Goal: Task Accomplishment & Management: Complete application form

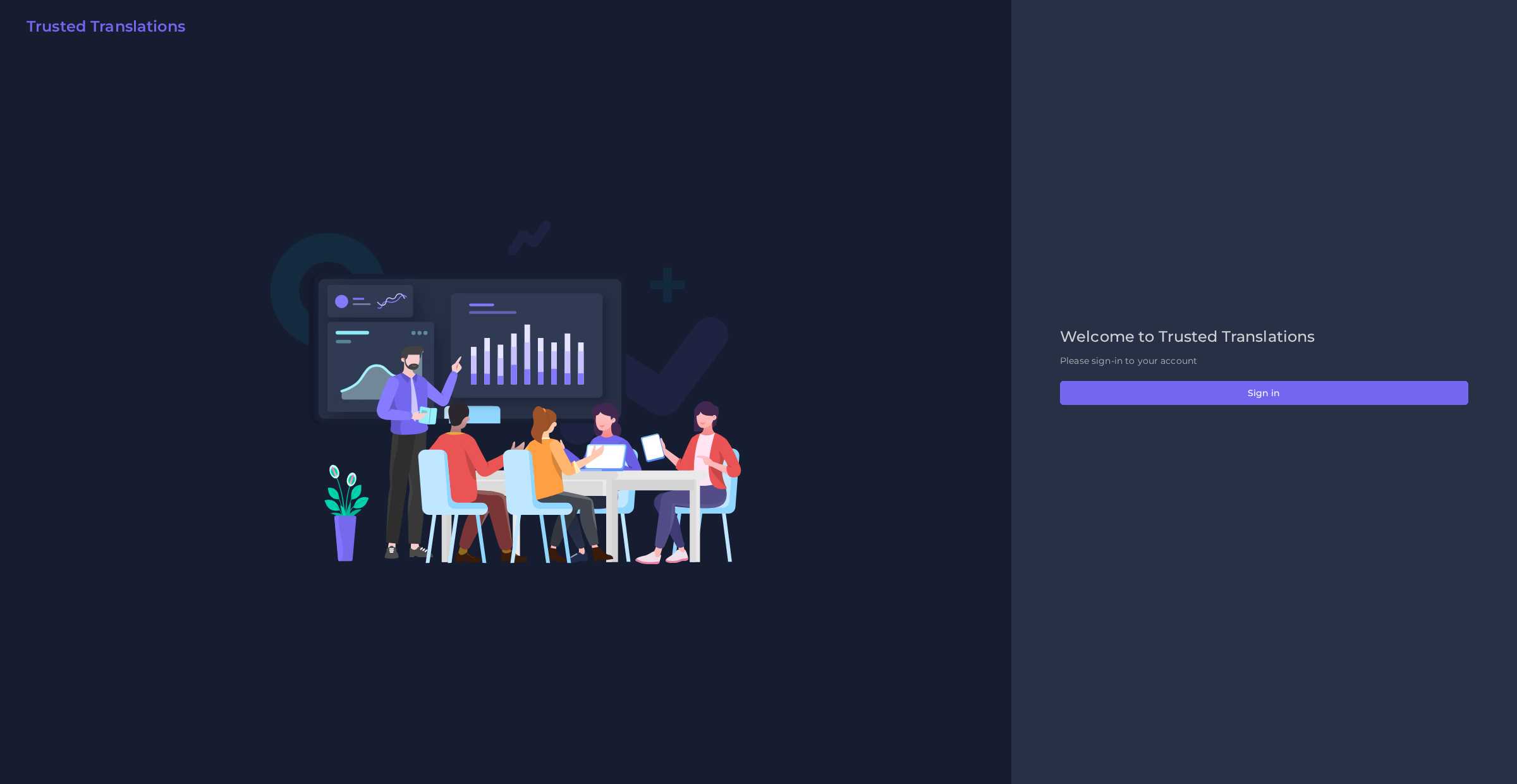
click at [1368, 413] on div "Welcome to Trusted Translations Please sign-in to your account Sign in" at bounding box center [1264, 393] width 435 height 129
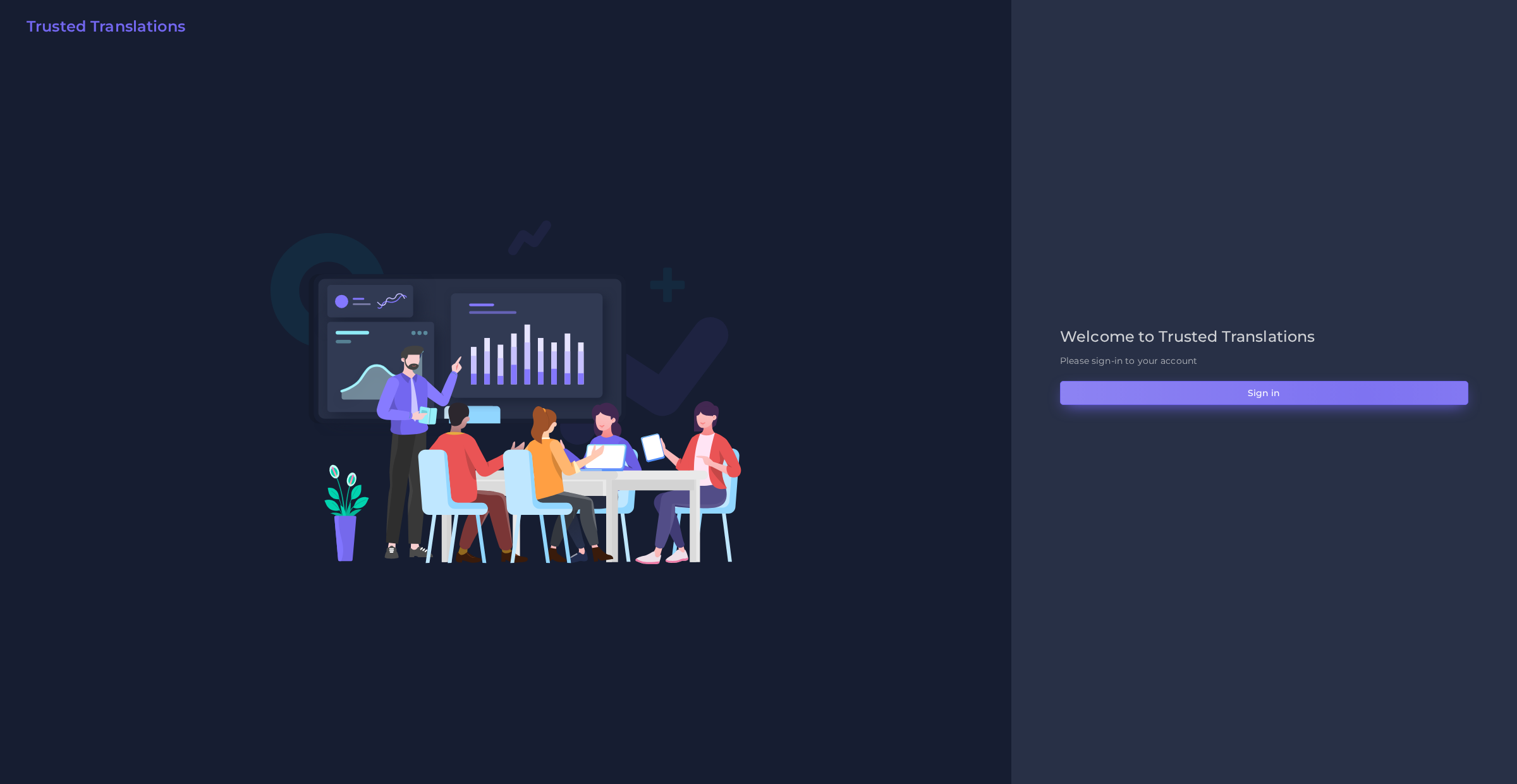
click at [1364, 396] on button "Sign in" at bounding box center [1264, 393] width 409 height 24
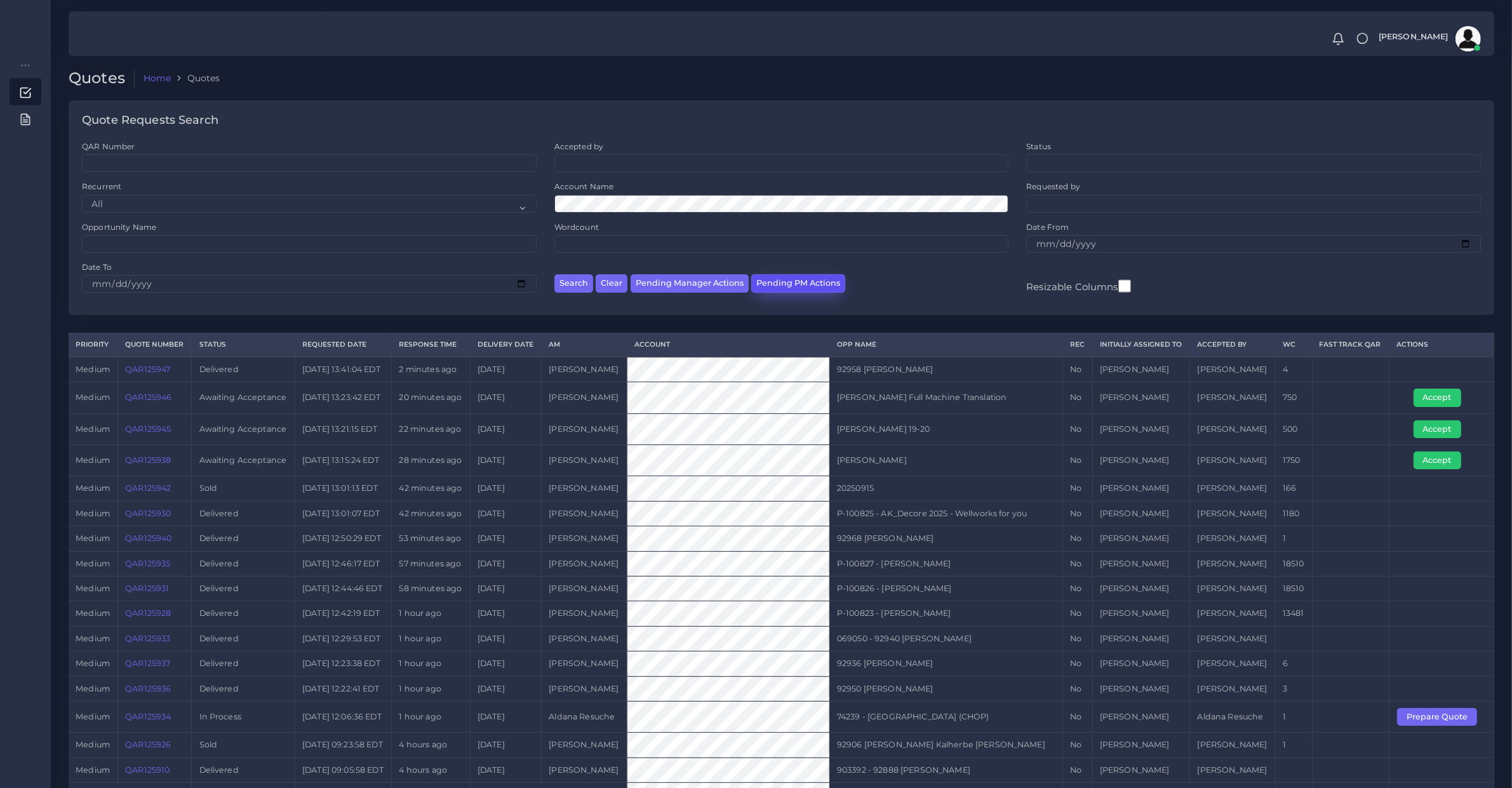
click at [785, 284] on button "Pending PM Actions" at bounding box center [798, 283] width 94 height 18
select select "awaiting_acceptance"
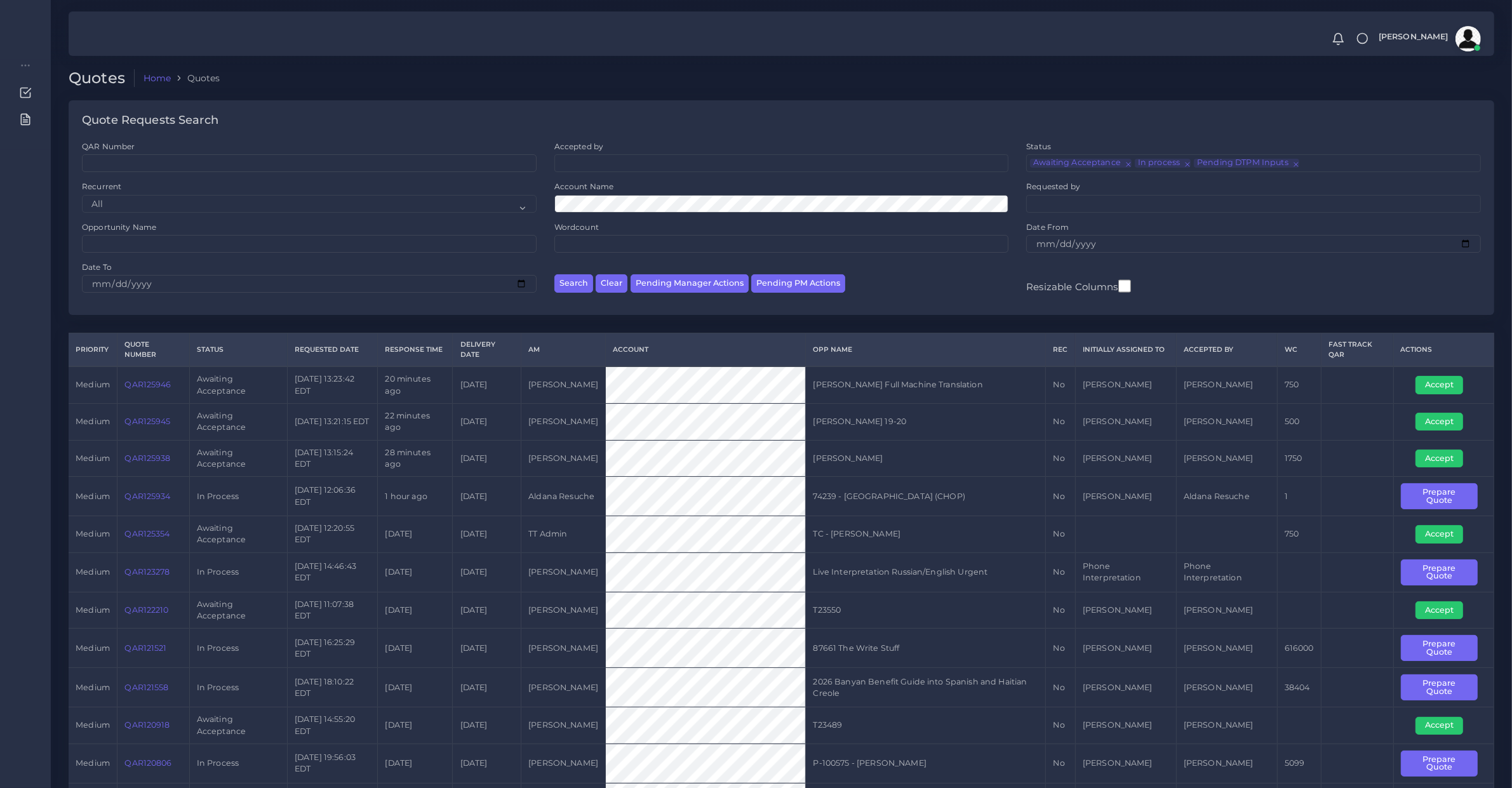
click at [591, 147] on label "Accepted by" at bounding box center [579, 146] width 50 height 11
click at [555, 154] on select "All Donaldo Barahona Ricardo Mejia Andrea Poblete Valeria De Aramburu Zenelia B…" at bounding box center [554, 163] width 1 height 18
click at [594, 154] on div "Accepted by All Donaldo Barahona Ricardo Mejia Andrea Poblete Valeria De Arambu…" at bounding box center [781, 157] width 454 height 31
click at [594, 155] on ul at bounding box center [781, 162] width 453 height 14
type input "diego"
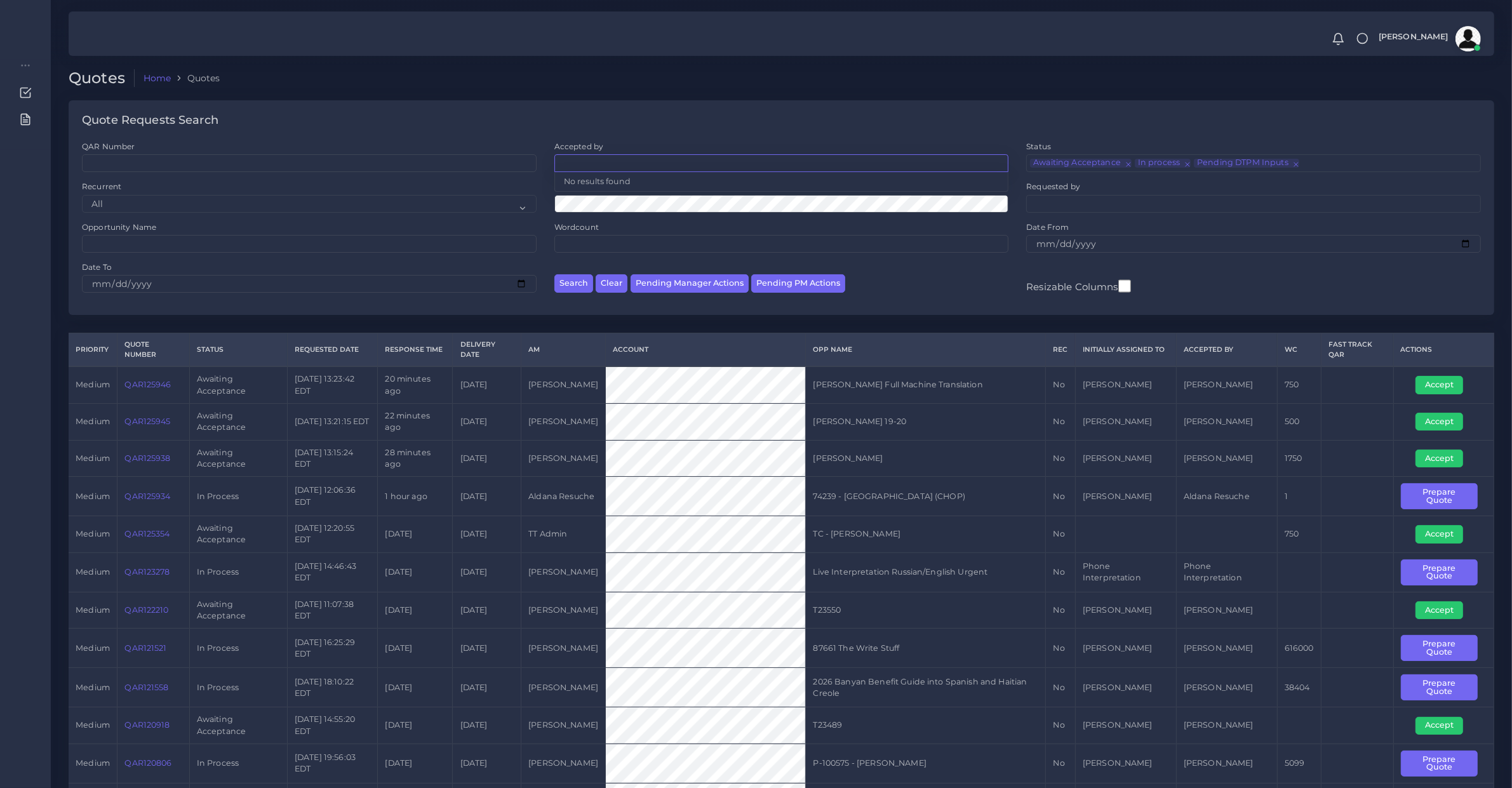
click at [141, 470] on td "QAR125938" at bounding box center [153, 458] width 72 height 37
copy link "QAR125938"
click at [157, 433] on td "QAR125945" at bounding box center [153, 422] width 72 height 37
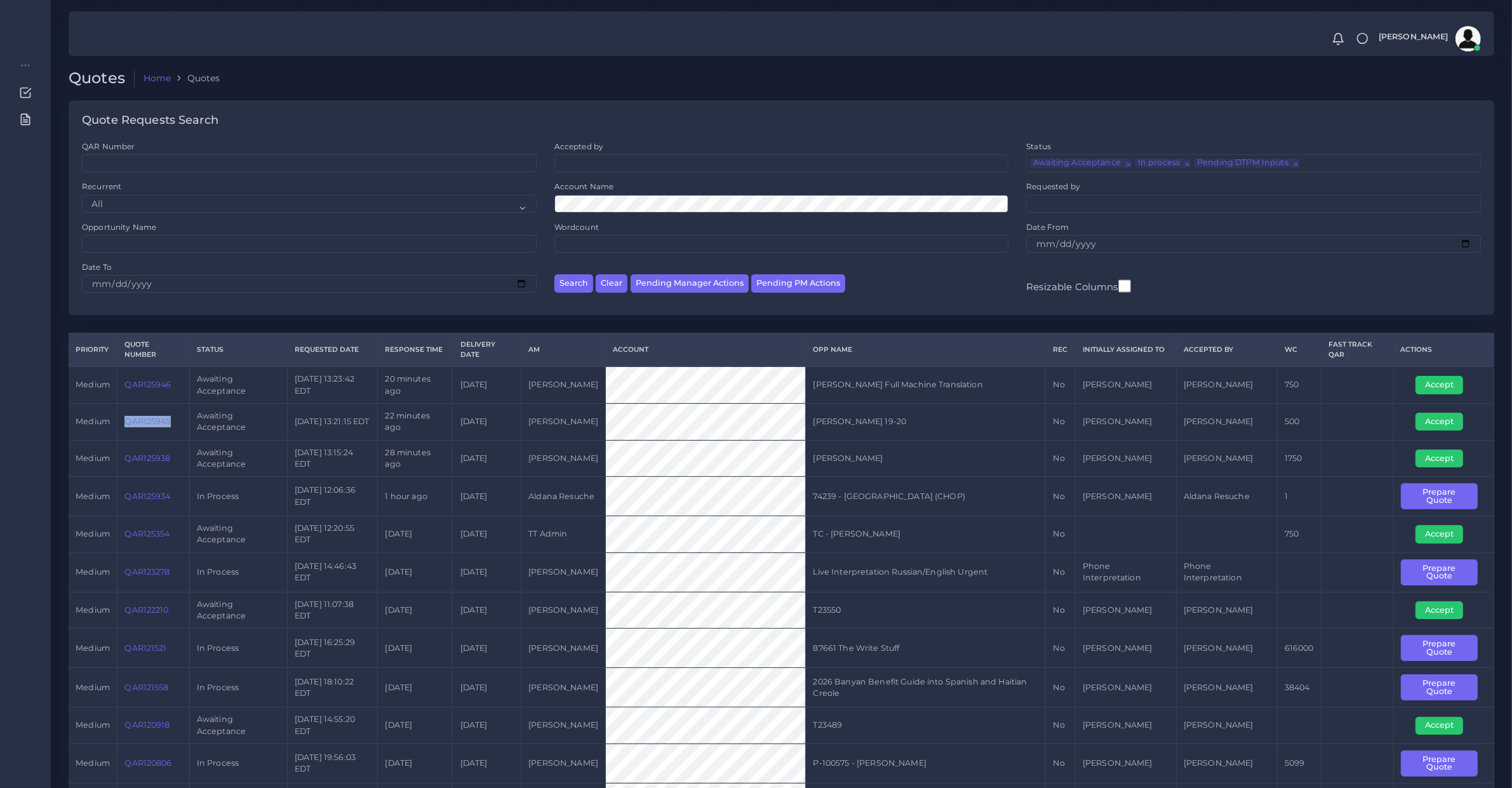
copy link "QAR125945"
click at [144, 394] on td "QAR125946" at bounding box center [153, 385] width 72 height 37
copy link "QAR125946"
click at [1439, 460] on button "Accept" at bounding box center [1439, 458] width 48 height 18
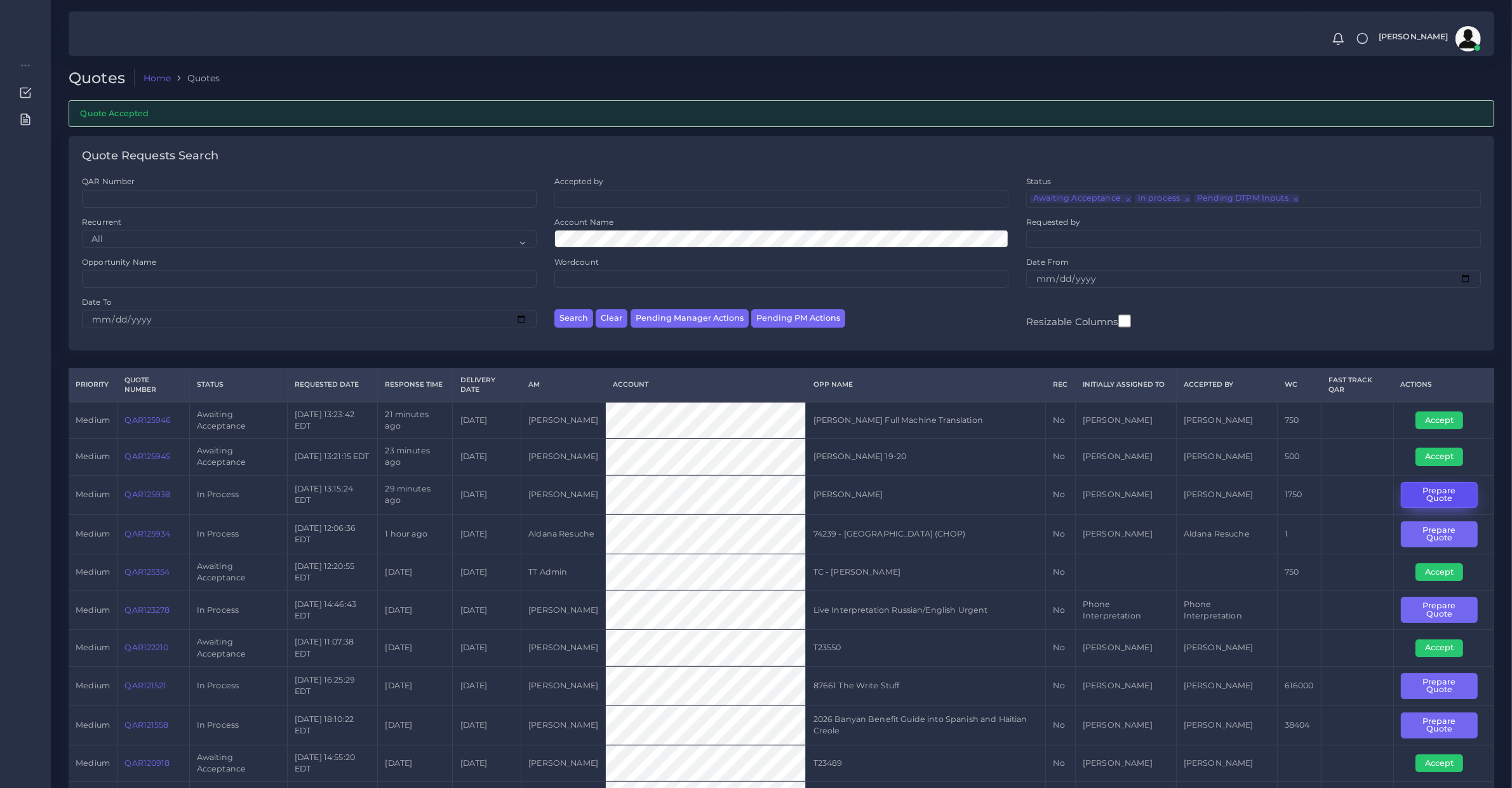
click at [1440, 493] on button "Prepare Quote" at bounding box center [1439, 495] width 77 height 26
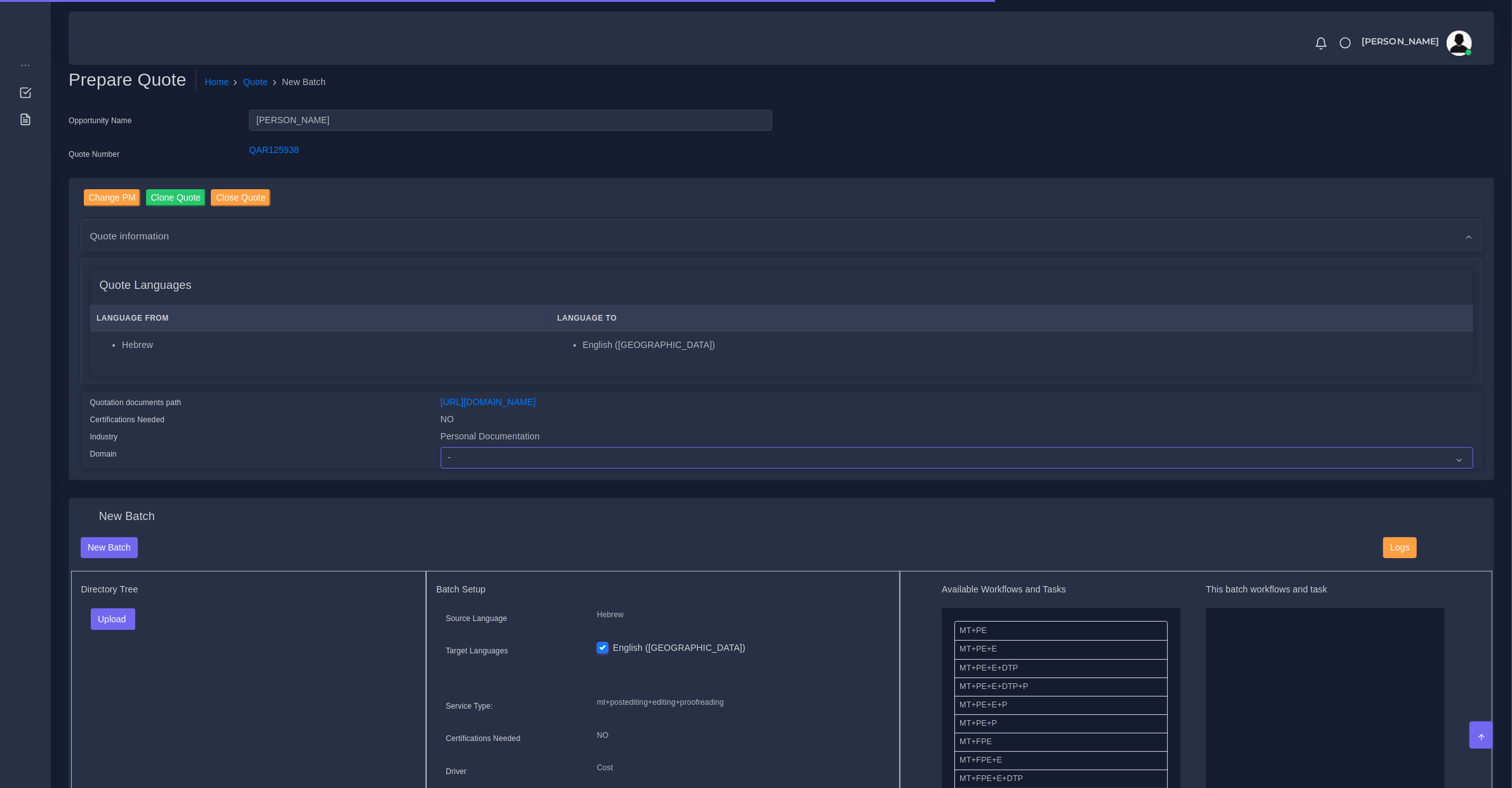
click at [503, 461] on select "- Advertising and Media Agriculture, Forestry and Fishing Architecture, Buildin…" at bounding box center [956, 458] width 1032 height 22
click at [440, 447] on select "- Advertising and Media Agriculture, Forestry and Fishing Architecture, Buildin…" at bounding box center [956, 458] width 1032 height 22
select select "Personal Documentation"
click at [141, 237] on span "Quote information" at bounding box center [130, 236] width 80 height 15
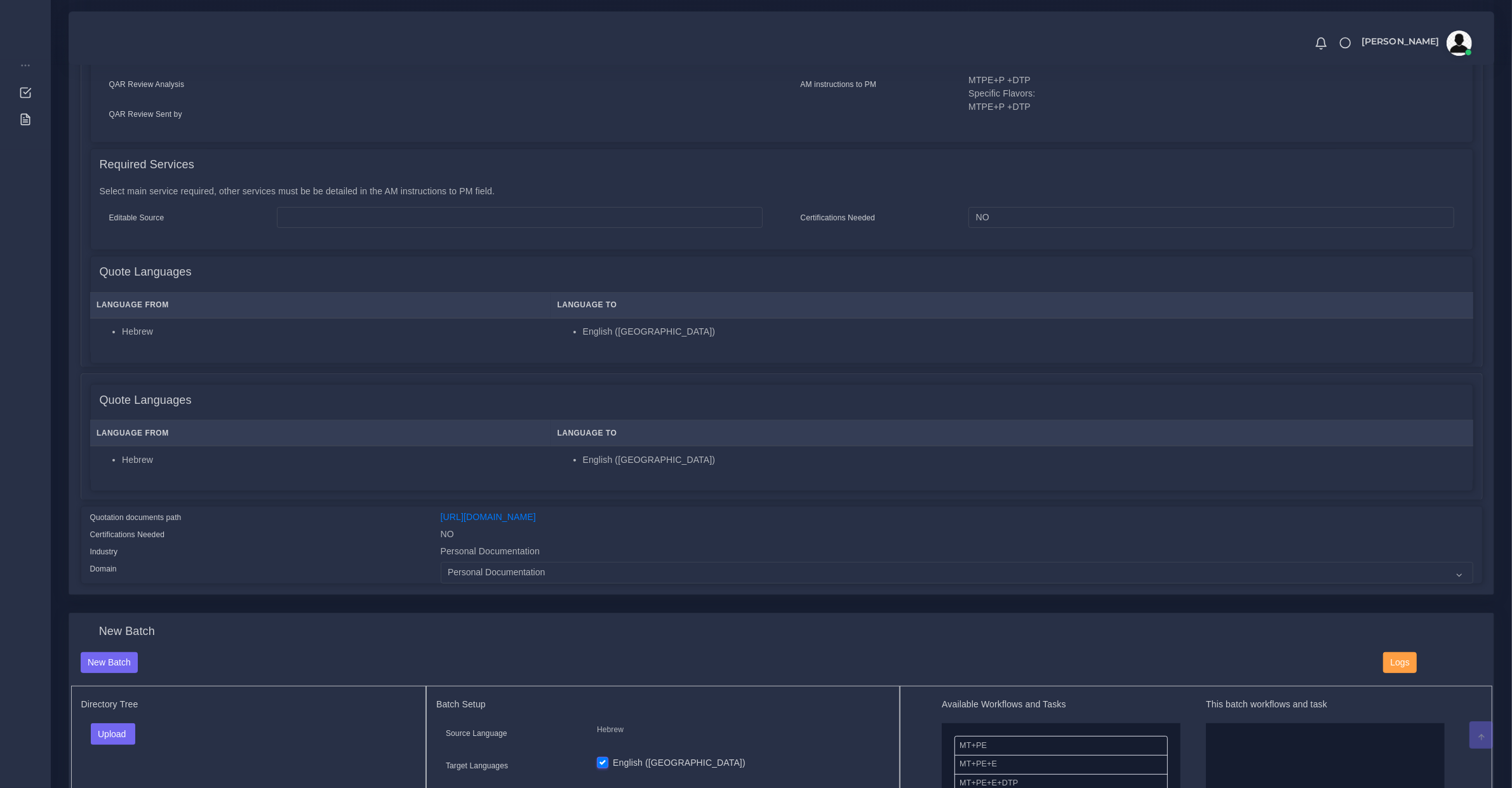
scroll to position [794, 0]
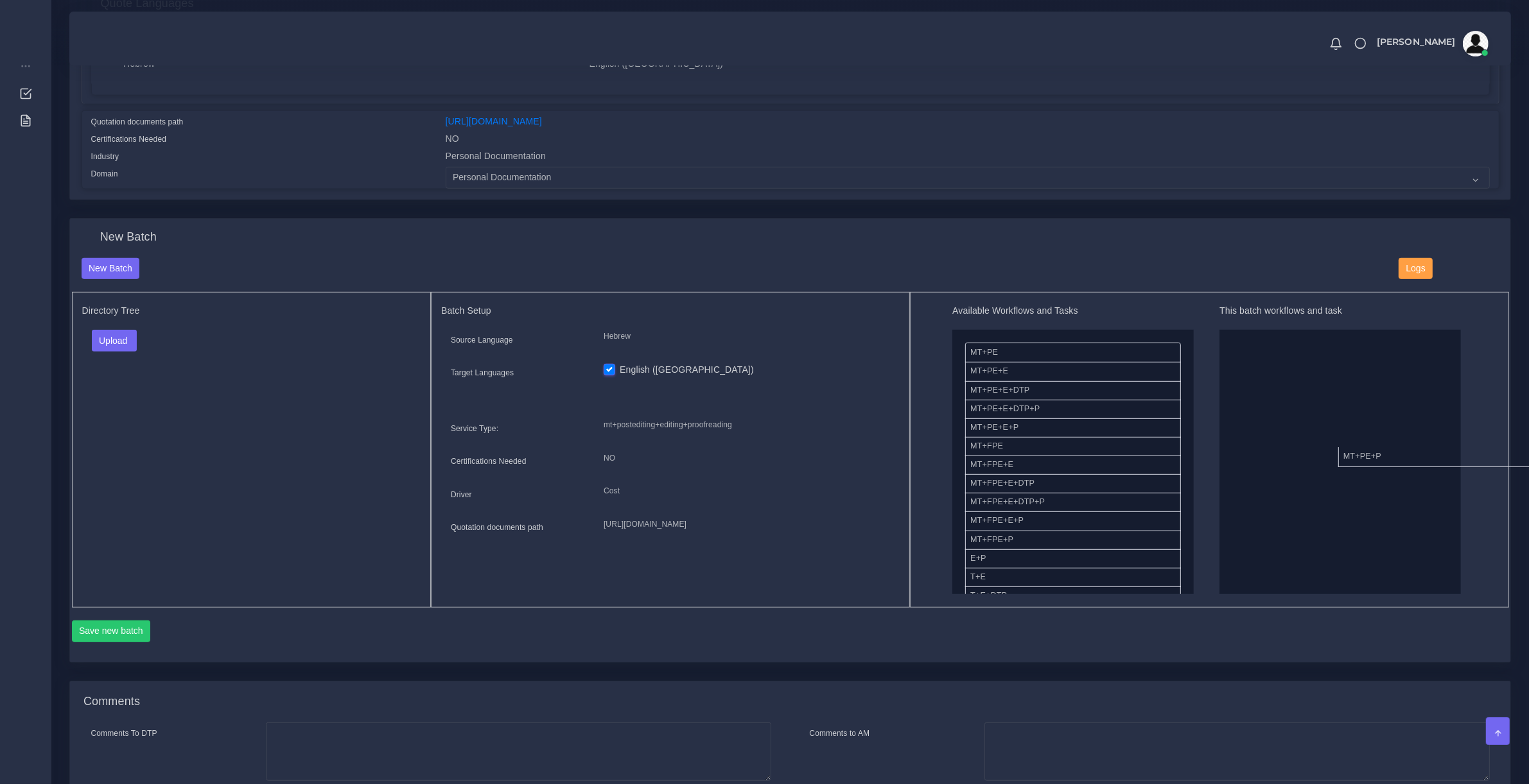
drag, startPoint x: 1005, startPoint y: 441, endPoint x: 1392, endPoint y: 426, distance: 387.3
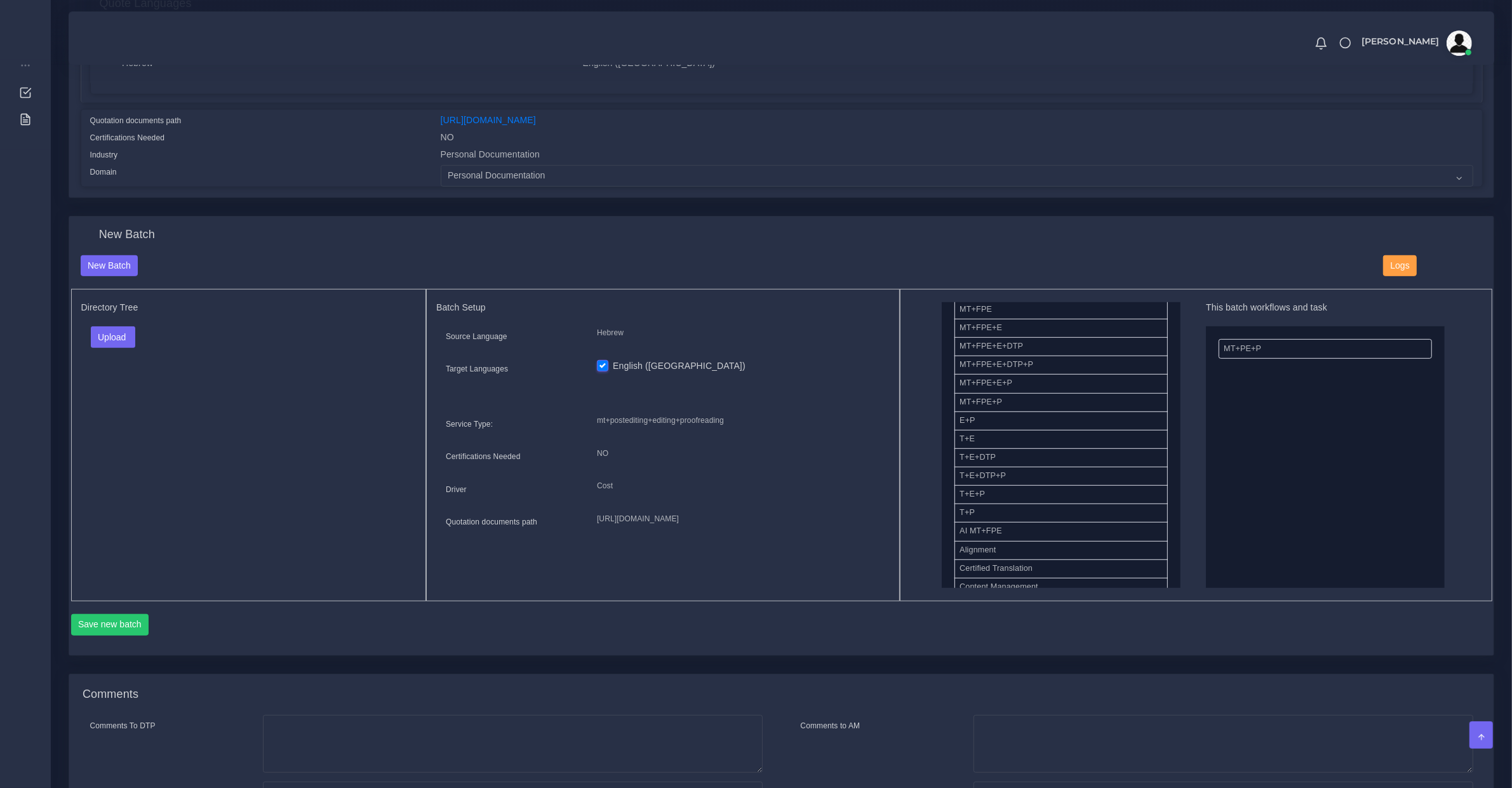
scroll to position [264, 0]
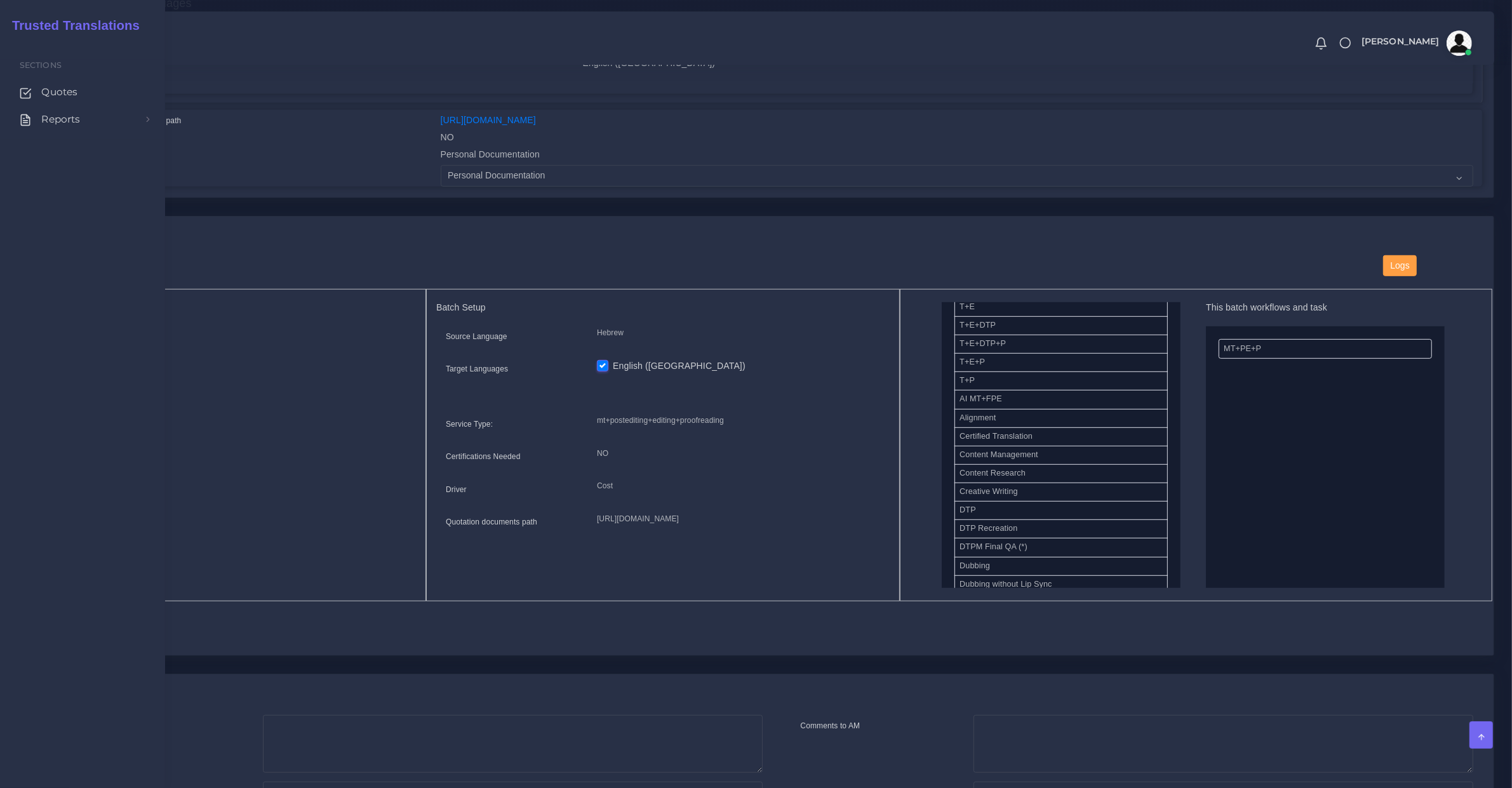
click at [1, 106] on ul "Sections Quotes Reports Sales Campaigns Keywords excel processor Effort Index" at bounding box center [82, 99] width 165 height 80
click at [1, 107] on li "Reports Sales Campaigns Keywords excel processor Effort Index" at bounding box center [82, 120] width 165 height 27
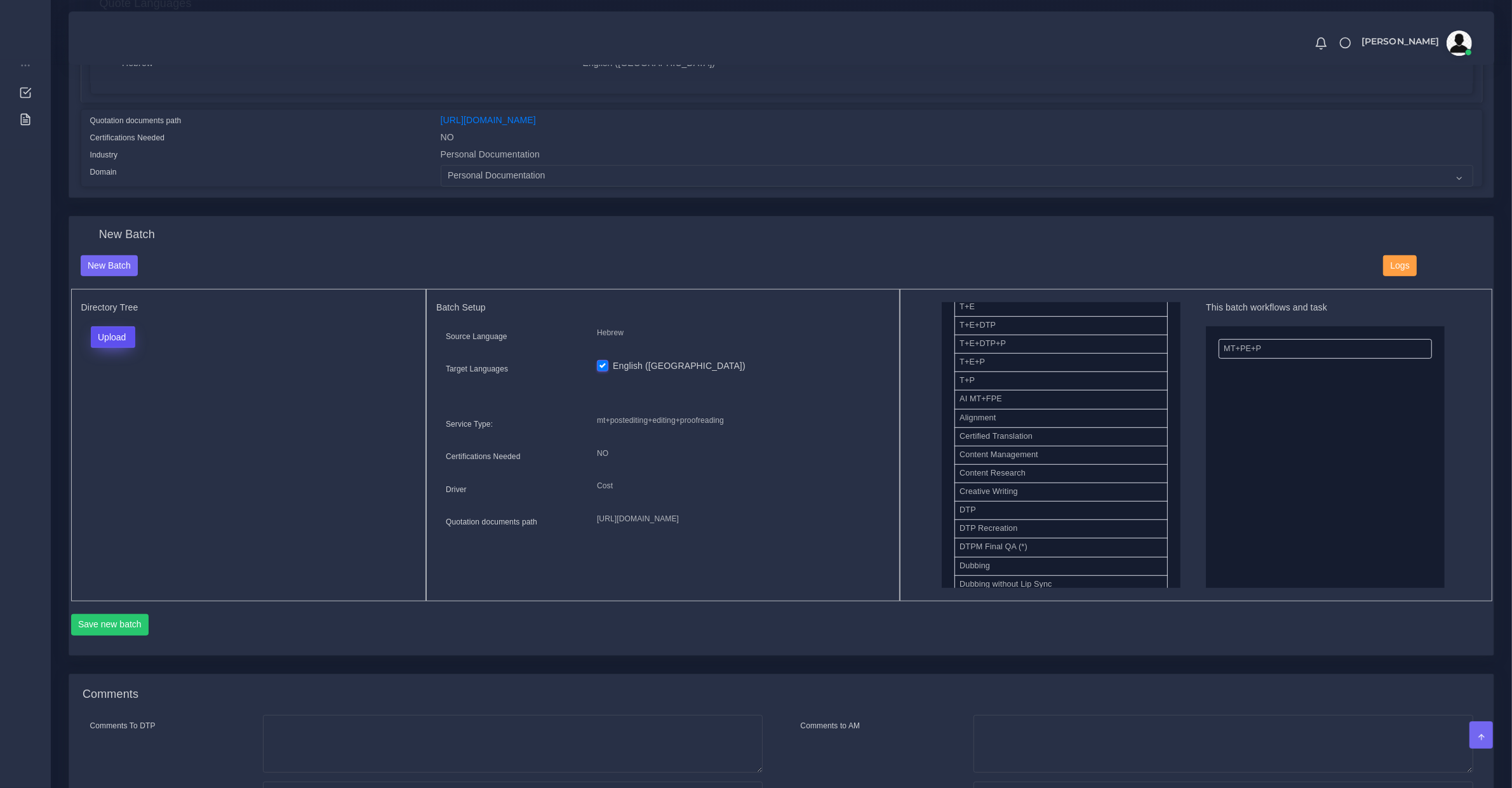
click at [112, 341] on button "Upload" at bounding box center [113, 337] width 45 height 22
click at [122, 380] on label "Files" at bounding box center [136, 385] width 88 height 16
drag, startPoint x: 991, startPoint y: 418, endPoint x: 1312, endPoint y: 425, distance: 321.1
drag, startPoint x: 1040, startPoint y: 417, endPoint x: 1252, endPoint y: 337, distance: 226.6
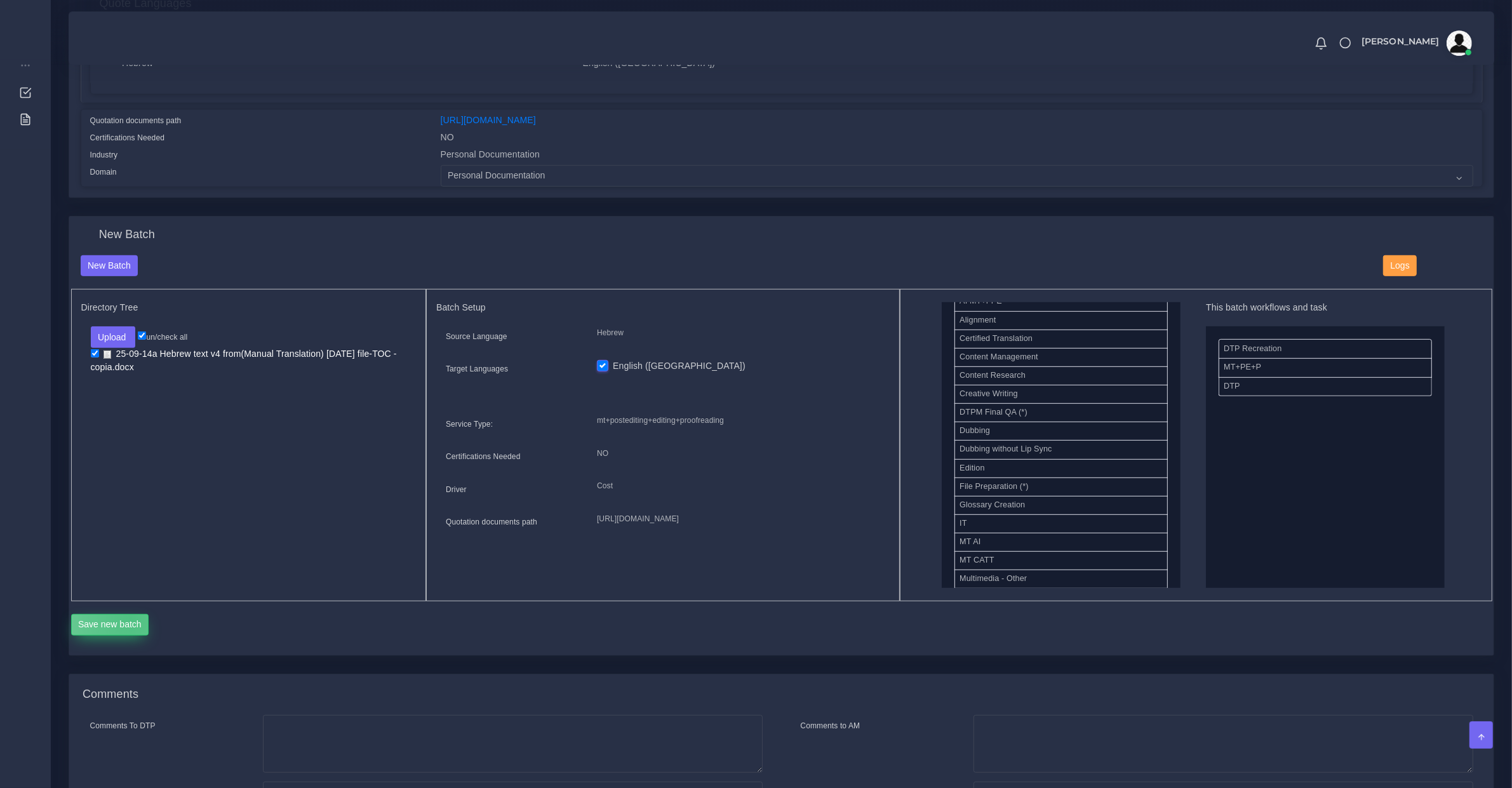
click at [130, 618] on button "Save new batch" at bounding box center [110, 625] width 78 height 22
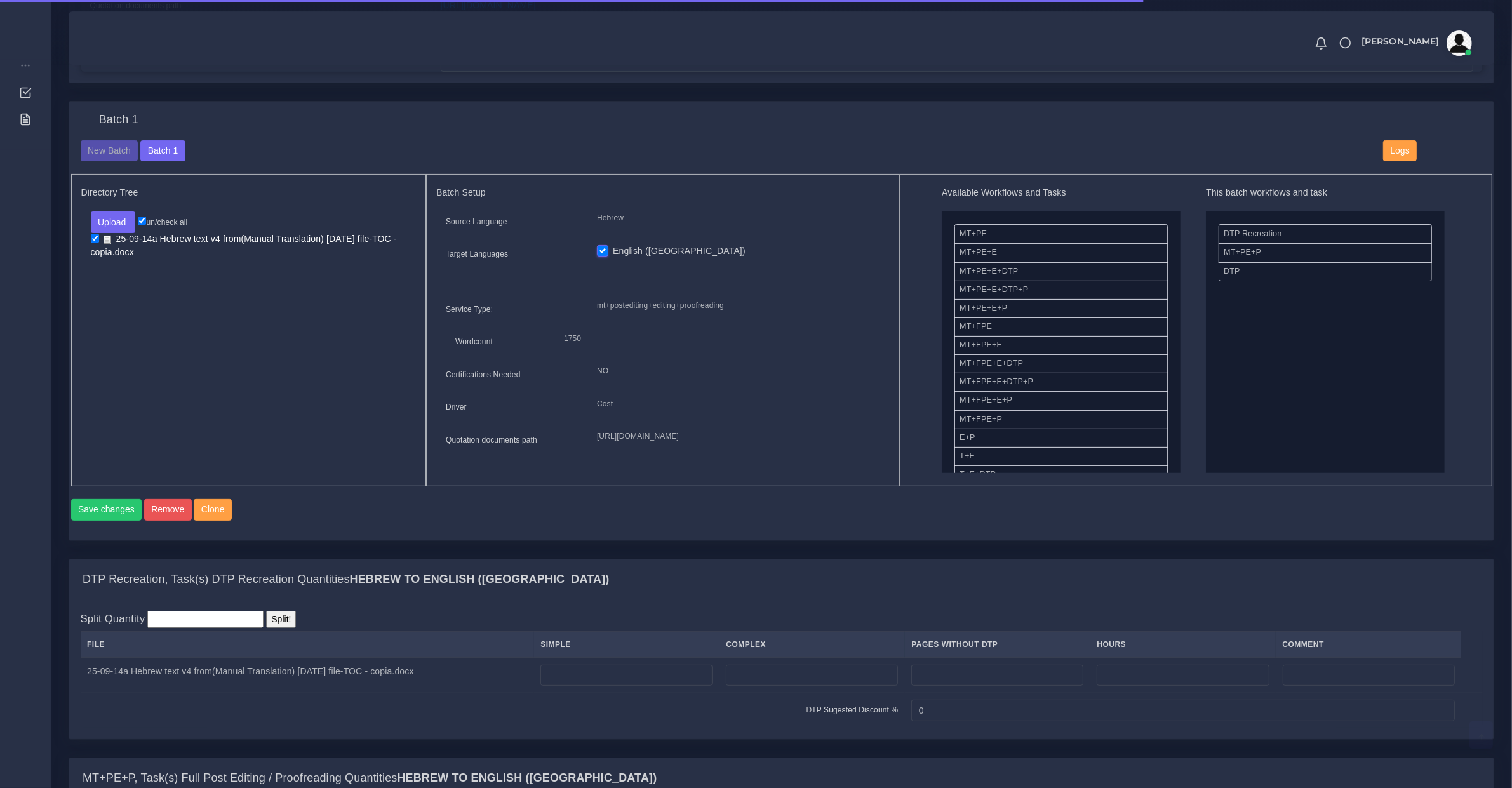
scroll to position [661, 0]
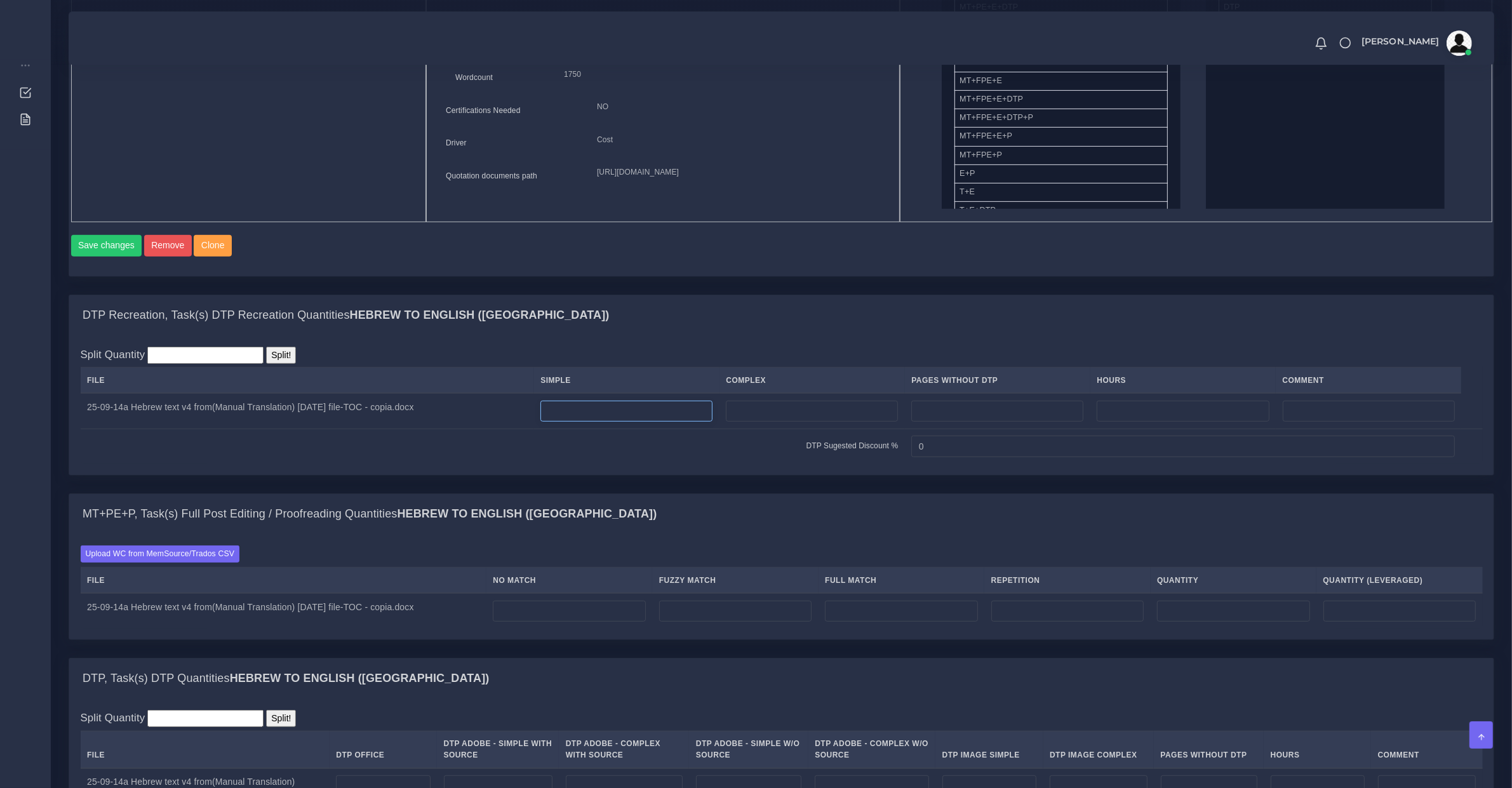
click at [601, 423] on input "number" at bounding box center [626, 412] width 172 height 22
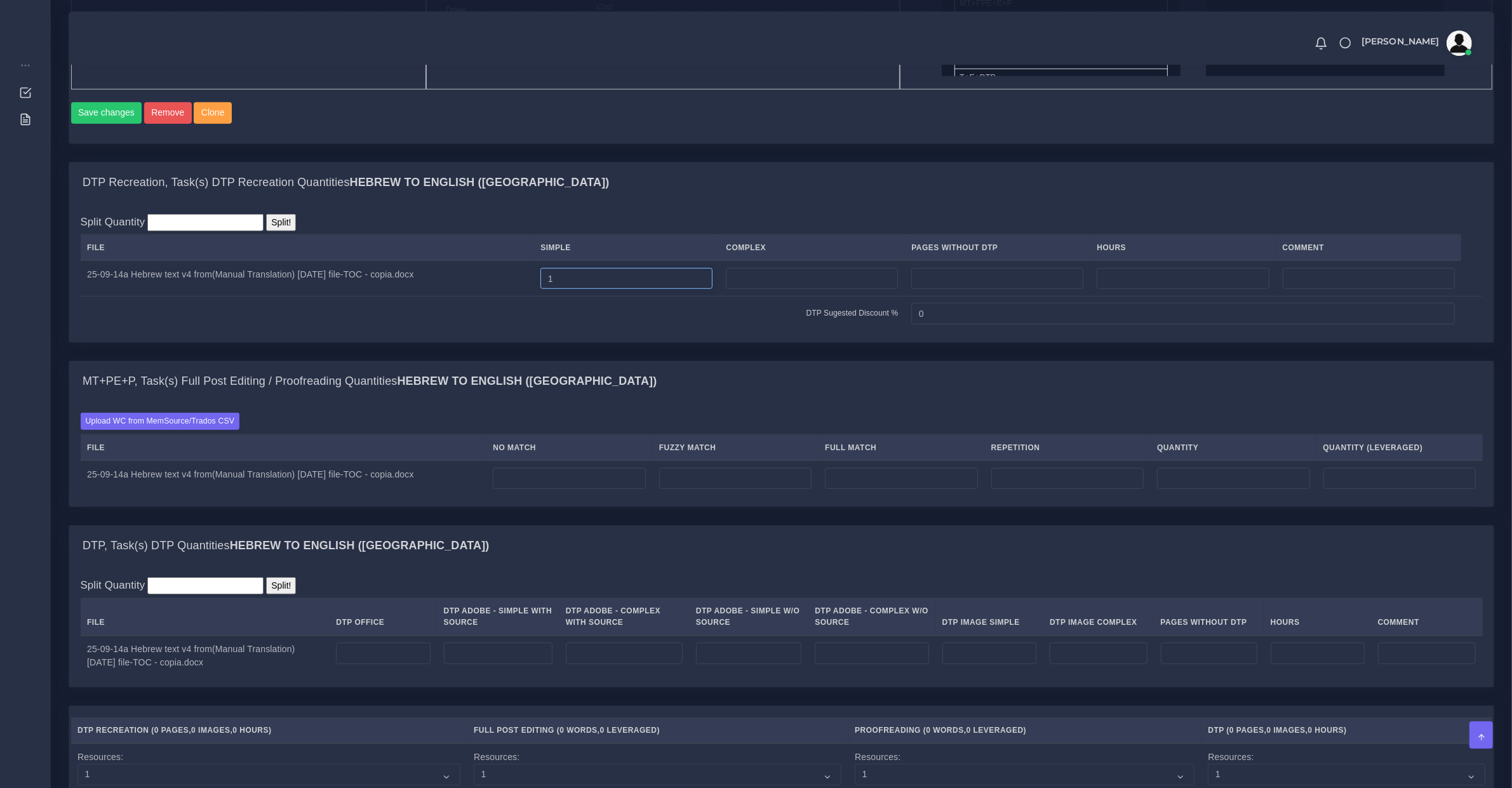
type input "1"
click at [477, 661] on input "number" at bounding box center [498, 654] width 109 height 22
type input "1"
click at [544, 496] on td at bounding box center [569, 478] width 165 height 36
click at [551, 489] on input "number" at bounding box center [568, 479] width 152 height 22
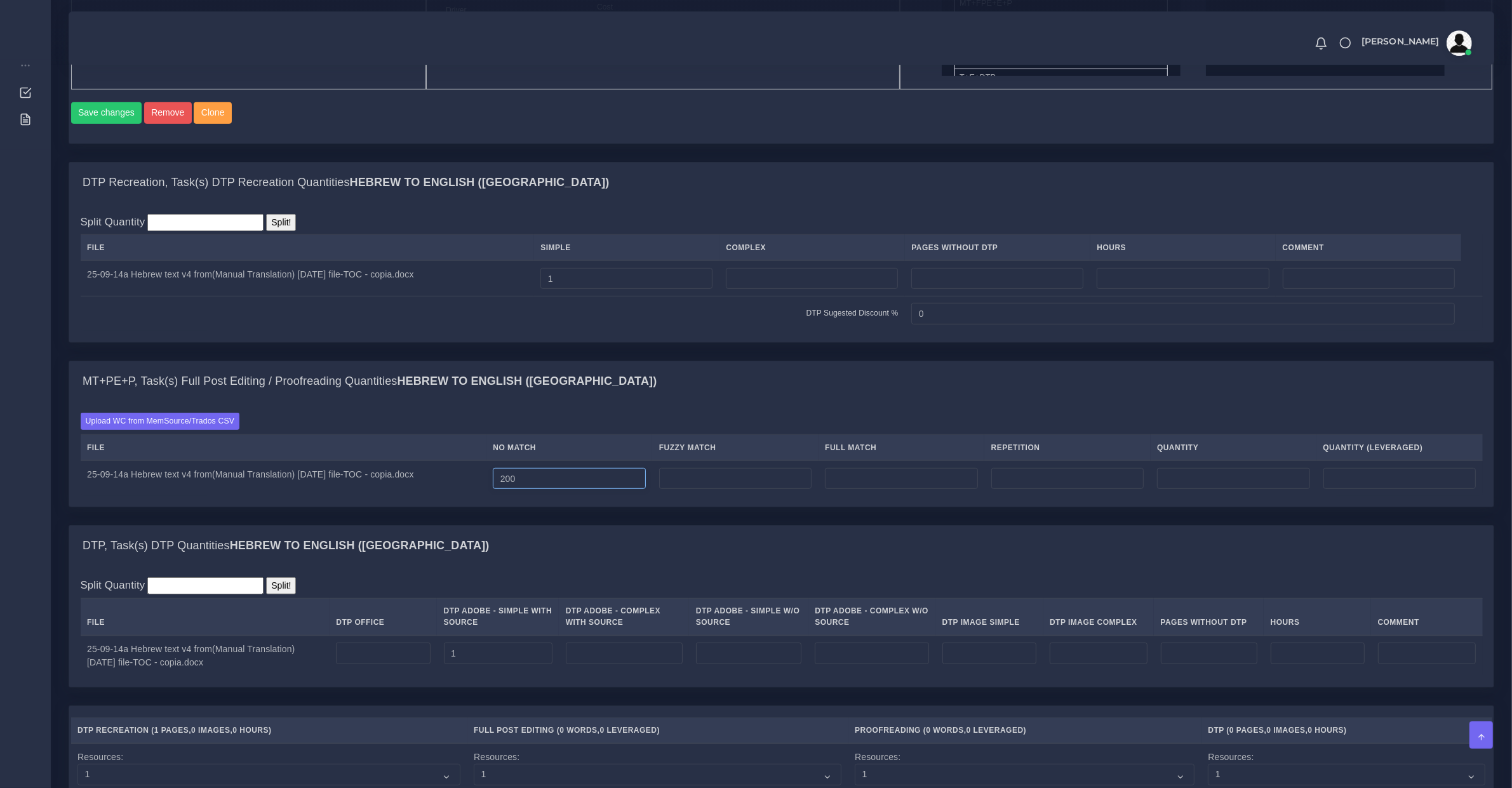
type input "200"
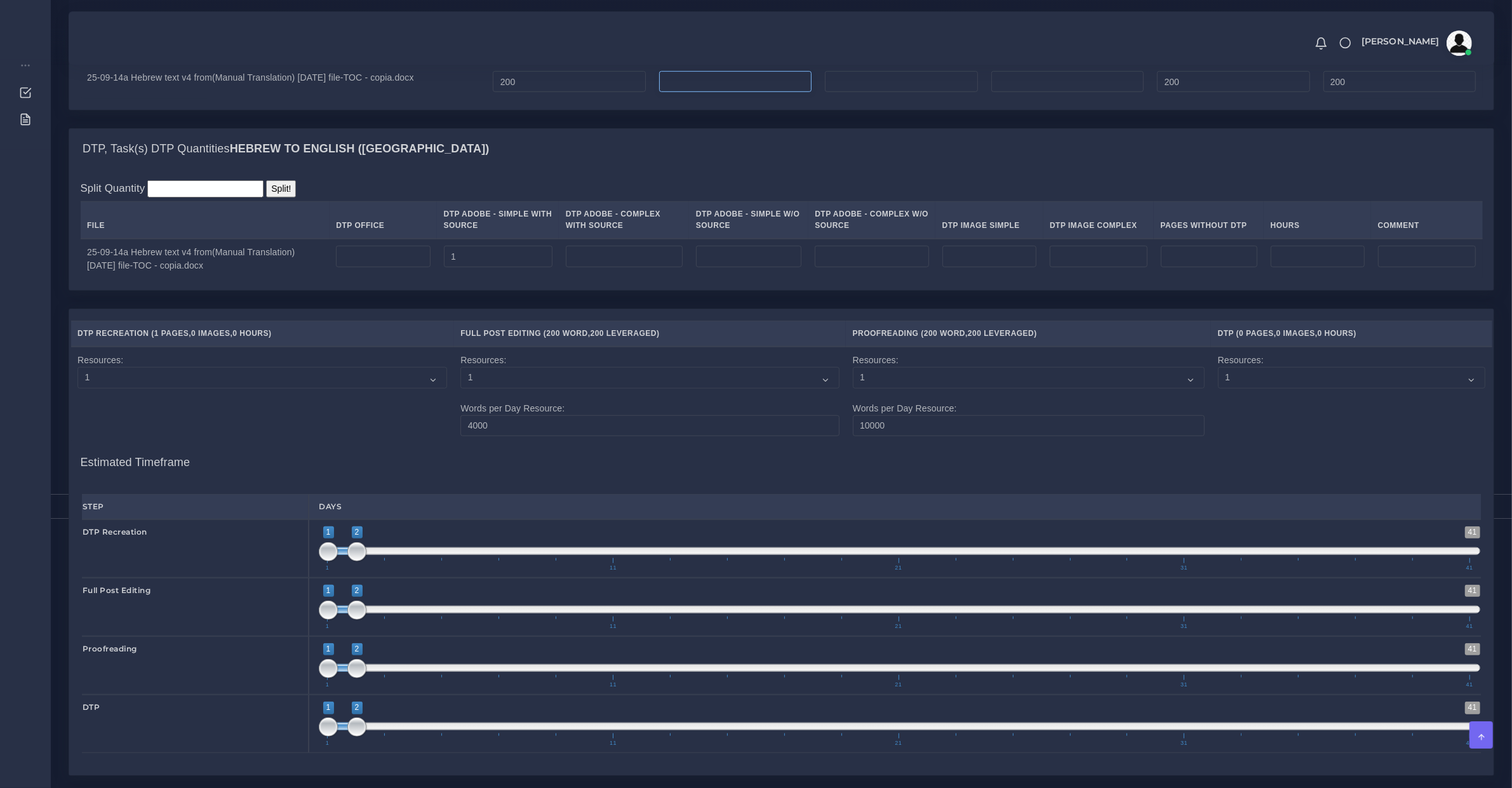
scroll to position [1323, 0]
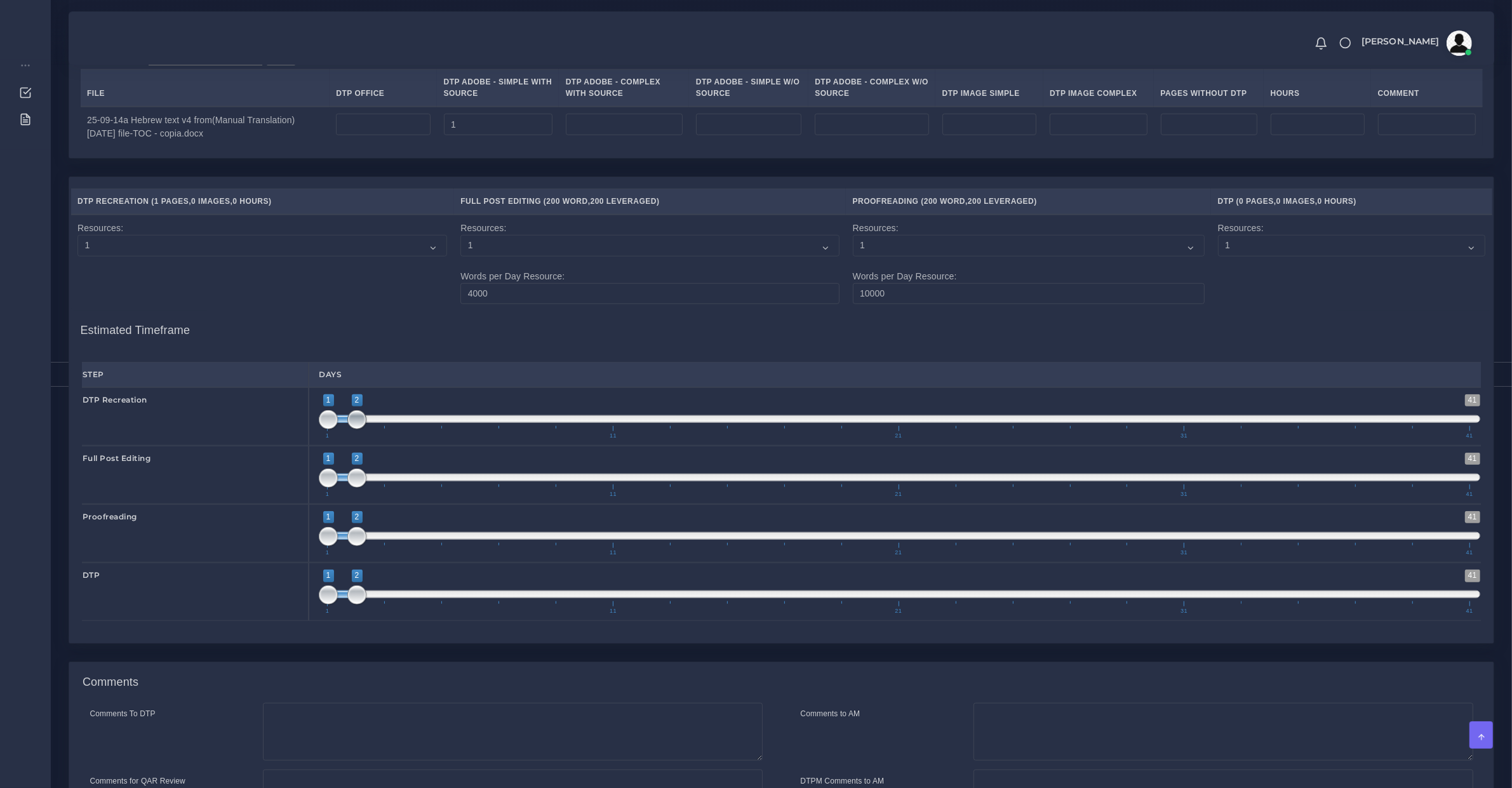
type input "0"
type input "1;1"
drag, startPoint x: 354, startPoint y: 430, endPoint x: 300, endPoint y: 430, distance: 54.0
click at [300, 430] on div "DTP Recreation 1 41 1 2 1 — 2 1 11 21 31 41 1;1" at bounding box center [781, 417] width 1418 height 59
drag, startPoint x: 318, startPoint y: 489, endPoint x: 354, endPoint y: 495, distance: 36.5
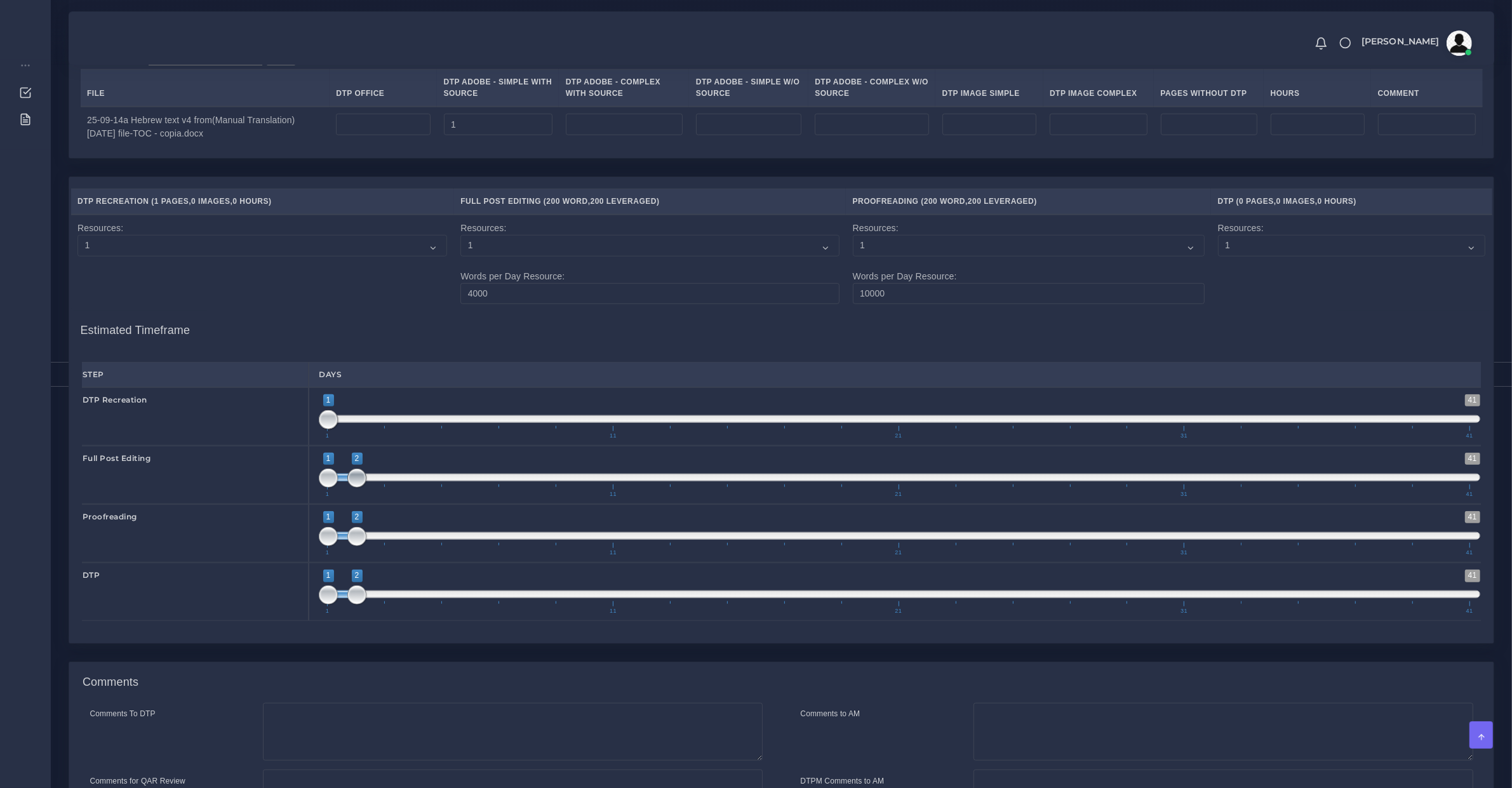
click at [354, 491] on div "1 41 1 2 1 — 2 1 11 21 31 41 1;2" at bounding box center [899, 475] width 1182 height 59
type input "2;2"
drag, startPoint x: 348, startPoint y: 491, endPoint x: 358, endPoint y: 497, distance: 11.7
click at [338, 488] on span at bounding box center [328, 478] width 19 height 19
drag, startPoint x: 350, startPoint y: 605, endPoint x: 363, endPoint y: 608, distance: 13.3
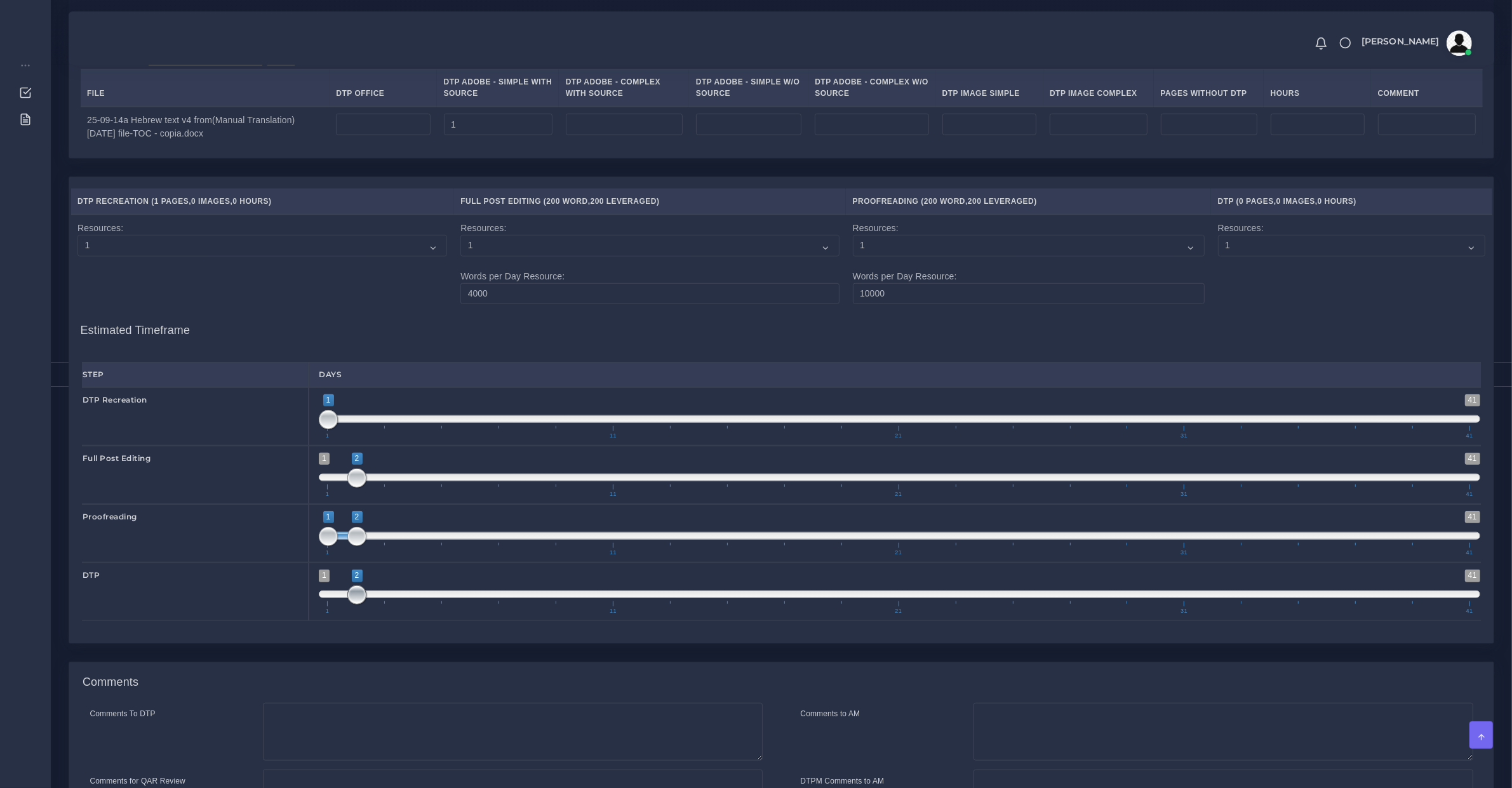
click at [363, 605] on span at bounding box center [357, 595] width 19 height 19
click at [366, 614] on span "1 11 21 31 41" at bounding box center [898, 608] width 1142 height 13
drag, startPoint x: 388, startPoint y: 616, endPoint x: 395, endPoint y: 615, distance: 7.1
click at [389, 614] on span "1 11 21 31 41" at bounding box center [898, 608] width 1142 height 13
drag, startPoint x: 395, startPoint y: 615, endPoint x: 404, endPoint y: 609, distance: 10.8
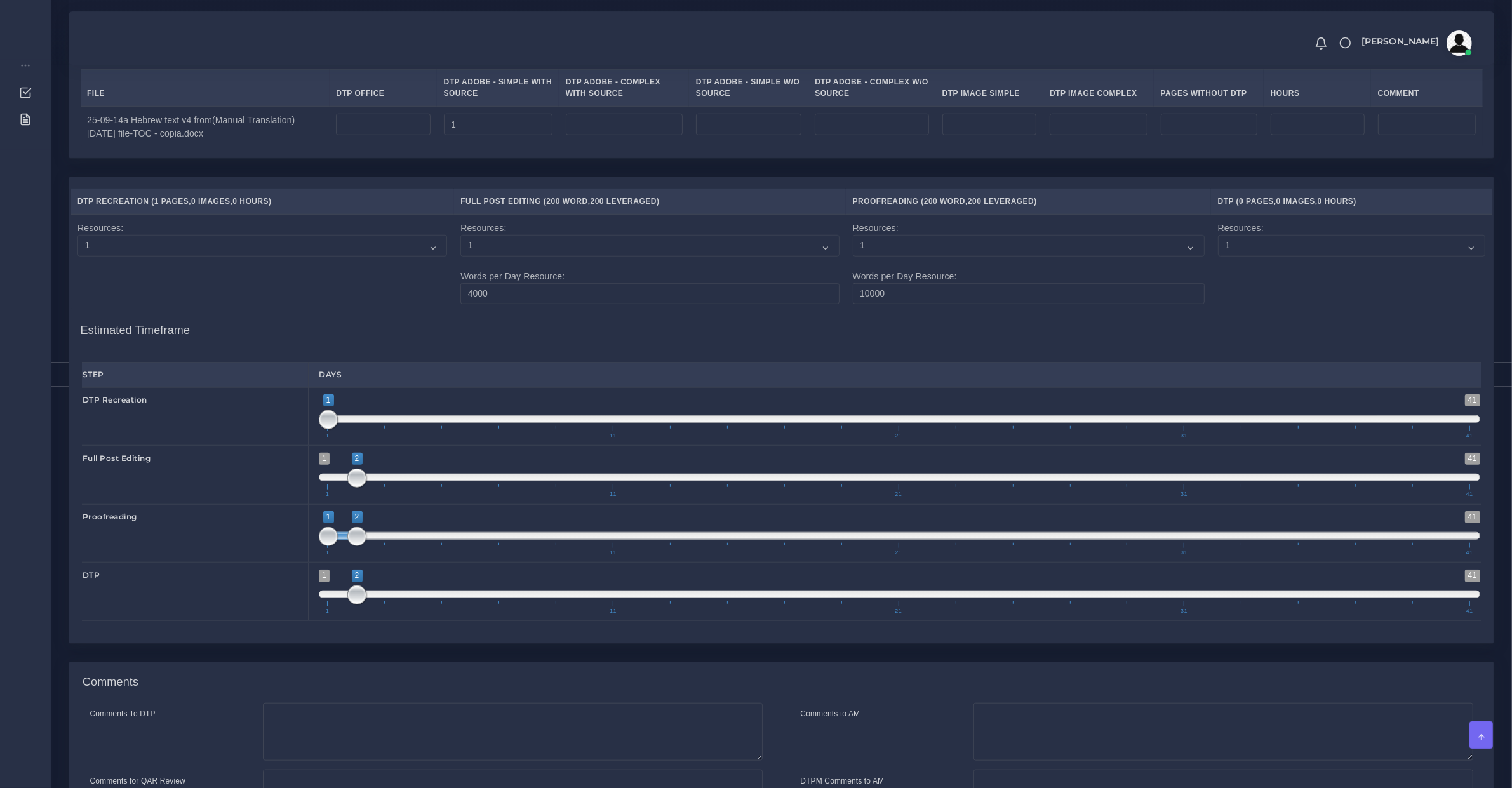
click at [403, 610] on span "1 41 2 2 2 — 2 1 11 21 31 41" at bounding box center [899, 592] width 1161 height 45
click at [405, 598] on span at bounding box center [899, 595] width 1161 height 8
type input "4;4"
click at [405, 608] on span "1 41 2 2 2 — 2 1 11 21 31 41" at bounding box center [899, 592] width 1161 height 45
click at [405, 605] on span at bounding box center [414, 595] width 19 height 19
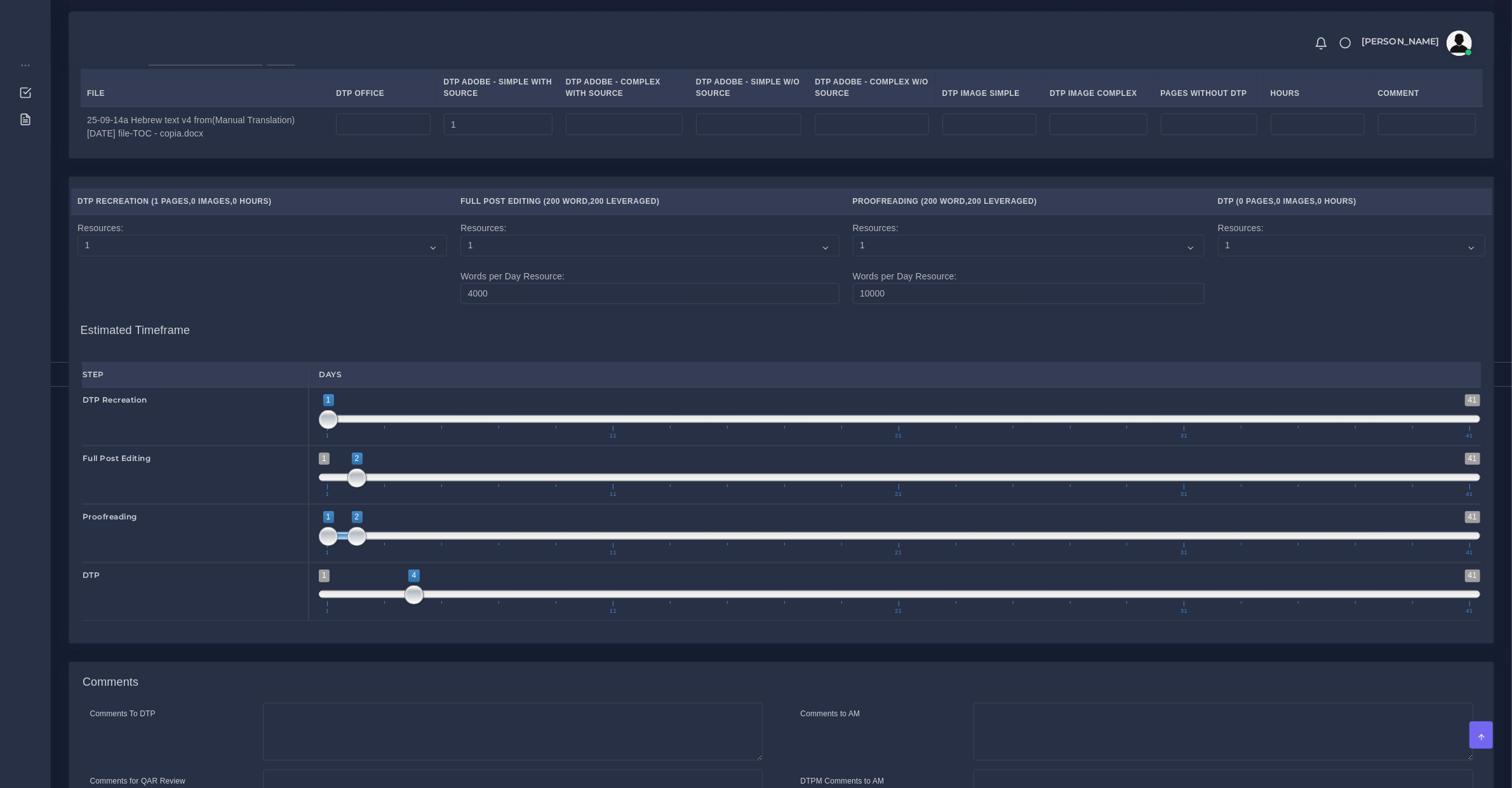
click at [376, 540] on span at bounding box center [899, 536] width 1161 height 8
click at [376, 546] on span at bounding box center [386, 537] width 19 height 19
type input "3;3"
drag, startPoint x: 351, startPoint y: 549, endPoint x: 380, endPoint y: 551, distance: 29.1
click at [367, 546] on span at bounding box center [357, 537] width 19 height 19
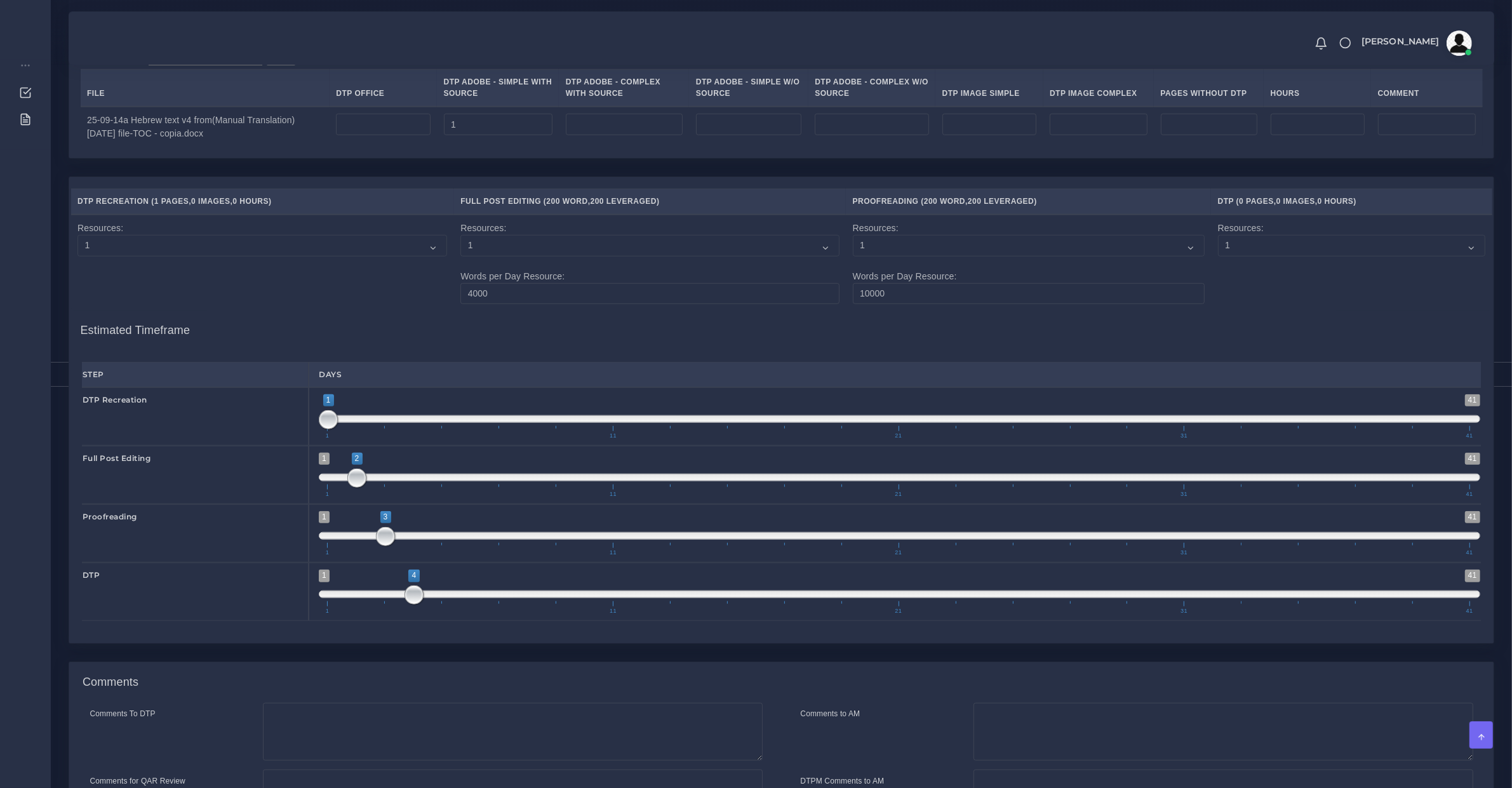
scroll to position [1494, 0]
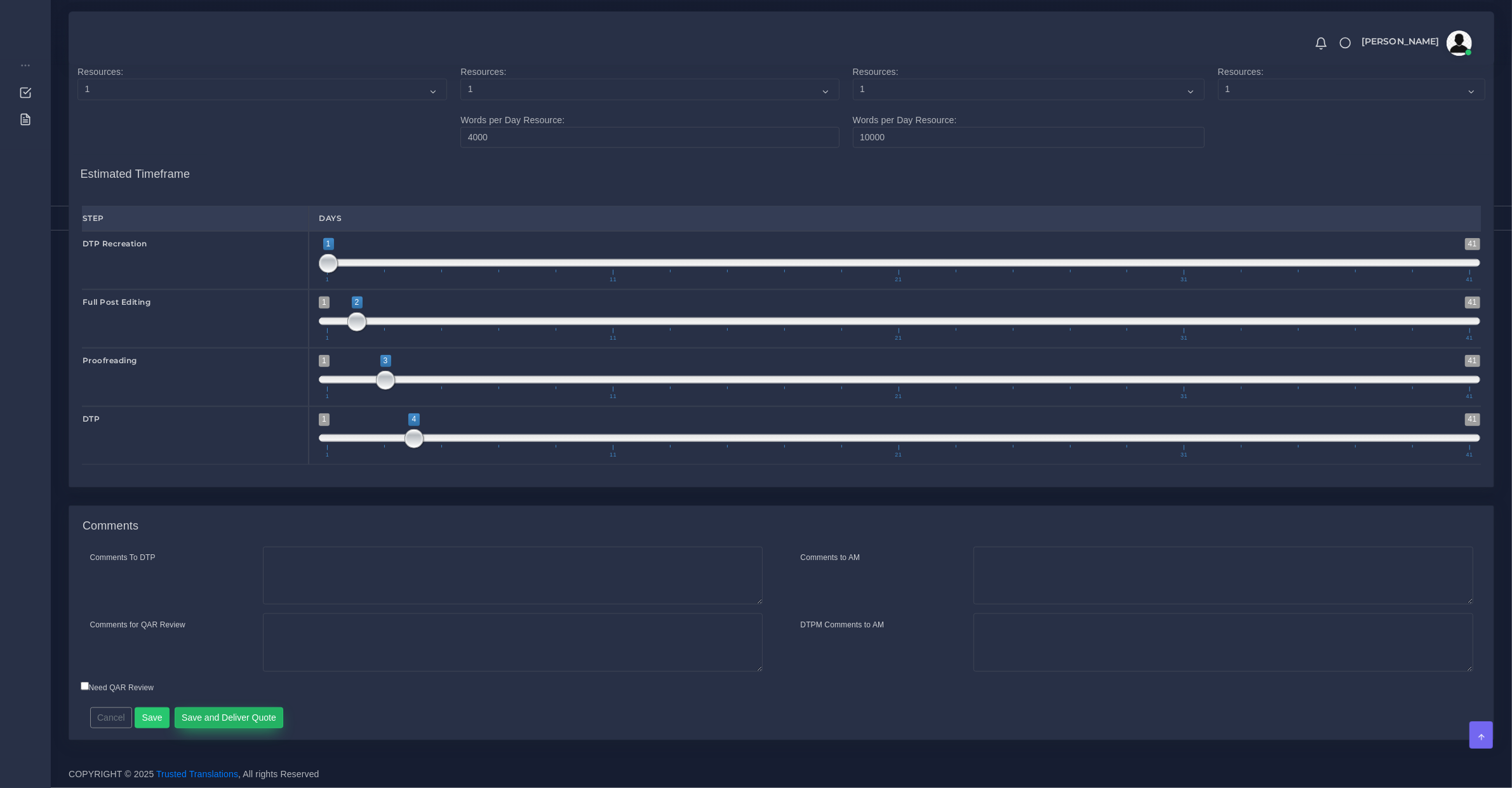
click at [224, 715] on button "Save and Deliver Quote" at bounding box center [229, 719] width 109 height 22
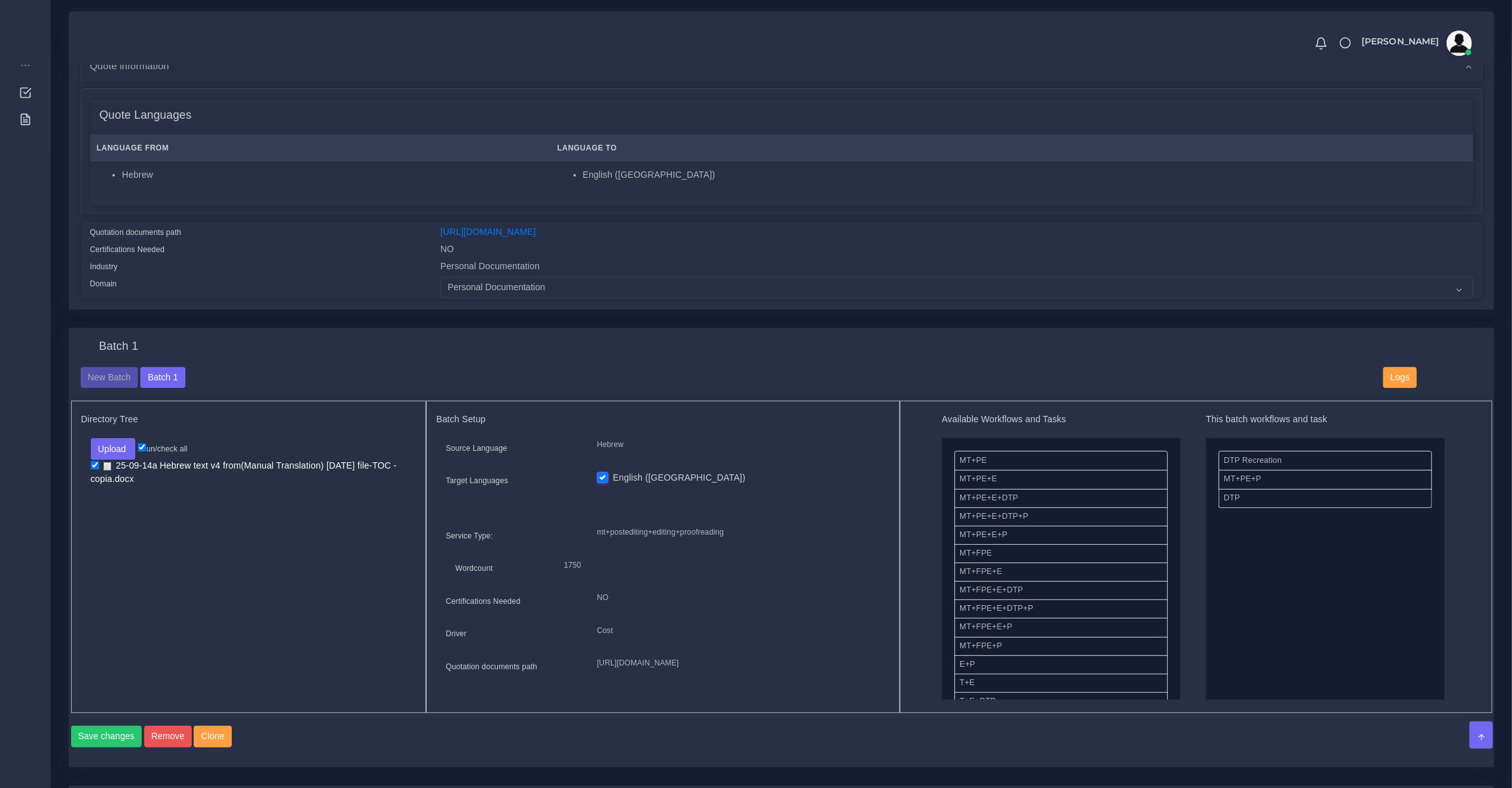
scroll to position [0, 0]
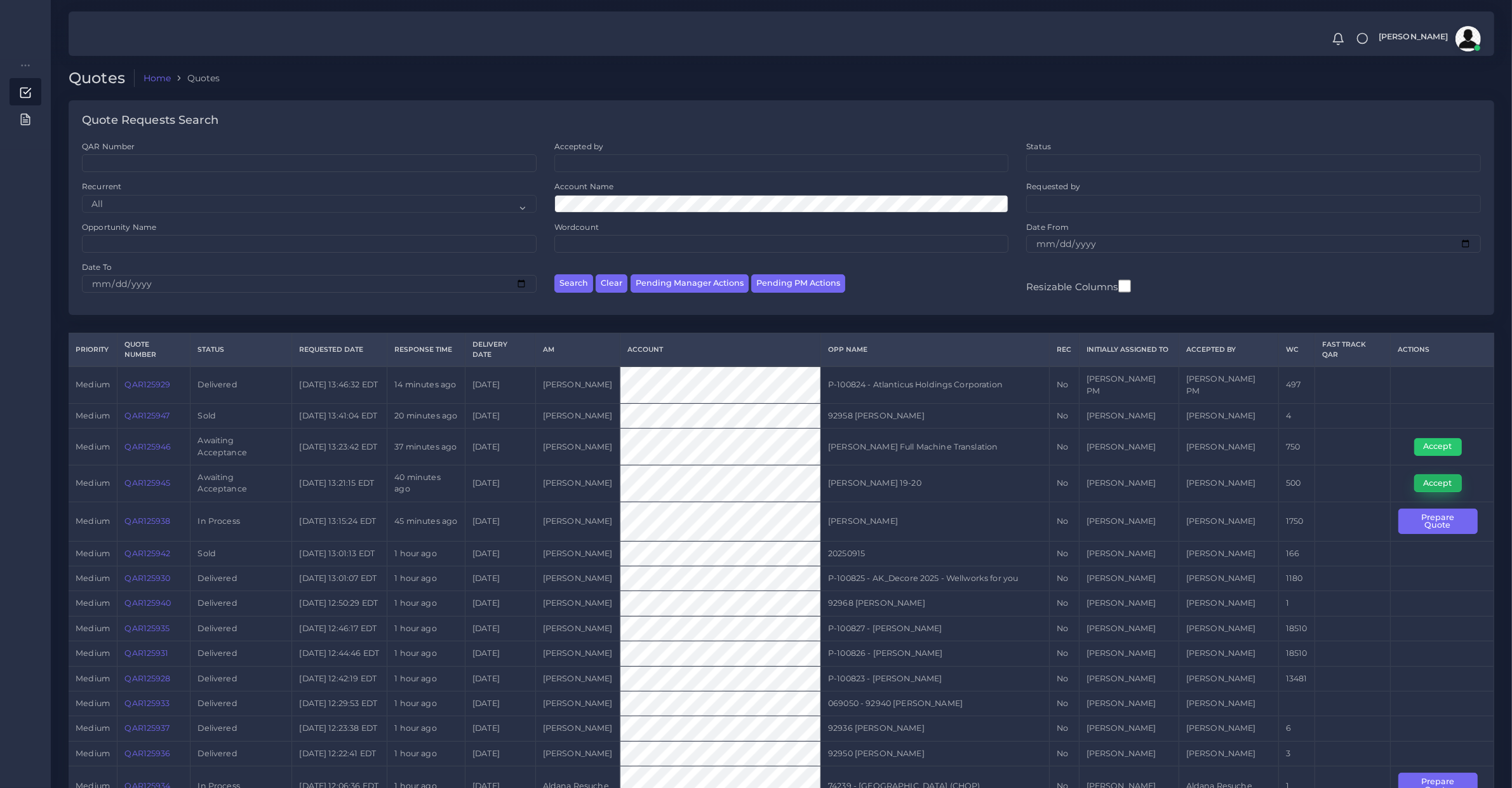
click at [1436, 492] on button "Accept" at bounding box center [1438, 483] width 48 height 18
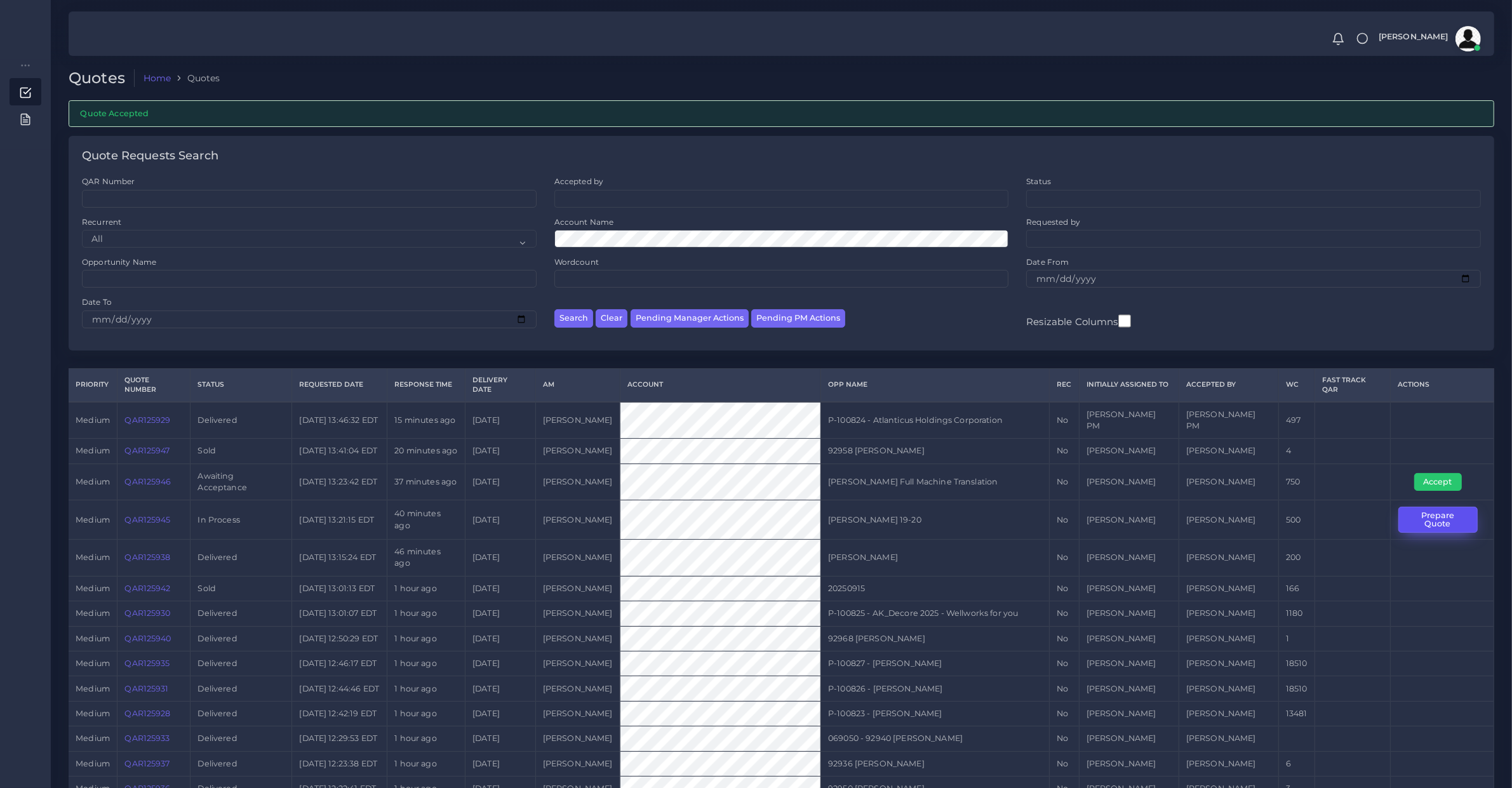
click at [1422, 533] on button "Prepare Quote" at bounding box center [1438, 519] width 80 height 26
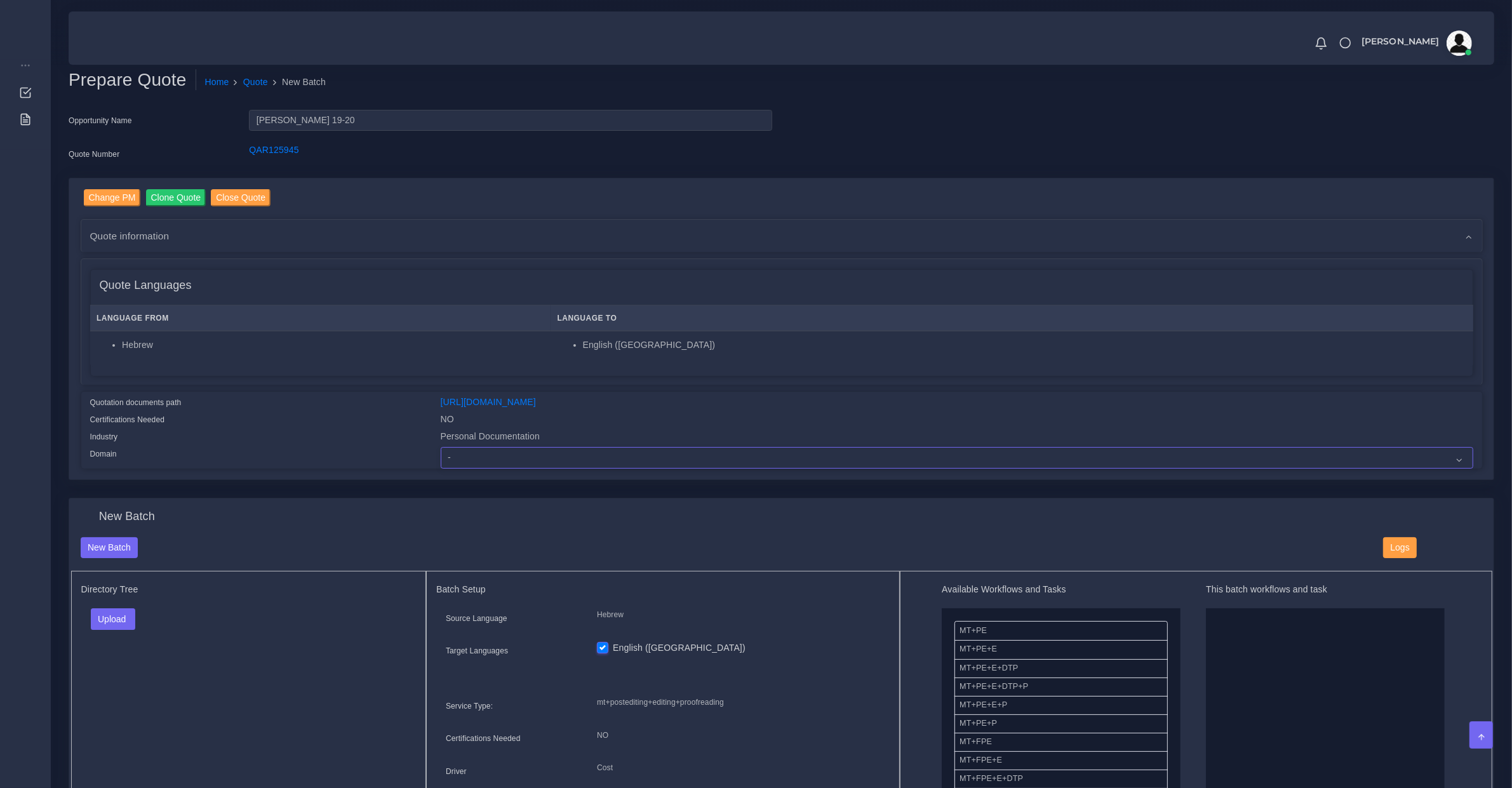
click at [481, 458] on select "- Advertising and Media Agriculture, Forestry and Fishing Architecture, Buildin…" at bounding box center [956, 458] width 1032 height 22
select select "Personal Documentation"
click at [440, 447] on select "- Advertising and Media Agriculture, Forestry and Fishing Architecture, Buildin…" at bounding box center [956, 458] width 1032 height 22
click at [160, 281] on h4 "Quote Languages" at bounding box center [146, 286] width 92 height 14
click at [147, 243] on div "Quote information" at bounding box center [781, 236] width 1401 height 32
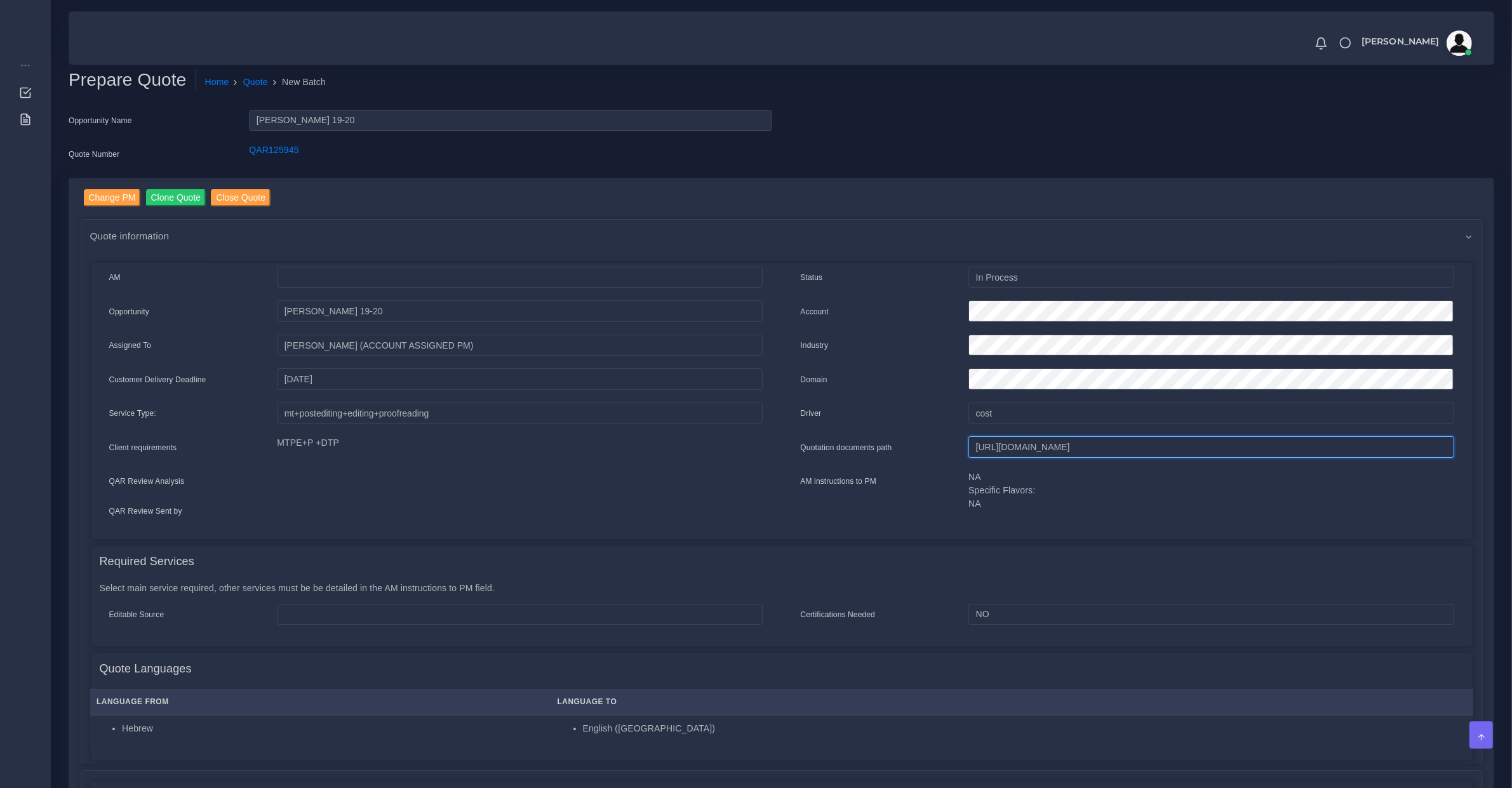
click at [1023, 451] on input "https://workdrive.zoho.com/fgoh3e43b1a1fe2124b65bedd7c3c51a0e040/teams/fgoh3e43…" at bounding box center [1211, 447] width 485 height 22
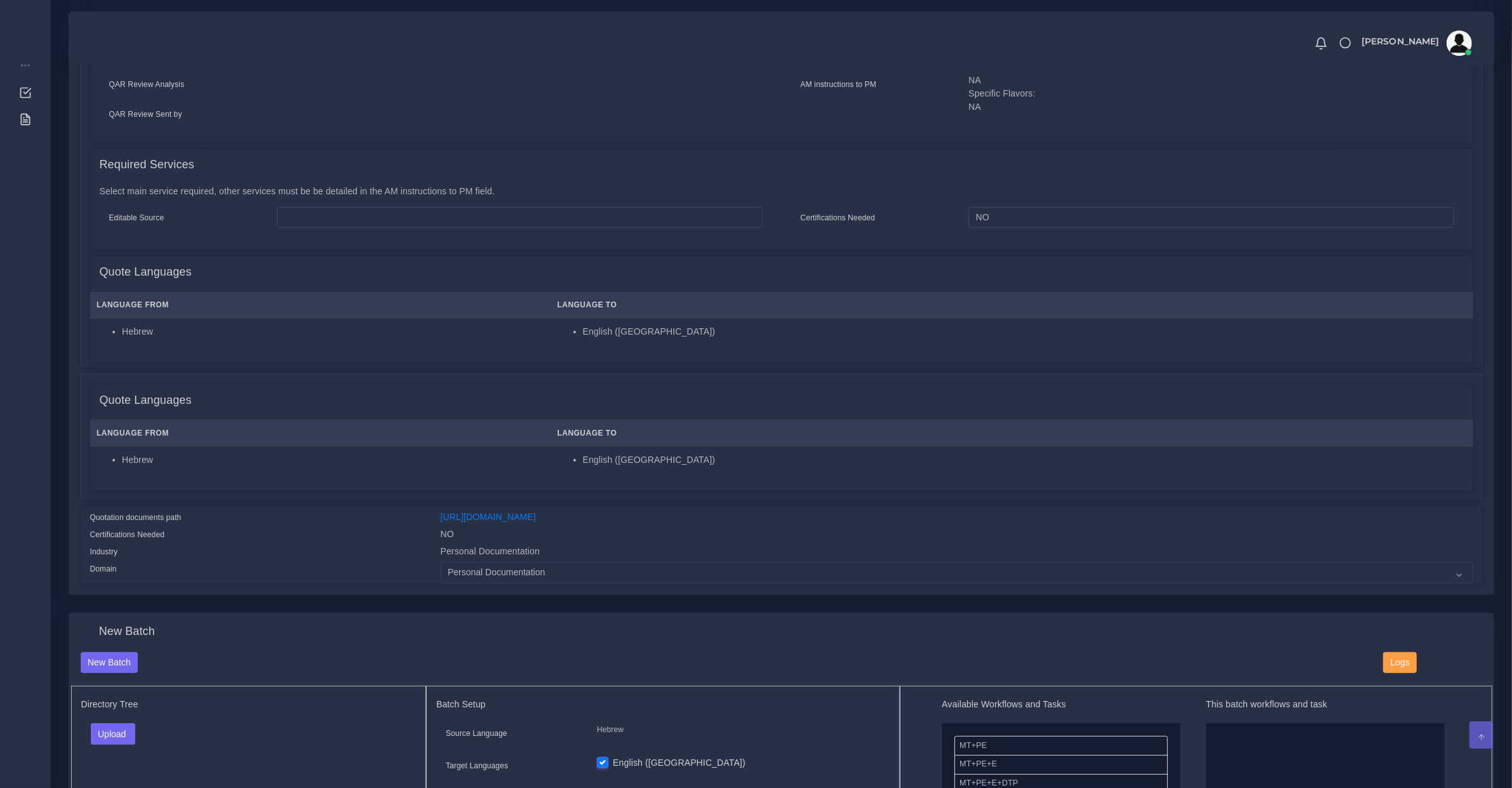
scroll to position [794, 0]
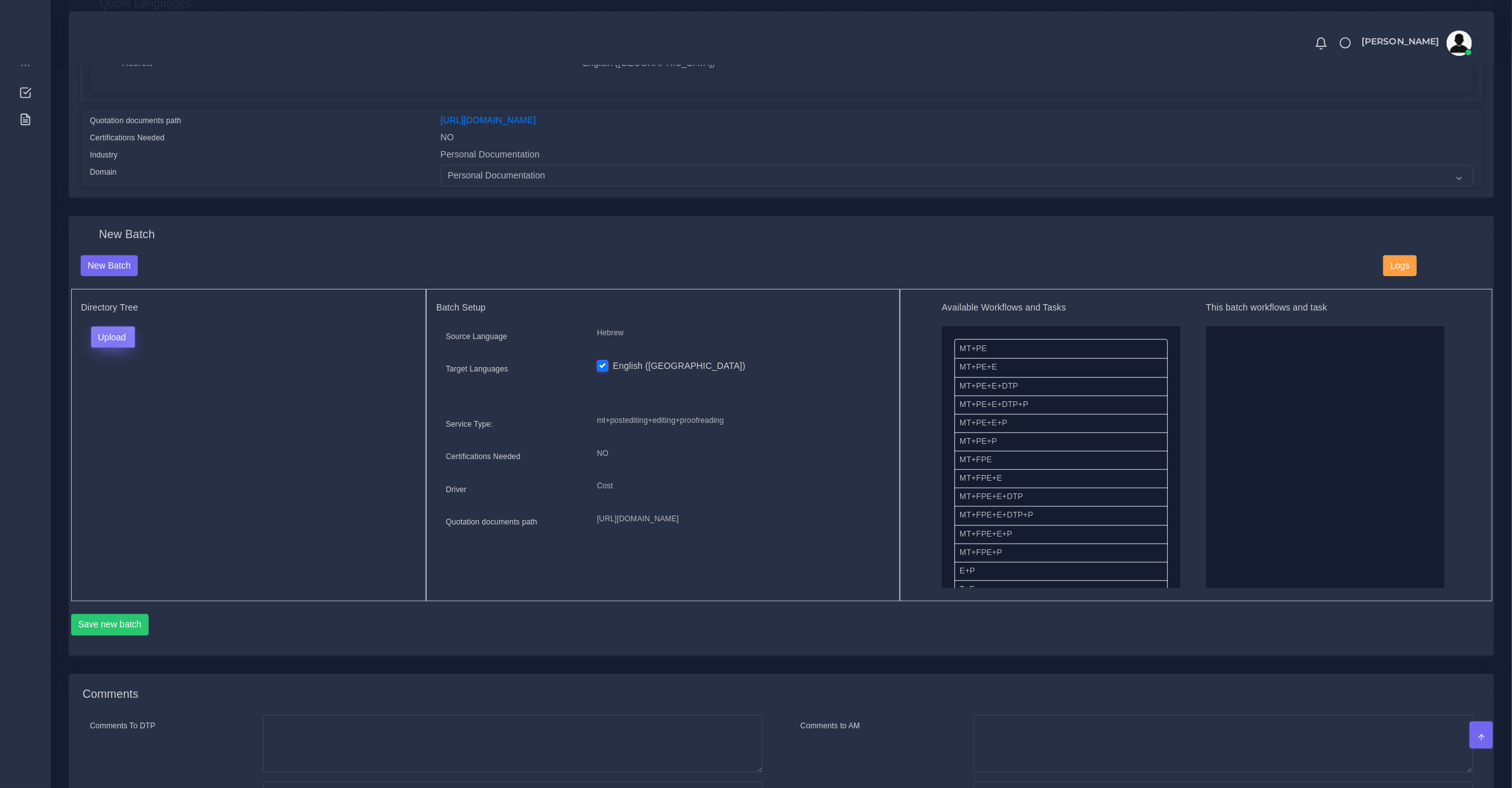
click at [111, 344] on button "Upload" at bounding box center [113, 337] width 45 height 22
click at [116, 383] on label "Files" at bounding box center [136, 385] width 88 height 16
drag, startPoint x: 1011, startPoint y: 439, endPoint x: 1256, endPoint y: 425, distance: 245.4
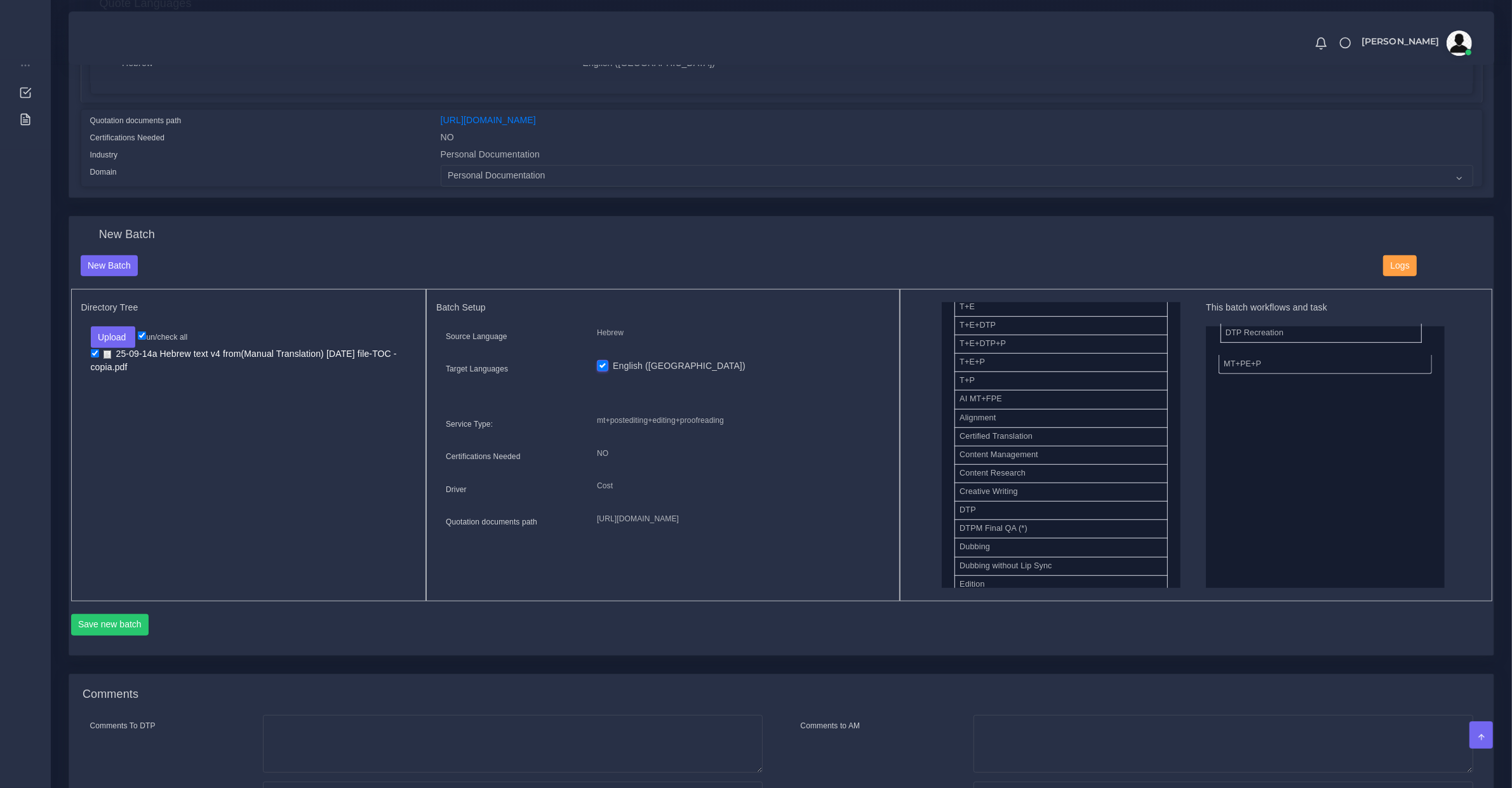
drag, startPoint x: 1024, startPoint y: 527, endPoint x: 1291, endPoint y: 328, distance: 333.0
drag, startPoint x: 986, startPoint y: 511, endPoint x: 1306, endPoint y: 465, distance: 323.3
click at [115, 626] on button "Save new batch" at bounding box center [110, 625] width 78 height 22
click at [888, 274] on div "New Batch Logs" at bounding box center [781, 272] width 1421 height 34
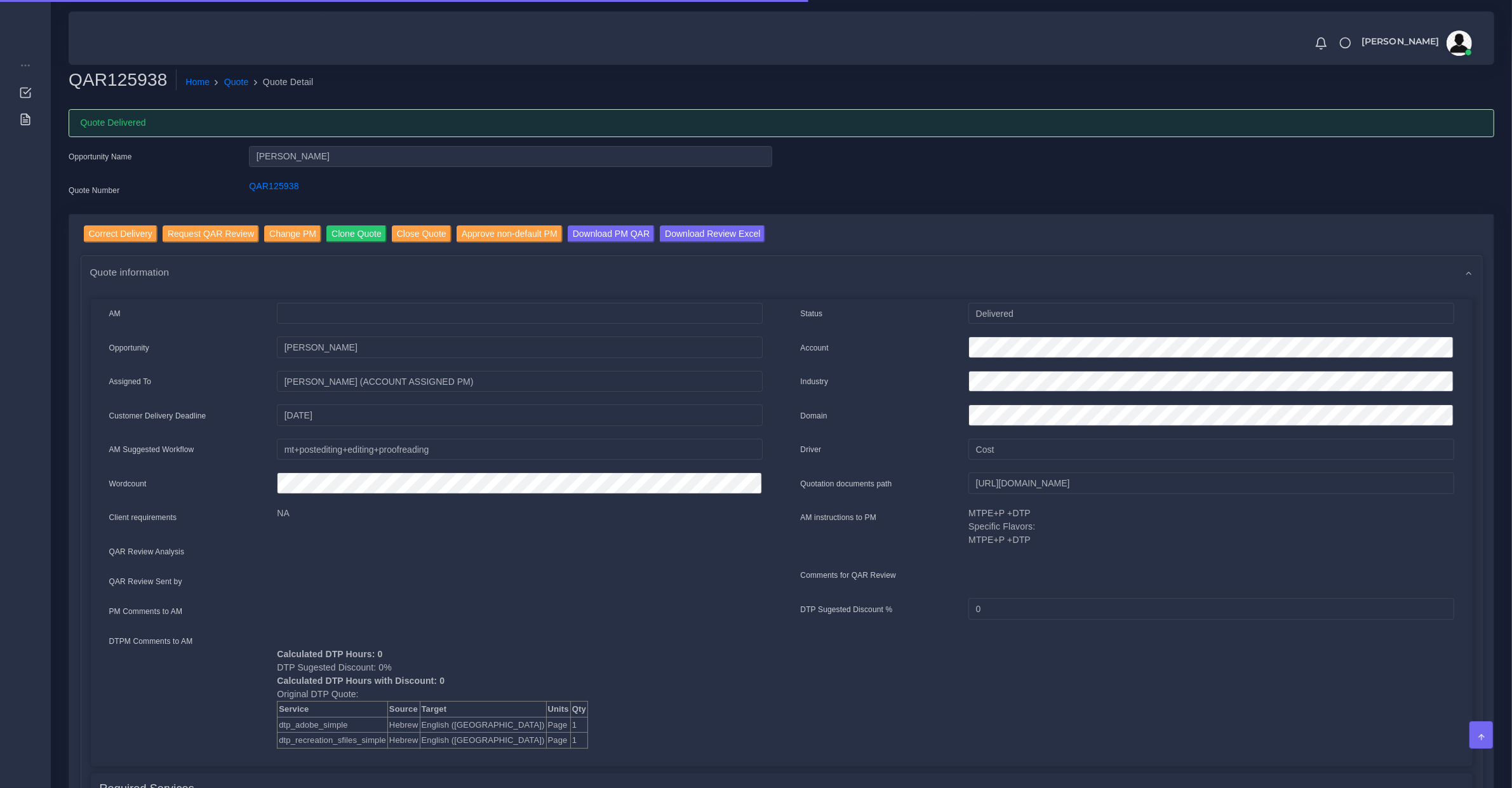
scroll to position [264, 0]
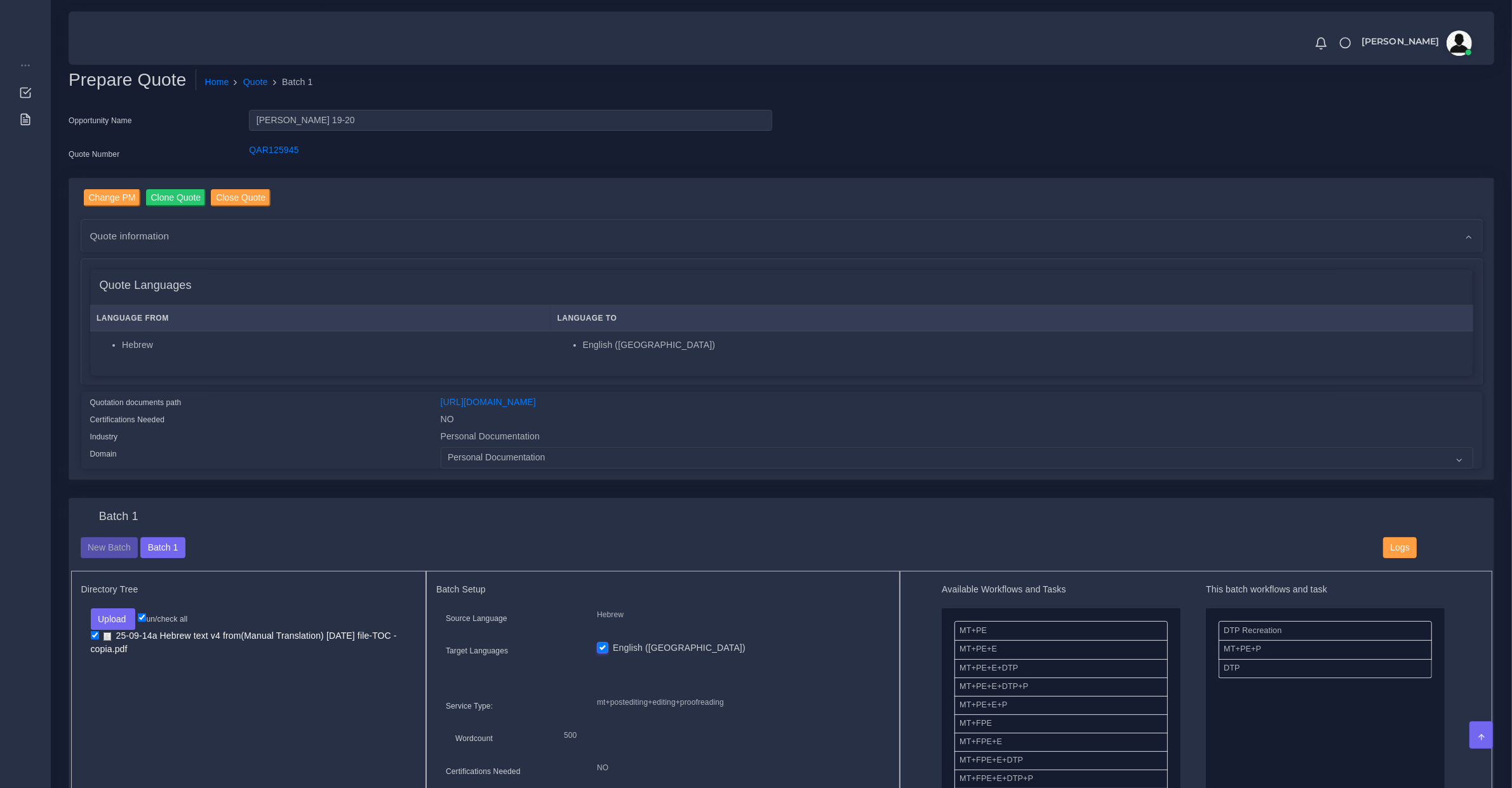
scroll to position [661, 0]
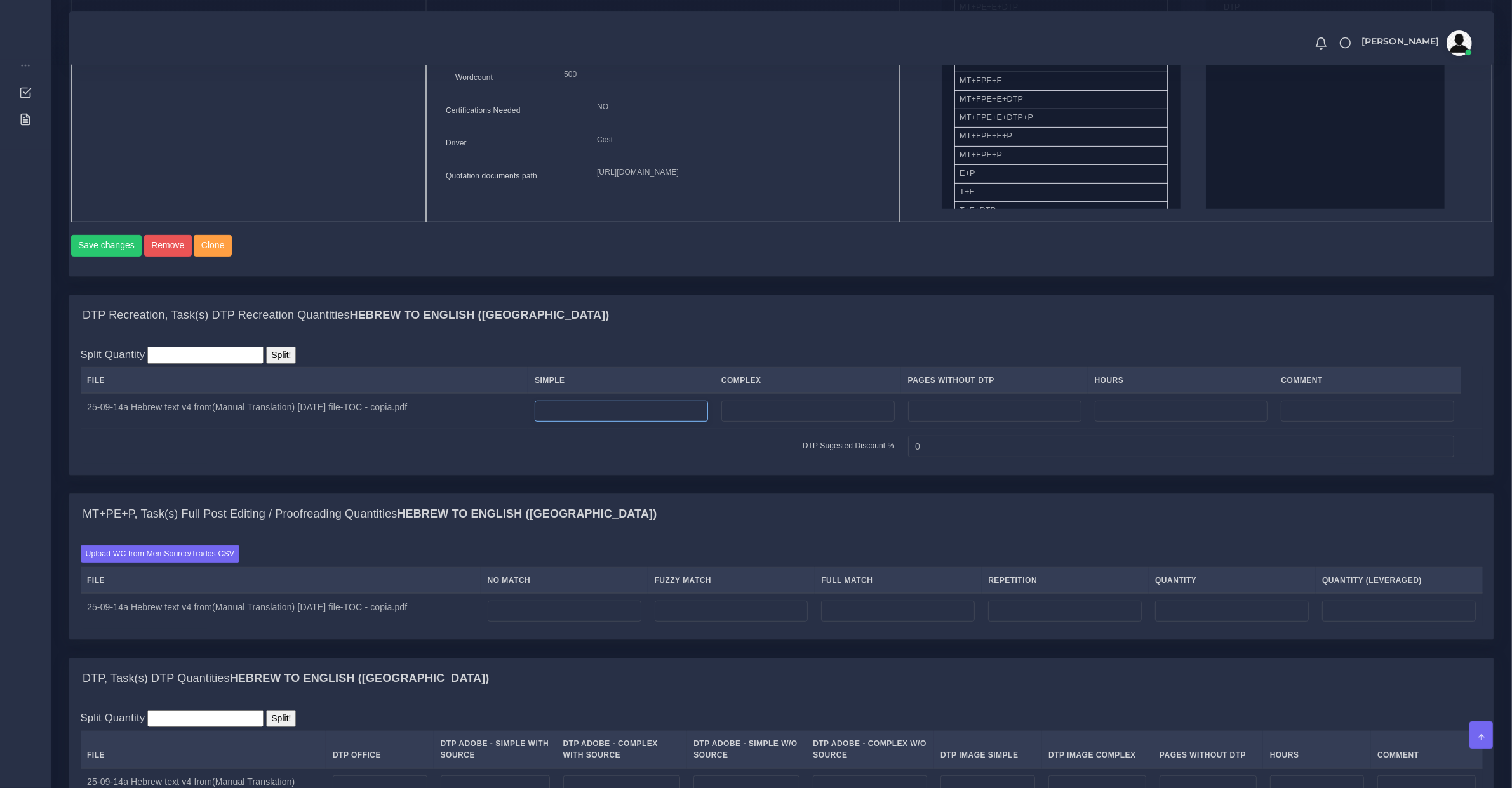
click at [624, 423] on input "number" at bounding box center [621, 412] width 173 height 22
click at [641, 414] on input "number" at bounding box center [621, 412] width 173 height 22
type input "11"
drag, startPoint x: 577, startPoint y: 613, endPoint x: 589, endPoint y: 603, distance: 15.6
click at [580, 613] on input "number" at bounding box center [564, 612] width 153 height 22
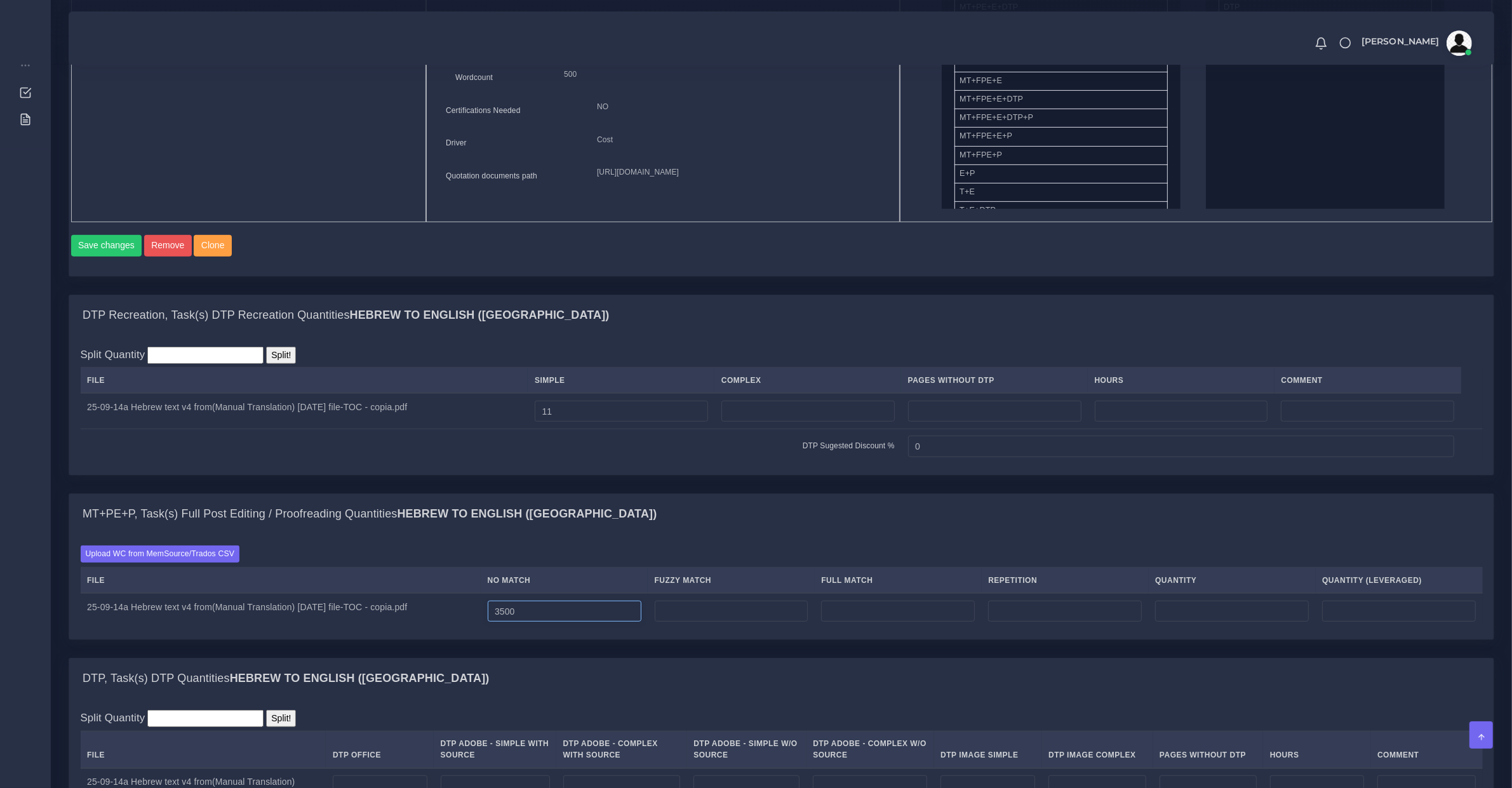
type input "3500"
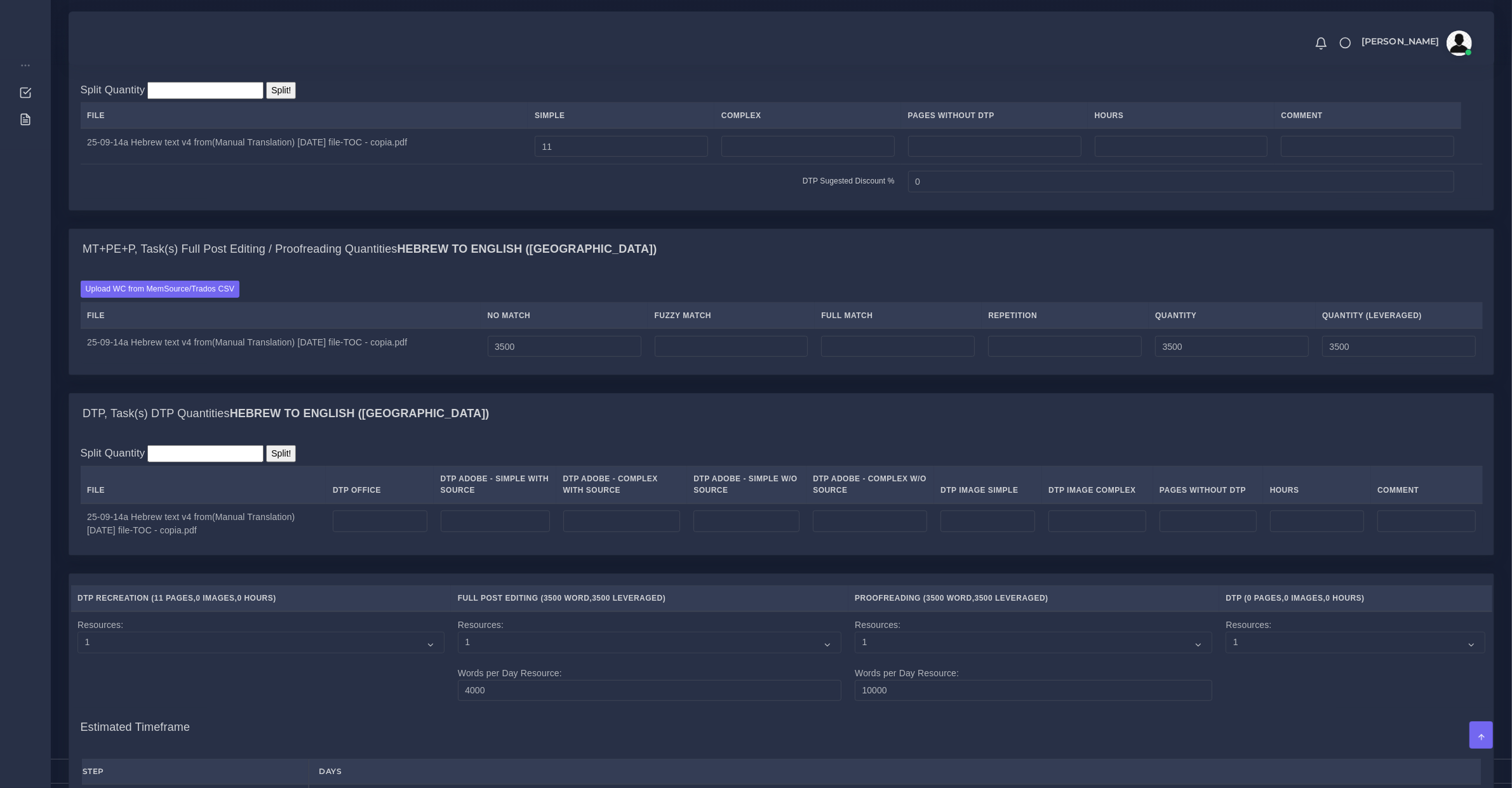
type input "0"
drag, startPoint x: 360, startPoint y: 514, endPoint x: 378, endPoint y: 531, distance: 24.8
click at [360, 503] on th "DTP Office" at bounding box center [380, 484] width 108 height 38
click at [378, 531] on input "number" at bounding box center [380, 521] width 95 height 22
drag, startPoint x: 478, startPoint y: 550, endPoint x: 489, endPoint y: 538, distance: 16.3
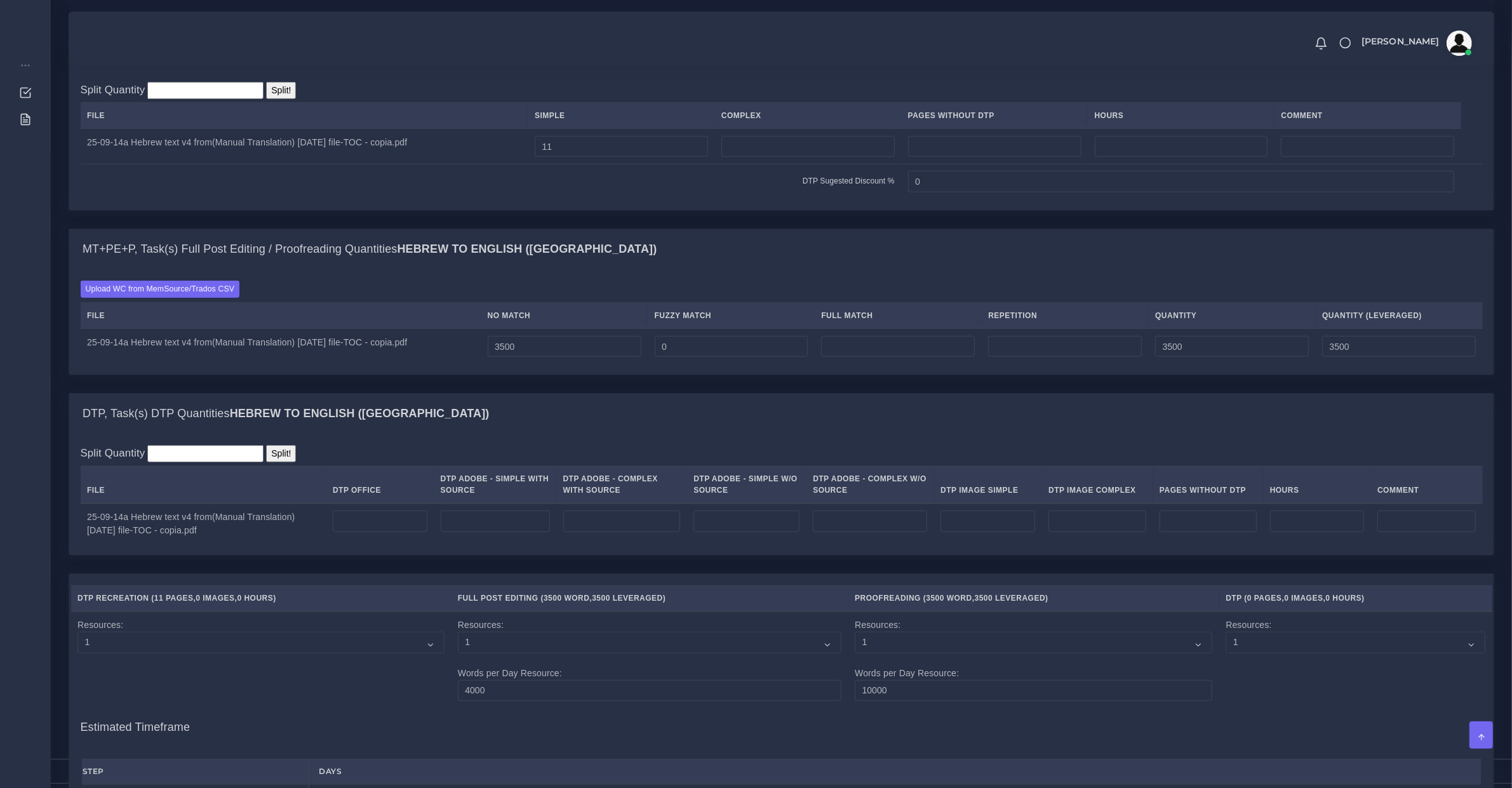
click at [481, 544] on td at bounding box center [494, 524] width 123 height 41
click at [489, 532] on input "number" at bounding box center [495, 521] width 109 height 22
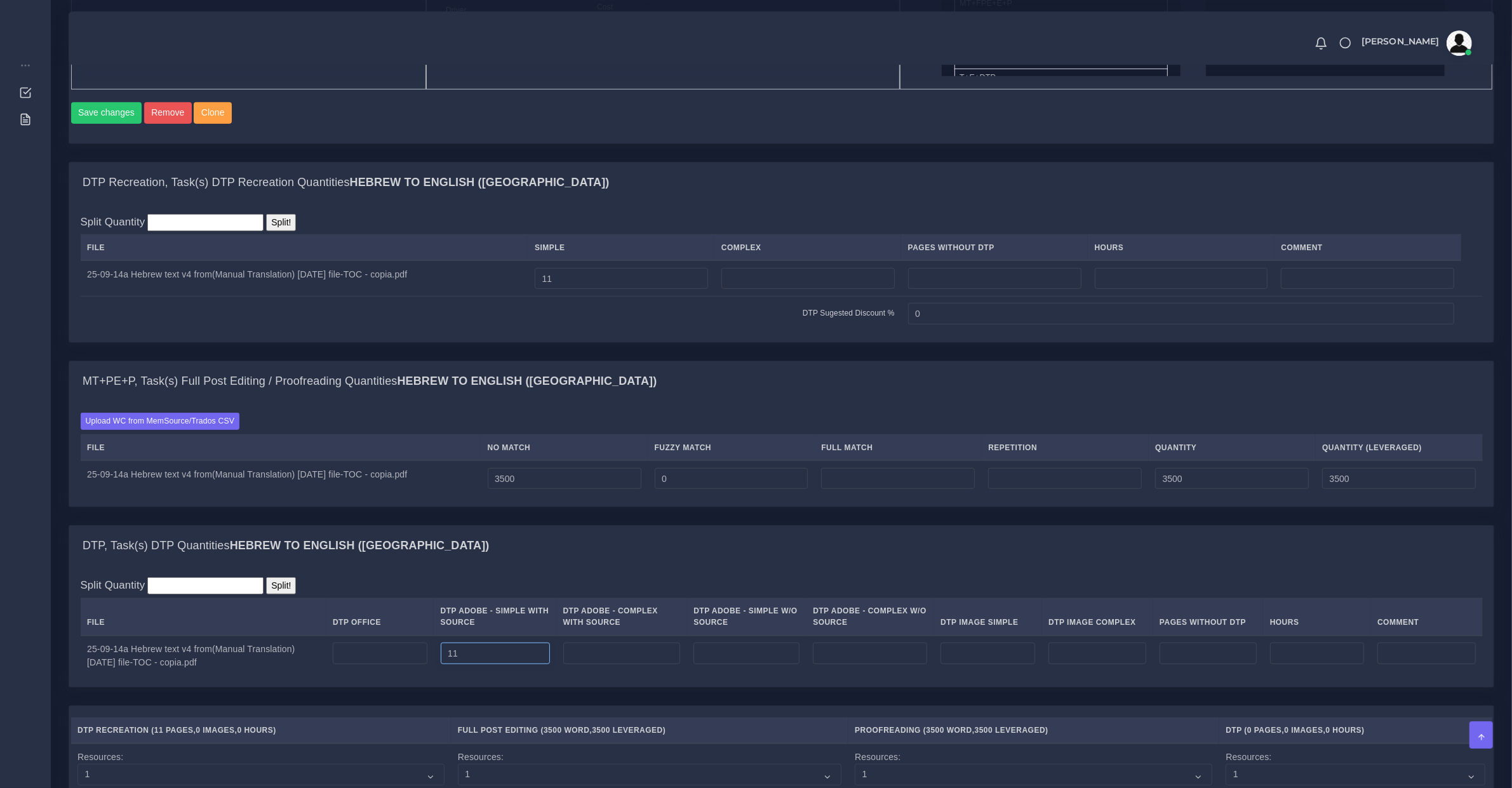
scroll to position [397, 0]
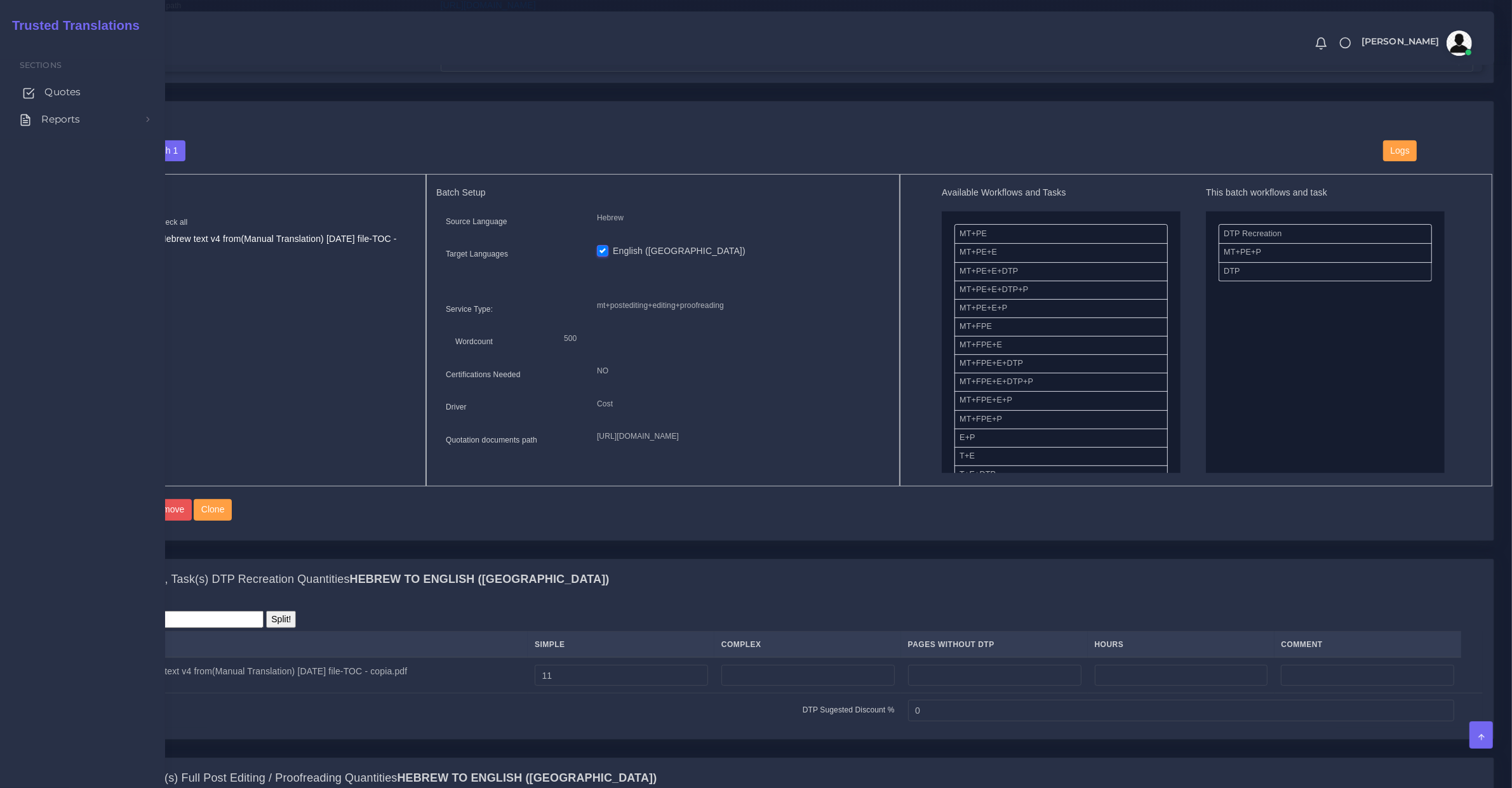
type input "11"
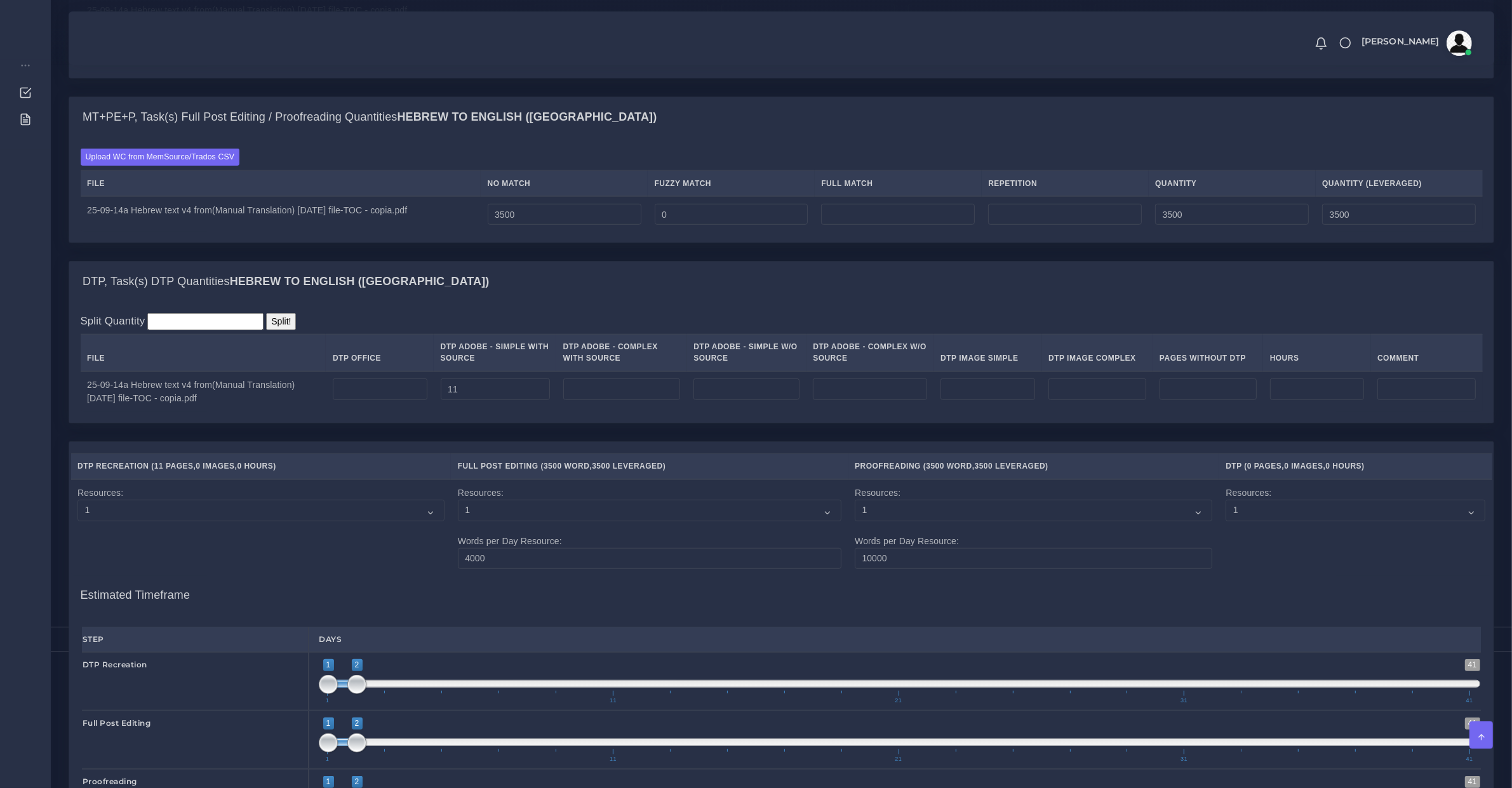
scroll to position [1323, 0]
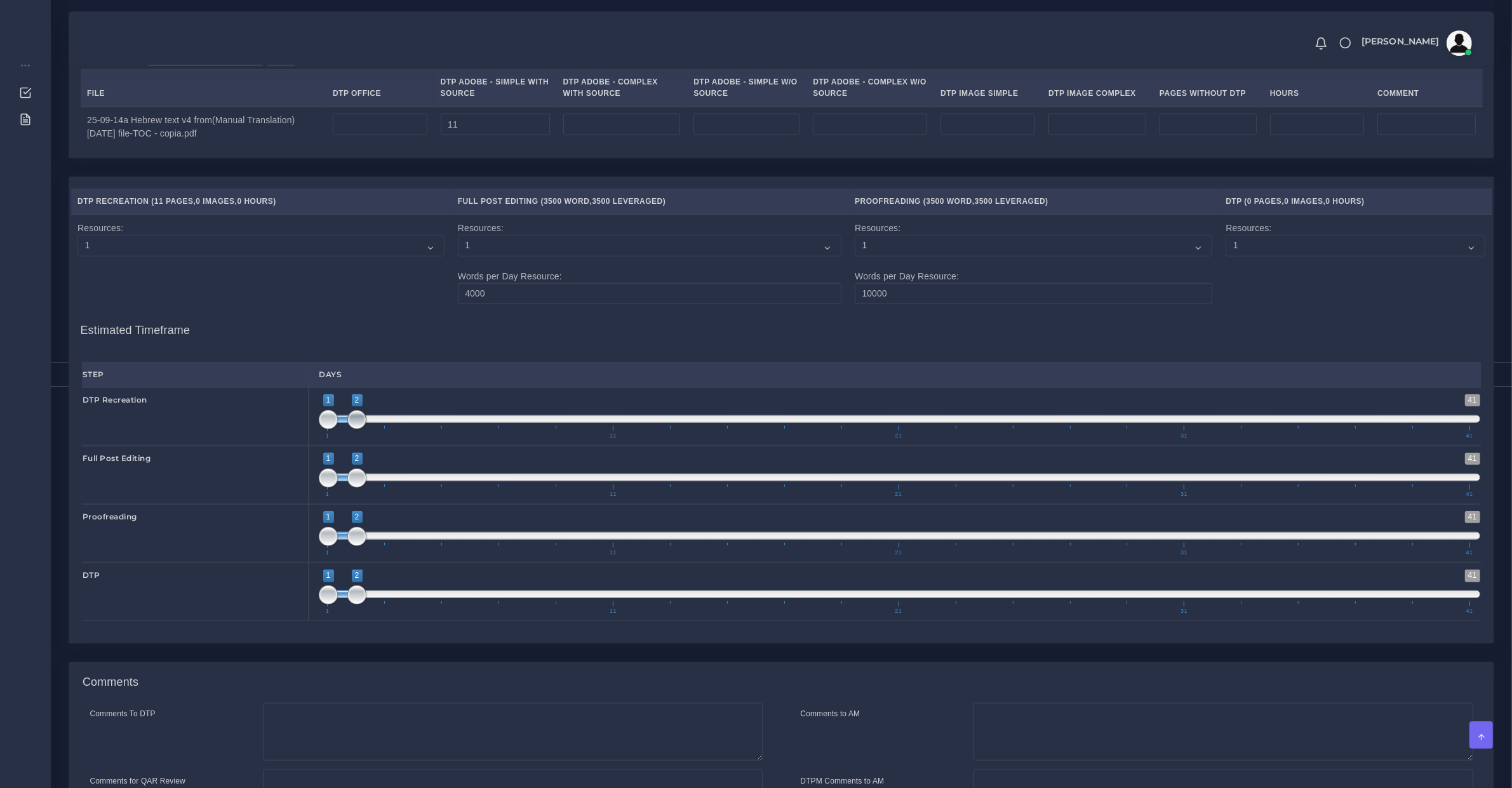
type input "1;1"
drag, startPoint x: 358, startPoint y: 428, endPoint x: 328, endPoint y: 432, distance: 30.3
click at [347, 430] on span at bounding box center [357, 420] width 19 height 19
type input "2;2"
drag, startPoint x: 353, startPoint y: 495, endPoint x: 372, endPoint y: 516, distance: 28.3
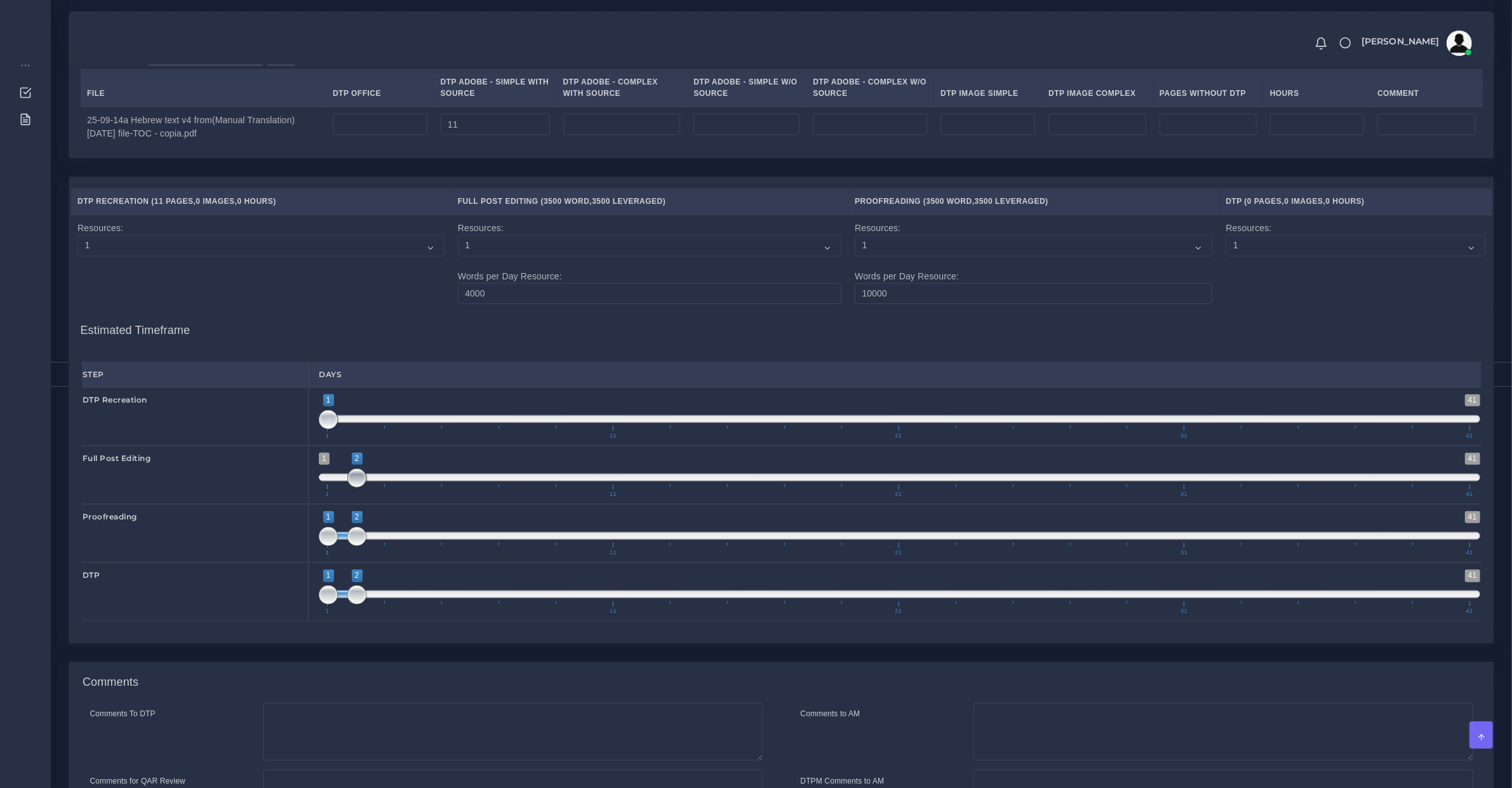
click at [365, 497] on span "1 41 2 2 2 — 2 1 11 21 31 41" at bounding box center [899, 475] width 1161 height 45
drag, startPoint x: 357, startPoint y: 551, endPoint x: 381, endPoint y: 548, distance: 24.2
click at [381, 546] on span at bounding box center [386, 537] width 19 height 19
type input "3;3"
drag, startPoint x: 333, startPoint y: 547, endPoint x: 400, endPoint y: 554, distance: 67.4
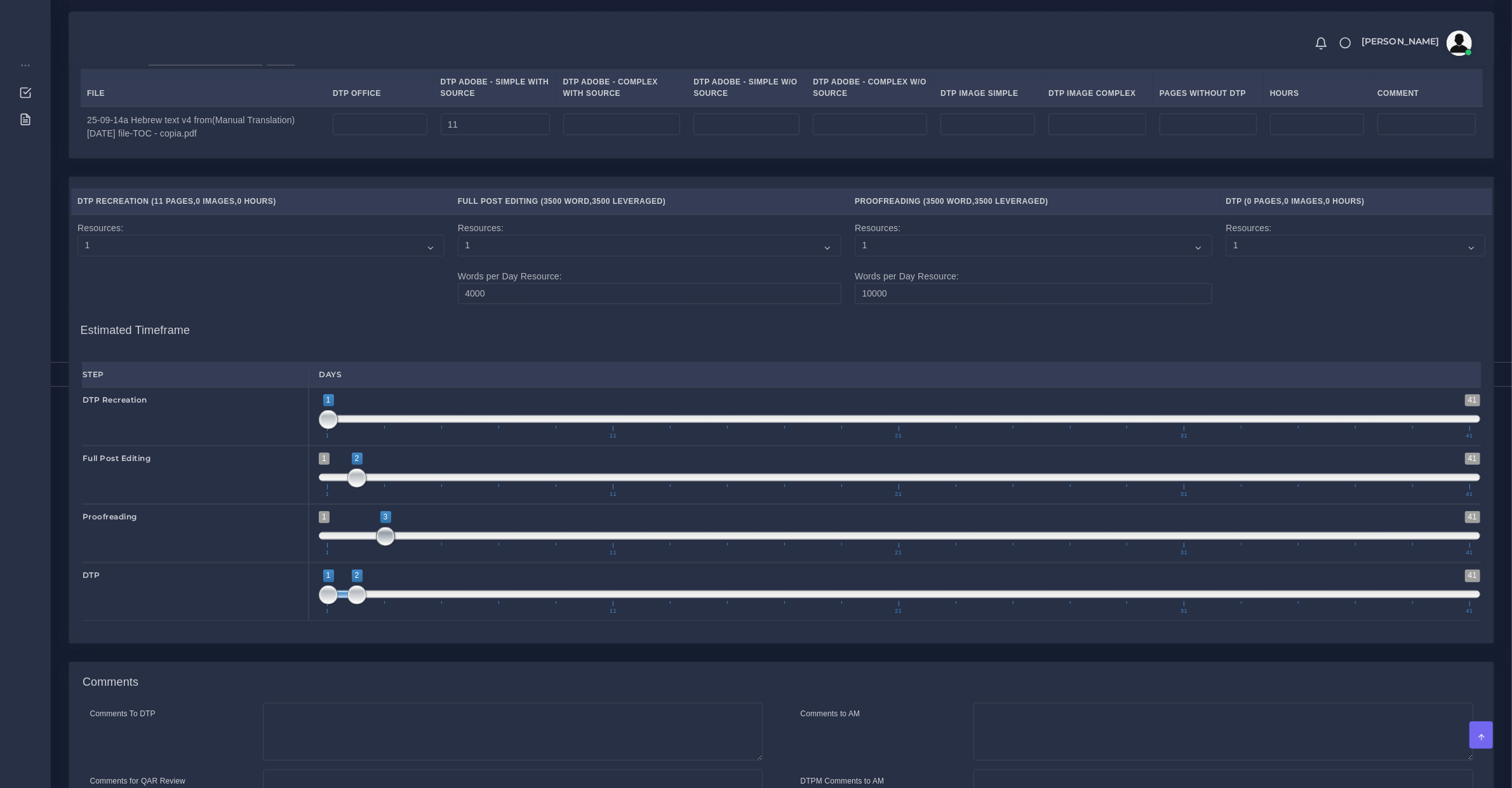
click at [400, 554] on span "1 41 3 3 3 — 3 1 11 21 31 41" at bounding box center [899, 533] width 1161 height 45
click at [407, 603] on span "1 41 1 2 1 — 2 1 11 21 31 41" at bounding box center [899, 592] width 1161 height 45
click at [409, 598] on span at bounding box center [899, 595] width 1161 height 8
drag, startPoint x: 409, startPoint y: 608, endPoint x: 388, endPoint y: 614, distance: 21.8
click at [408, 605] on span at bounding box center [414, 595] width 19 height 19
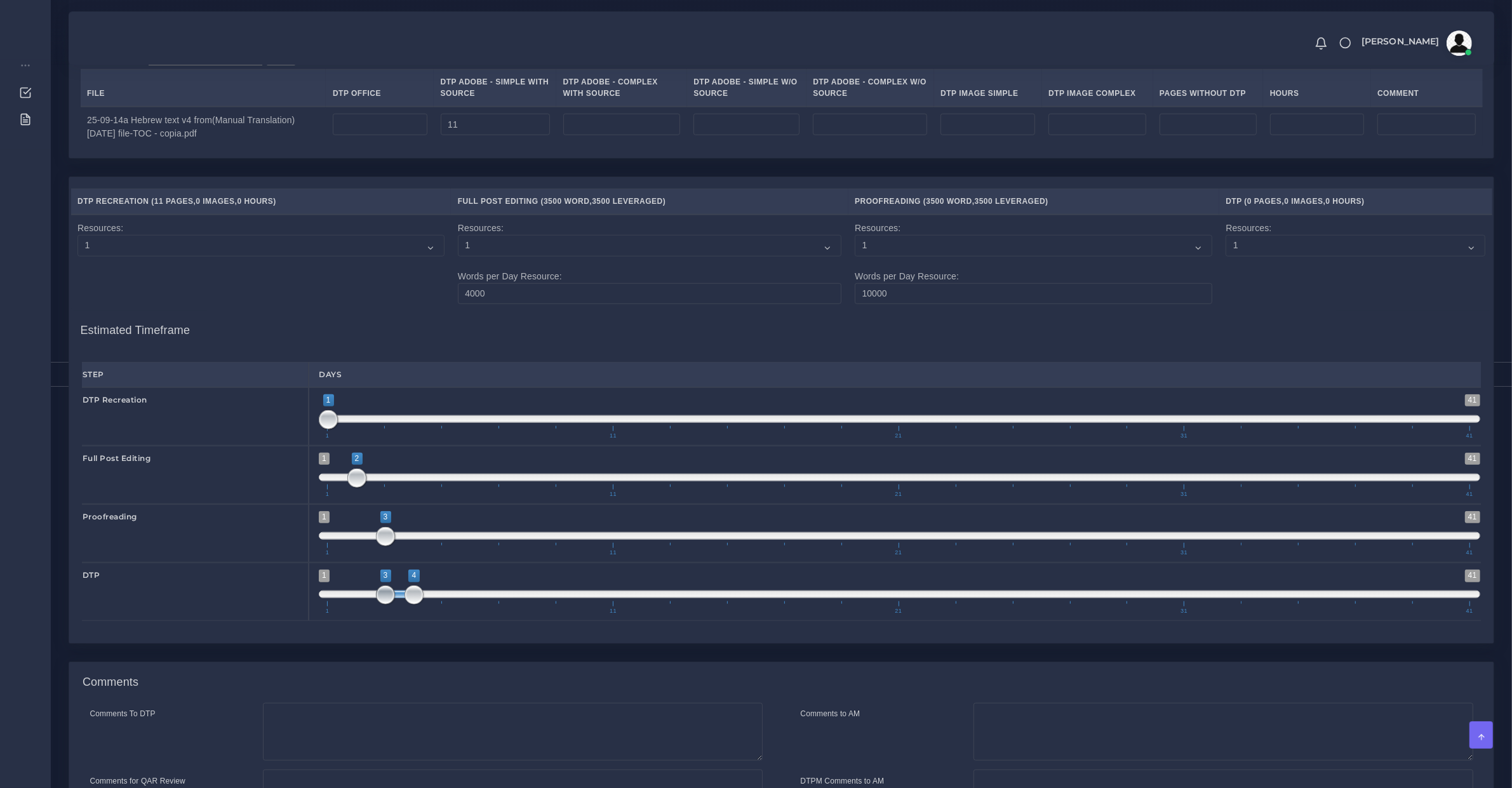
type input "4;4"
drag, startPoint x: 386, startPoint y: 614, endPoint x: 414, endPoint y: 614, distance: 28.0
click at [395, 605] on span at bounding box center [386, 595] width 19 height 19
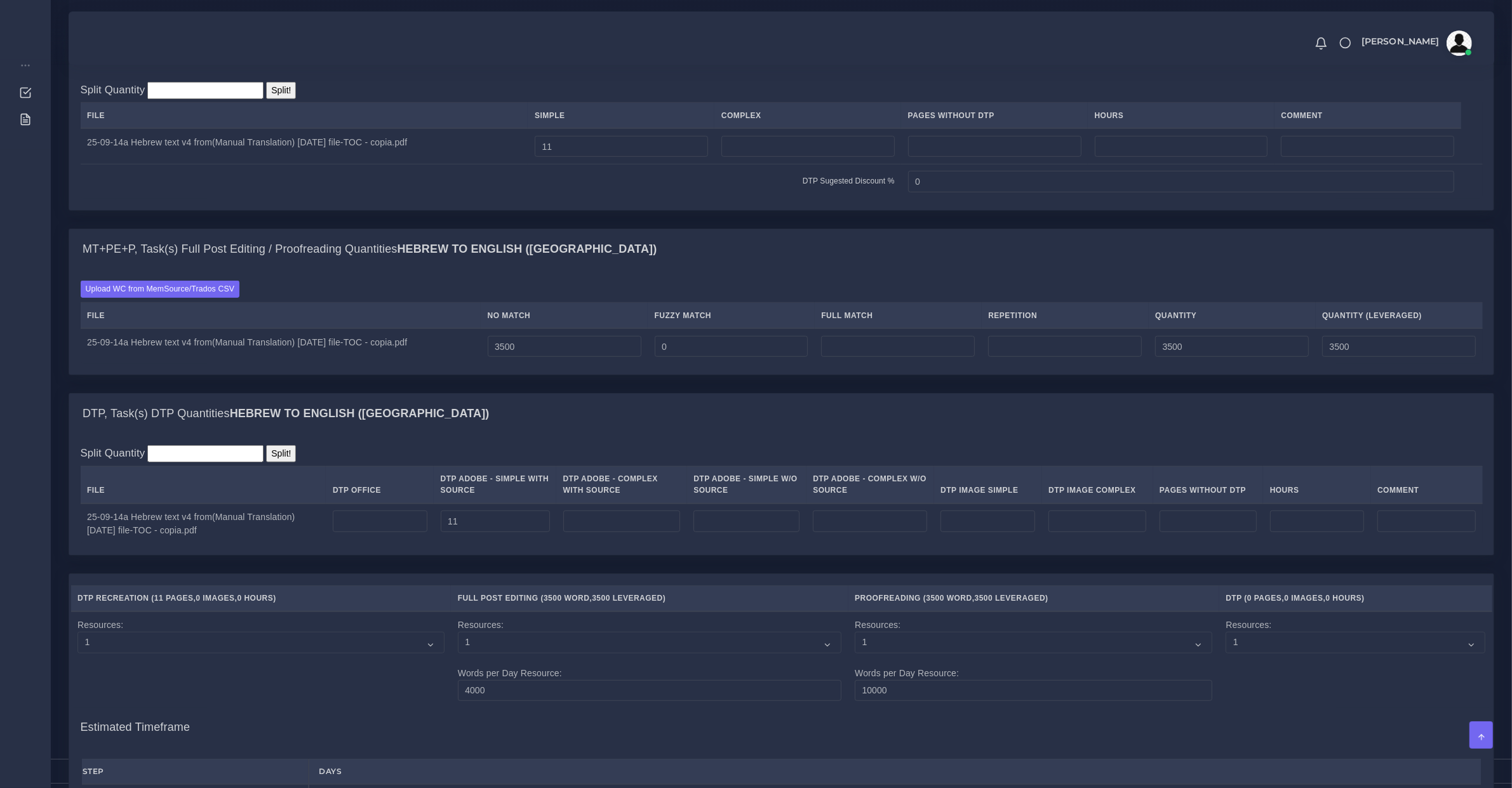
scroll to position [1494, 0]
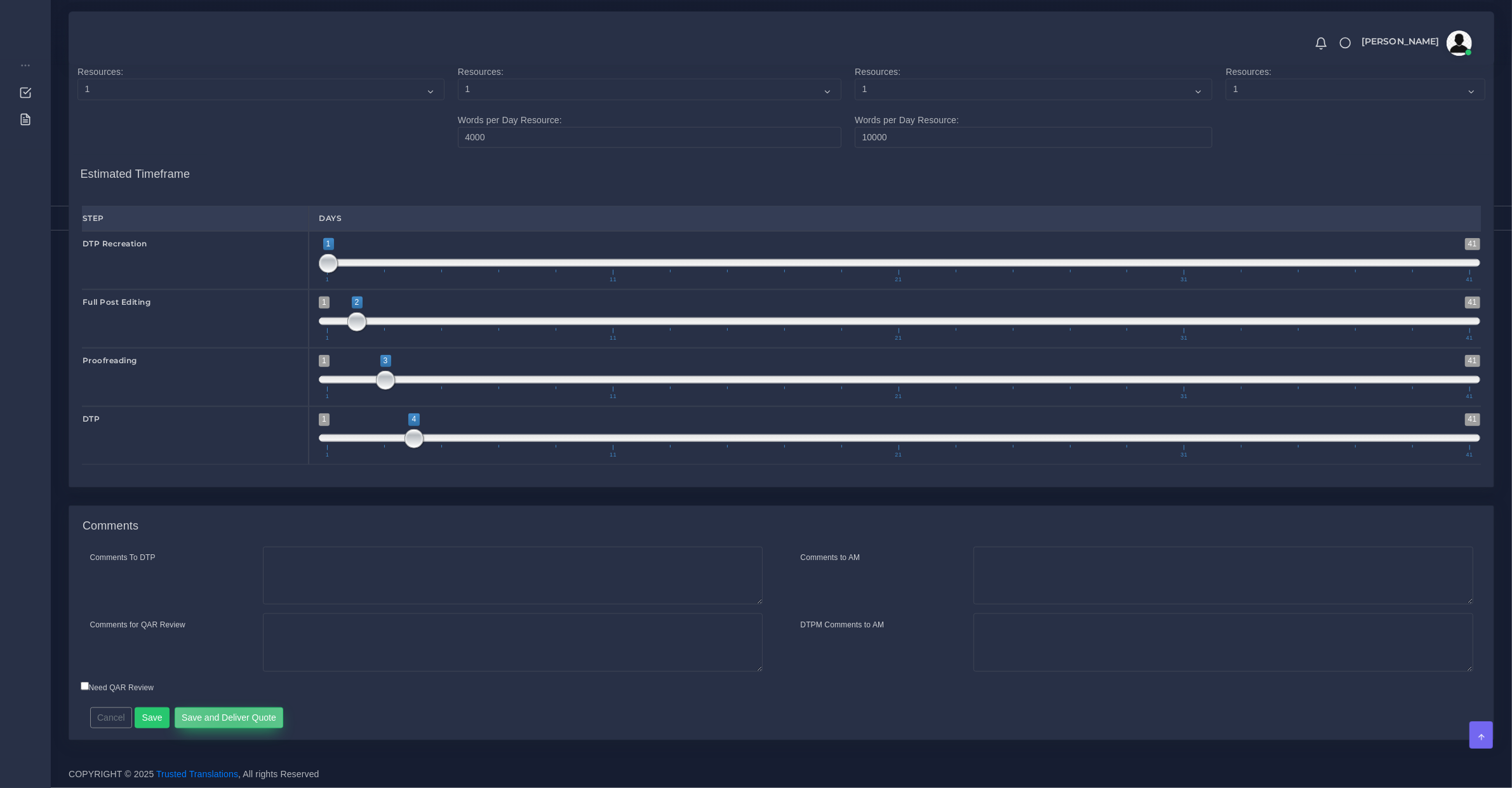
click at [228, 718] on button "Save and Deliver Quote" at bounding box center [229, 719] width 109 height 22
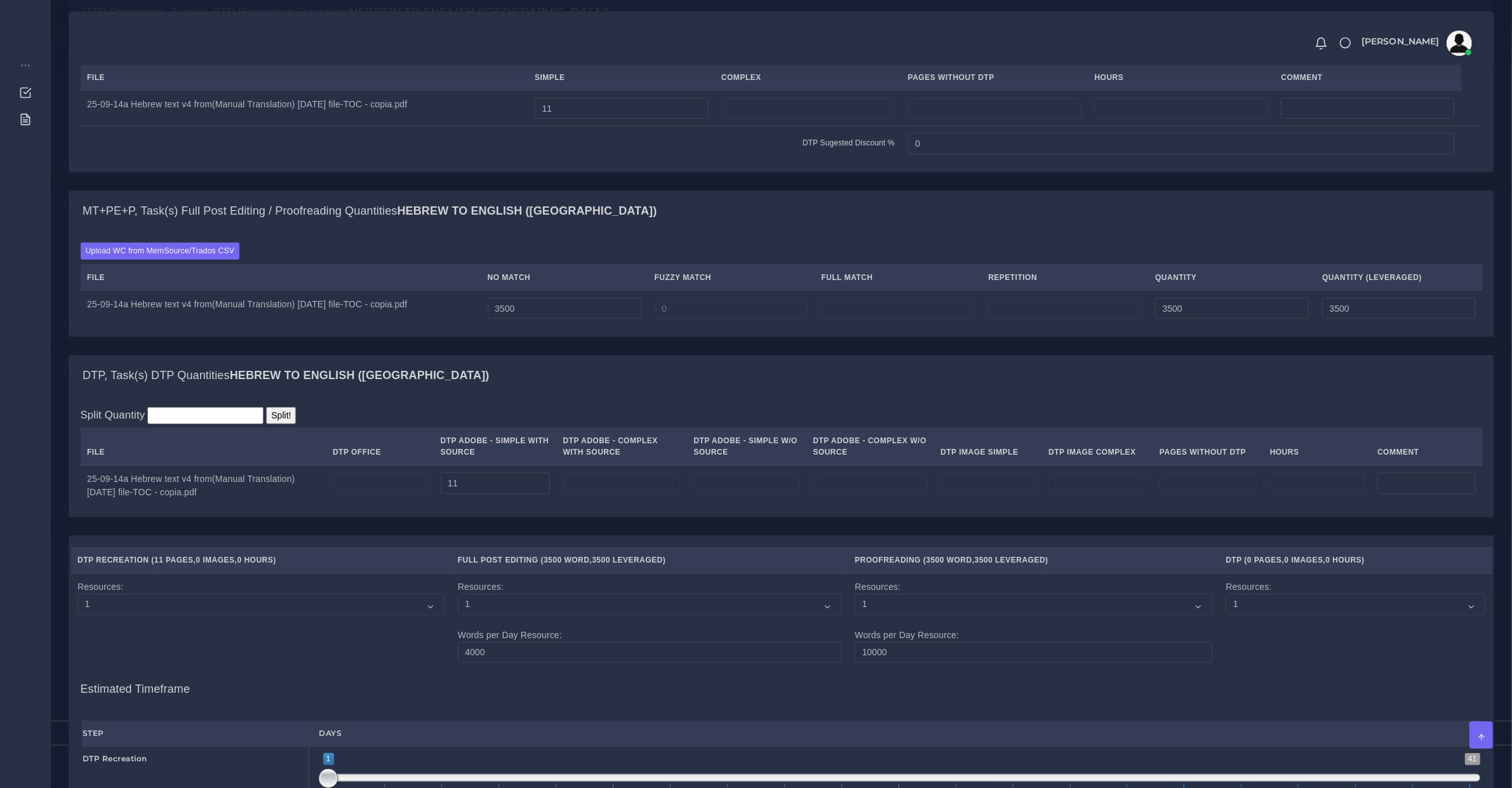
scroll to position [833, 0]
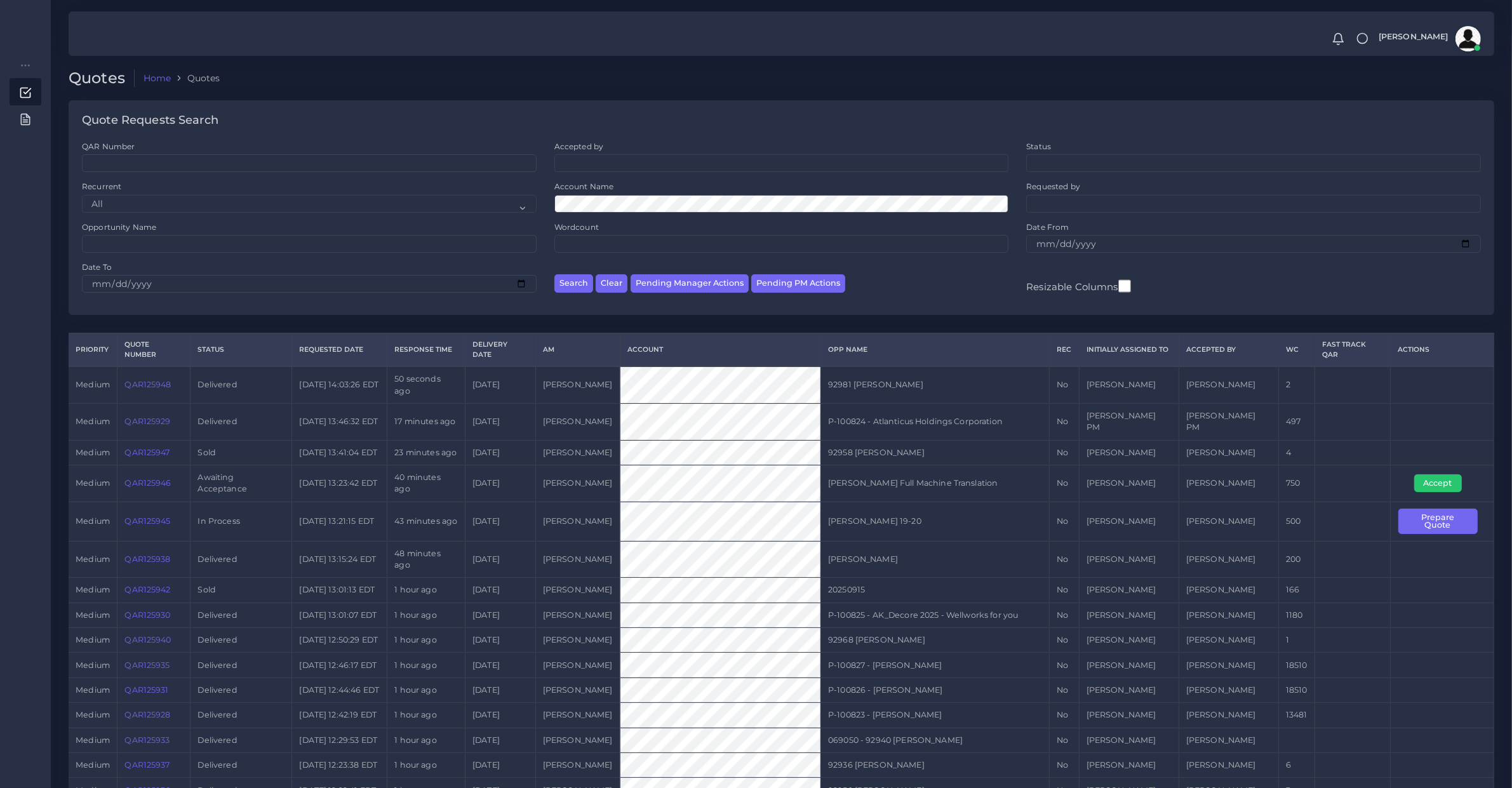
click at [151, 564] on link "QAR125938" at bounding box center [148, 559] width 46 height 10
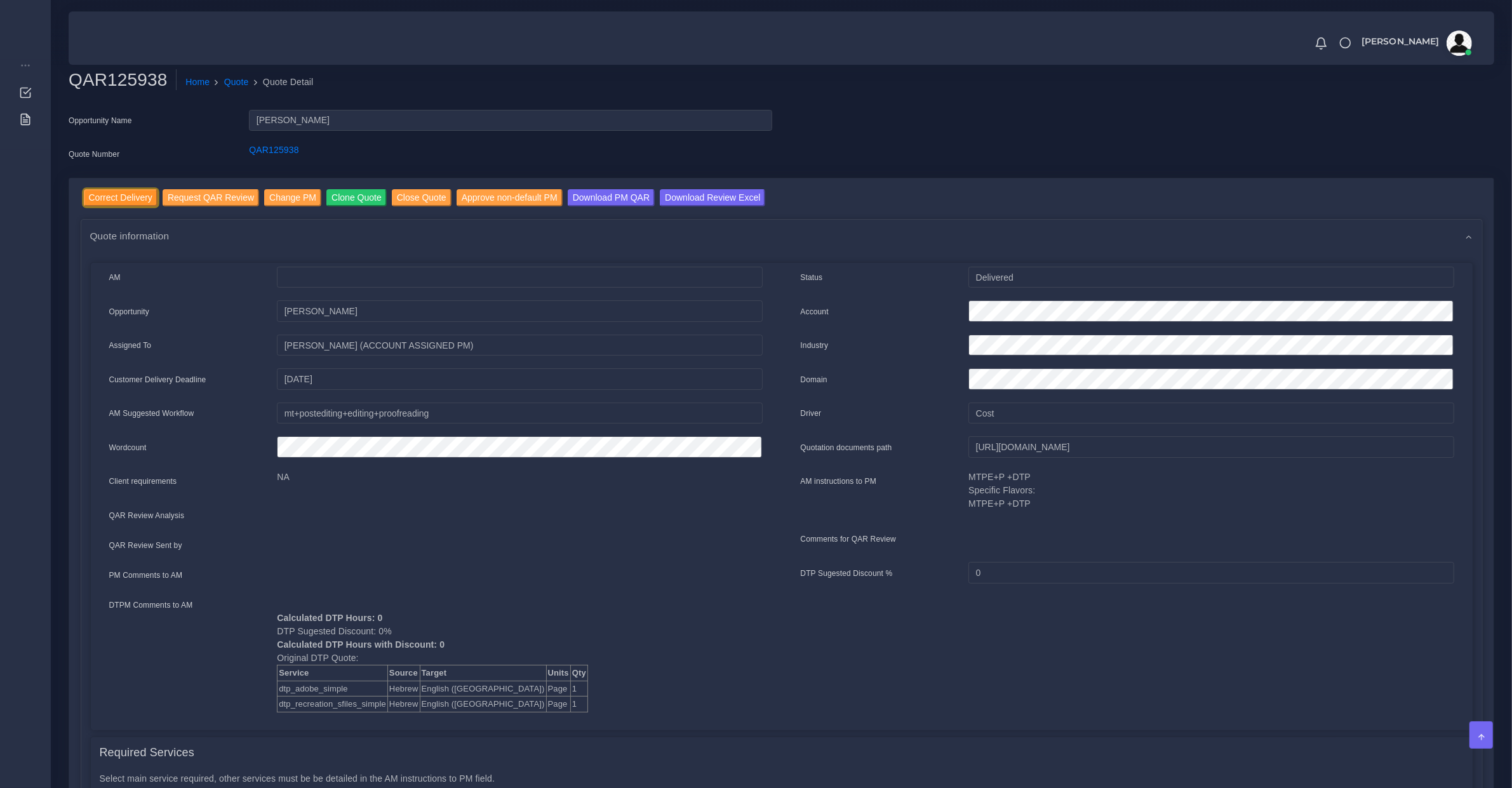
click at [124, 199] on input "Correct Delivery" at bounding box center [121, 197] width 74 height 17
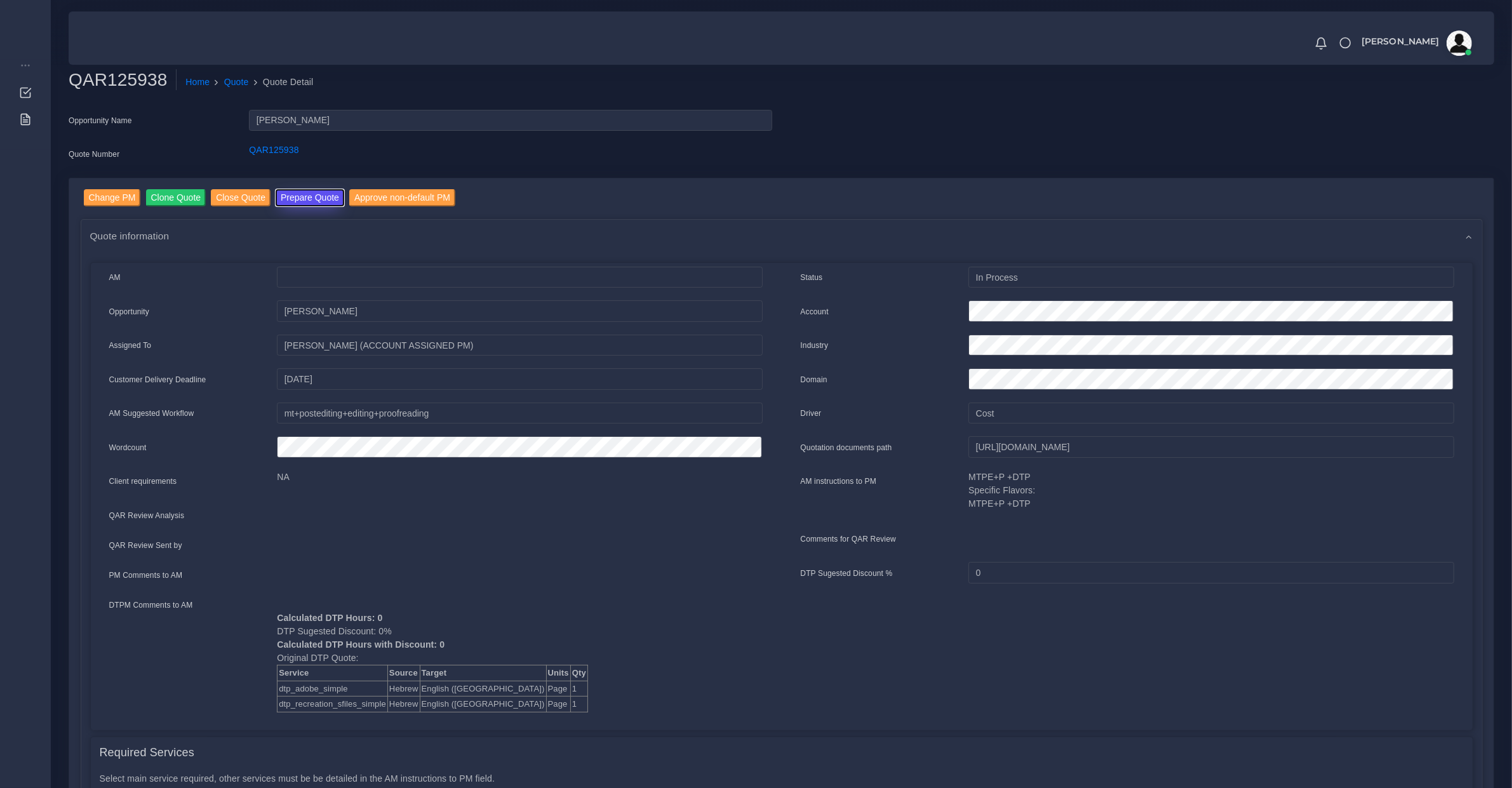
click at [300, 189] on button "Prepare Quote" at bounding box center [310, 197] width 69 height 17
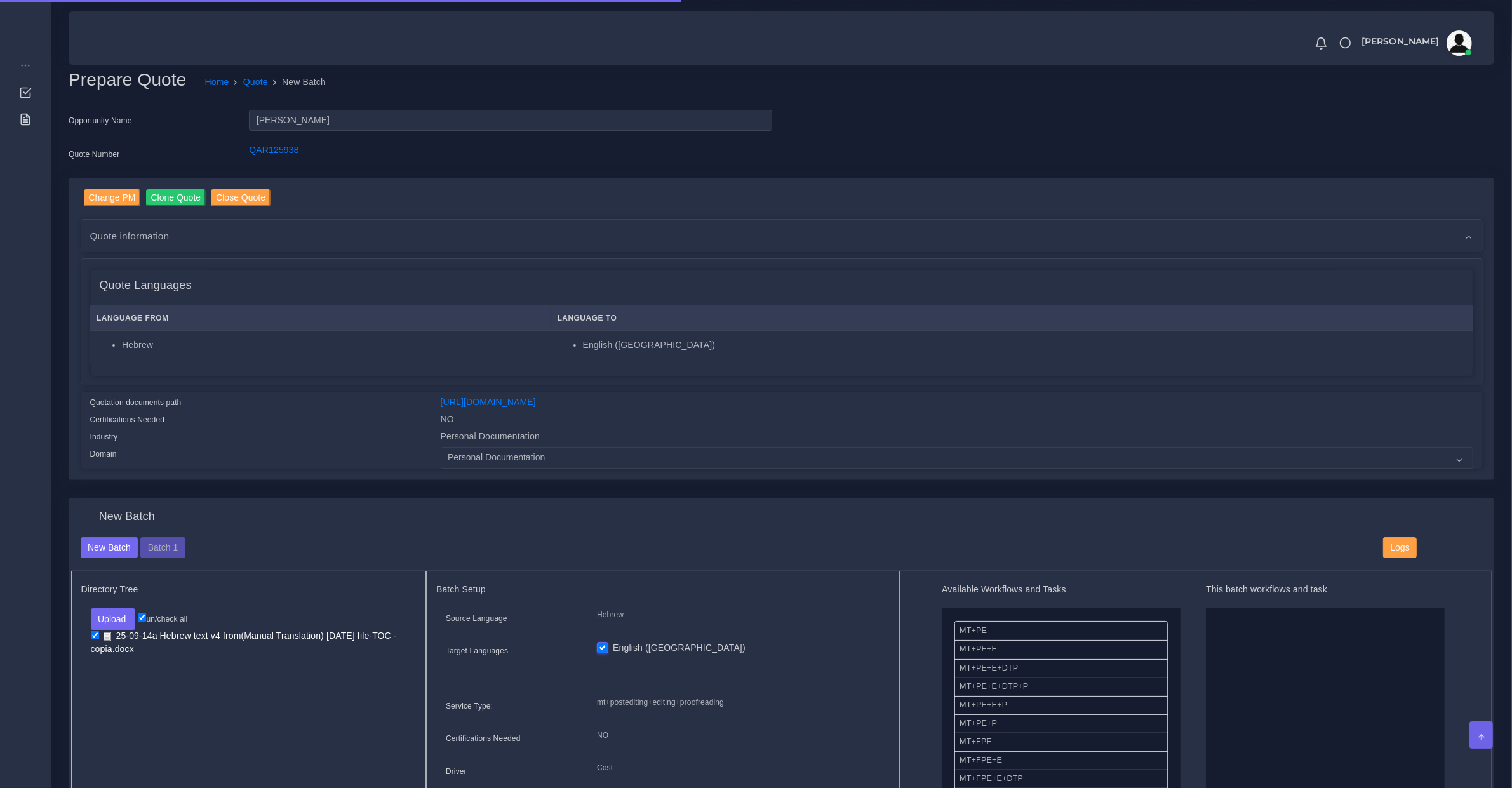
scroll to position [451, 0]
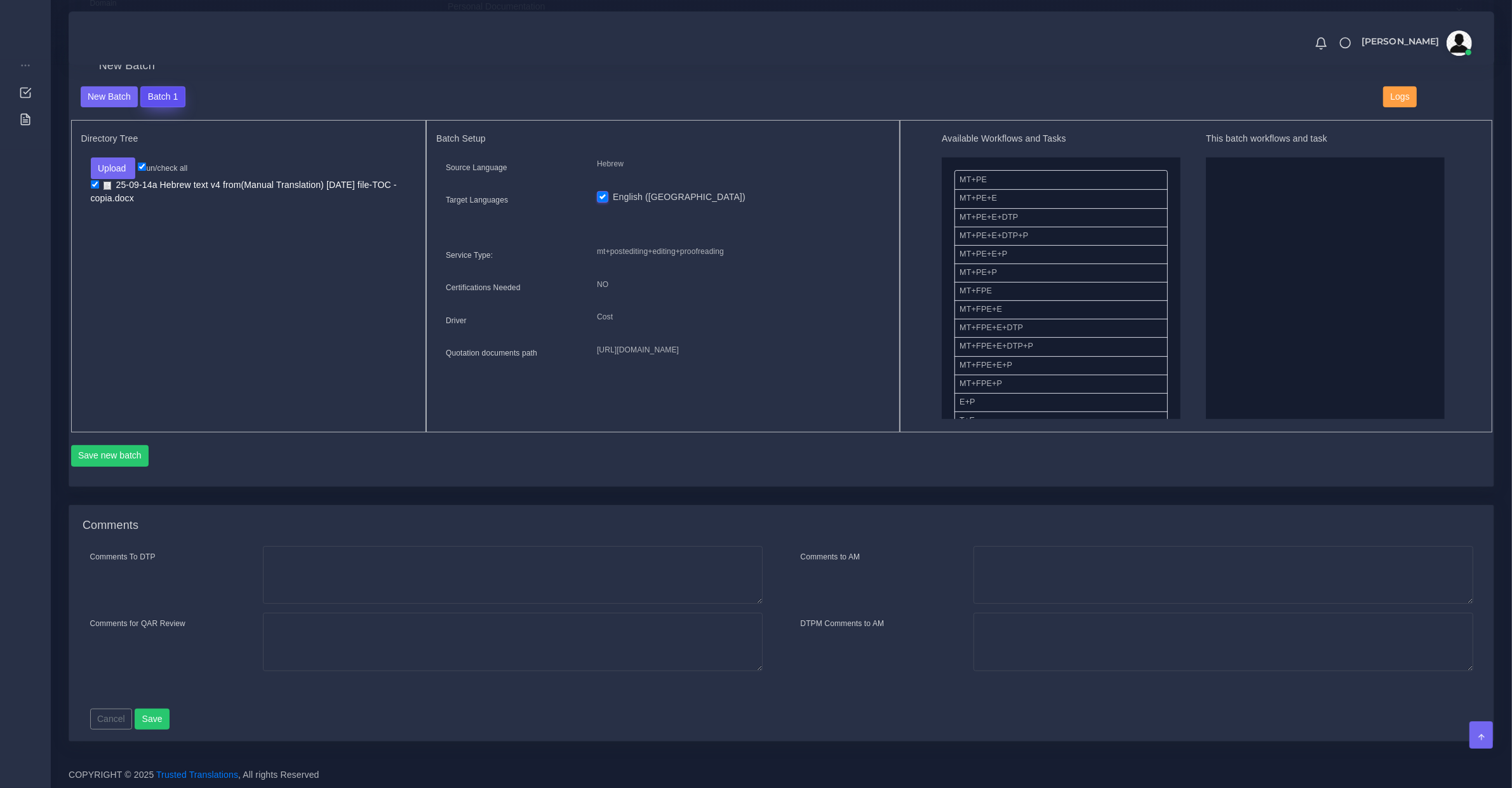
click at [157, 90] on button "Batch 1" at bounding box center [163, 97] width 45 height 22
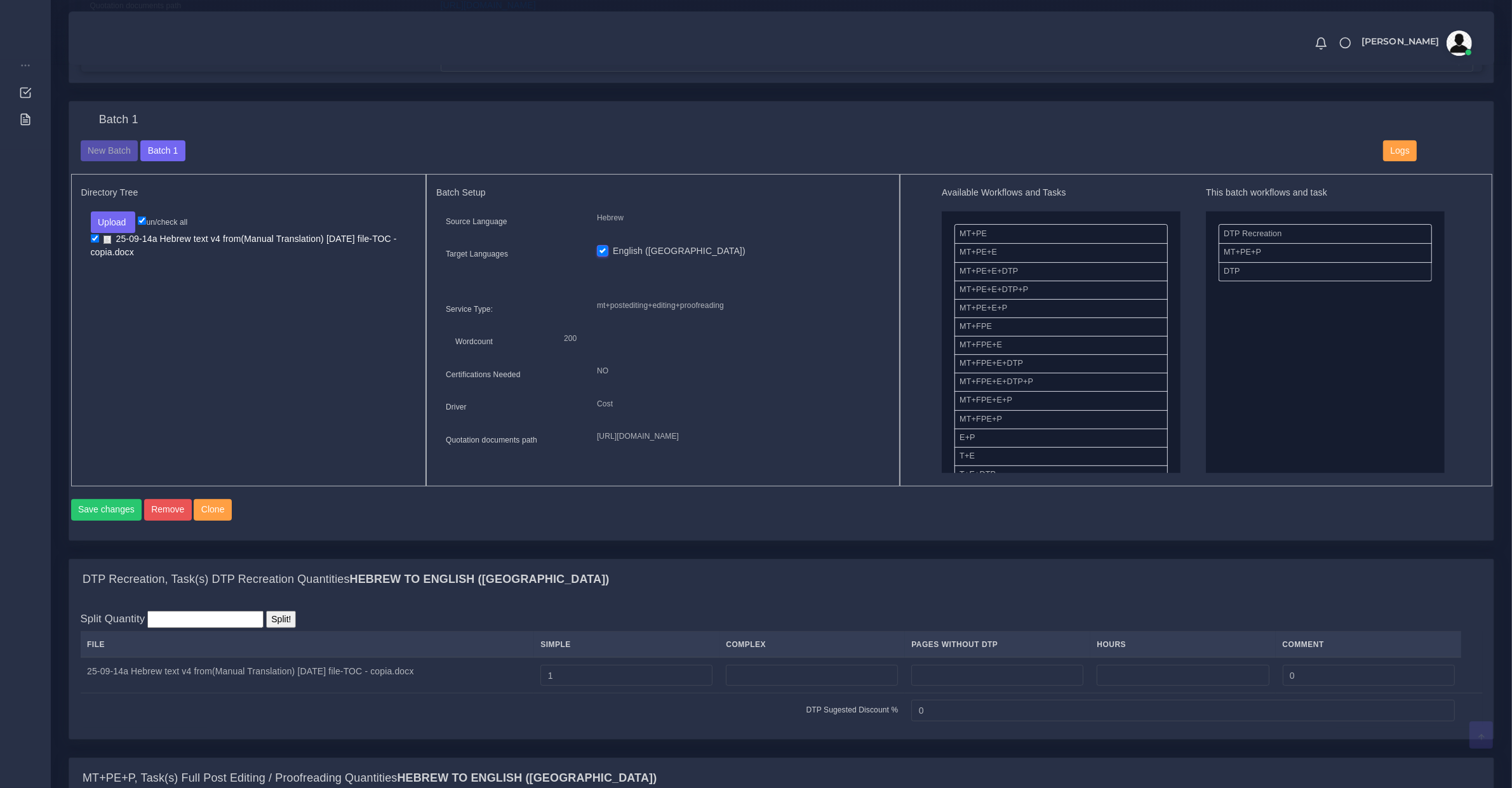
scroll to position [794, 0]
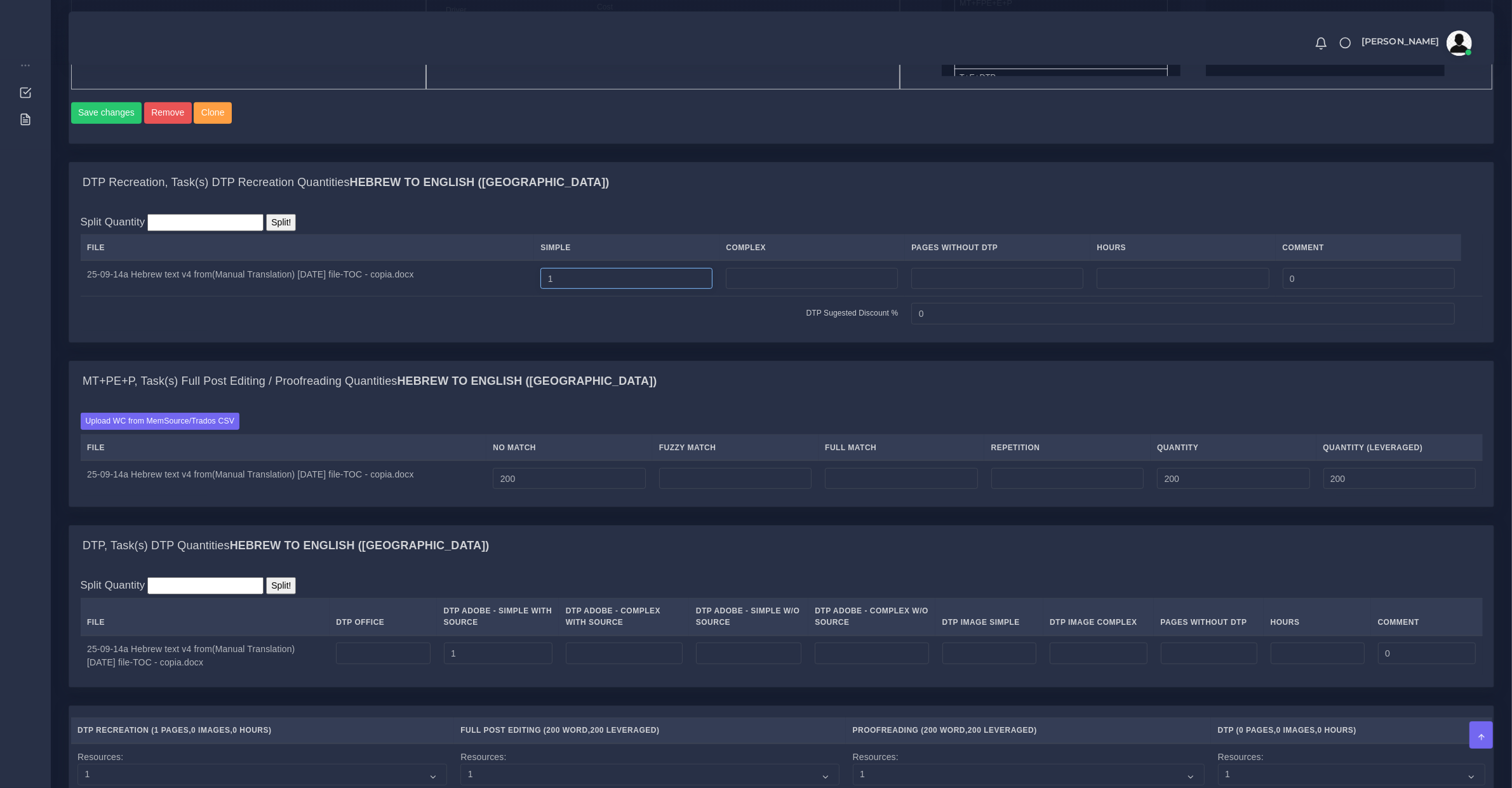
drag, startPoint x: 575, startPoint y: 286, endPoint x: 675, endPoint y: 297, distance: 100.6
click at [640, 290] on input "1" at bounding box center [626, 279] width 172 height 22
type input "2"
drag, startPoint x: 501, startPoint y: 655, endPoint x: 358, endPoint y: 659, distance: 143.1
click at [362, 659] on tr "25-09-14a Hebrew text v4 from(Manual Translation) [DATE] file-TOC - copia.docx …" at bounding box center [781, 656] width 1402 height 41
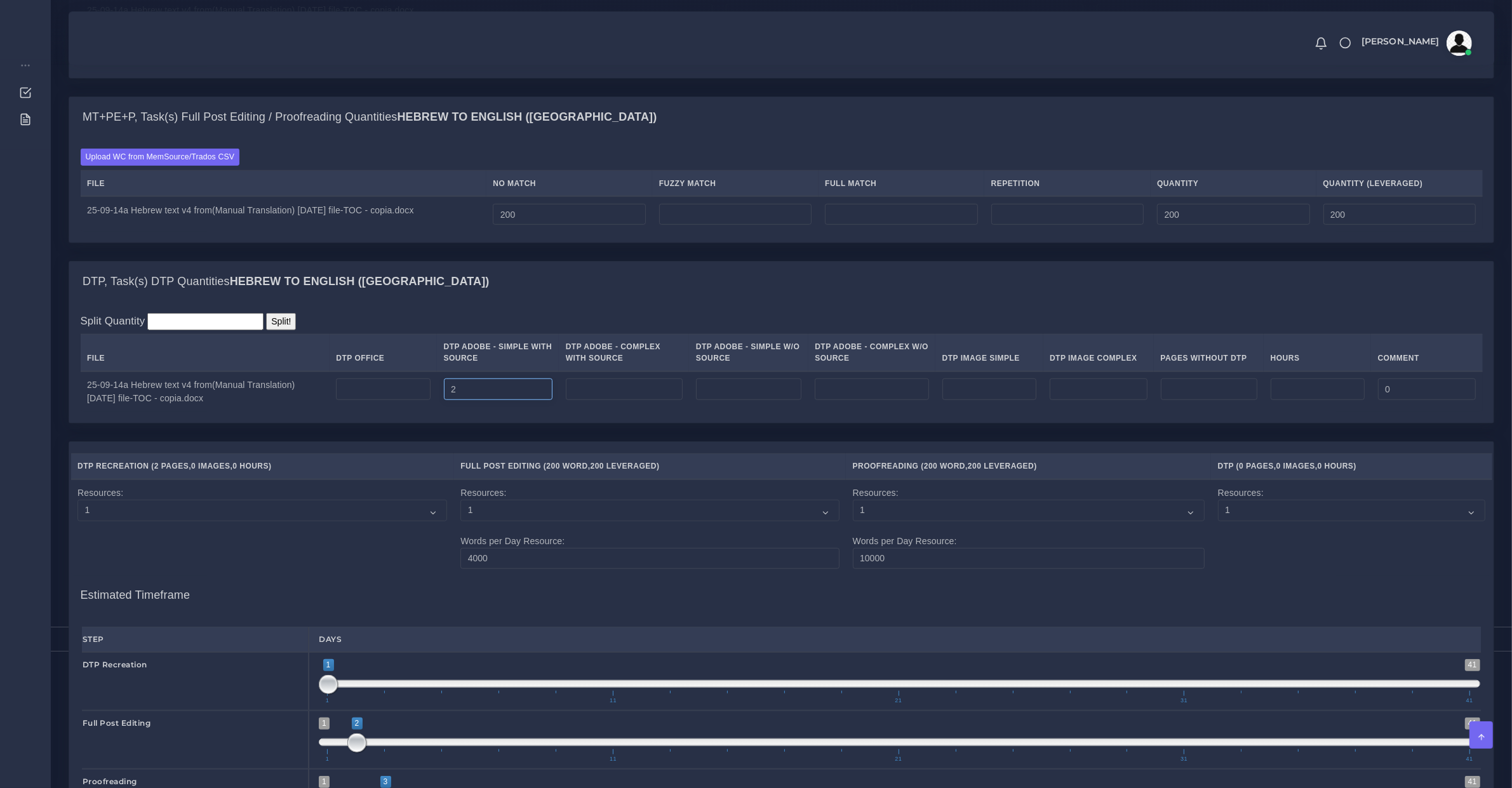
scroll to position [1455, 0]
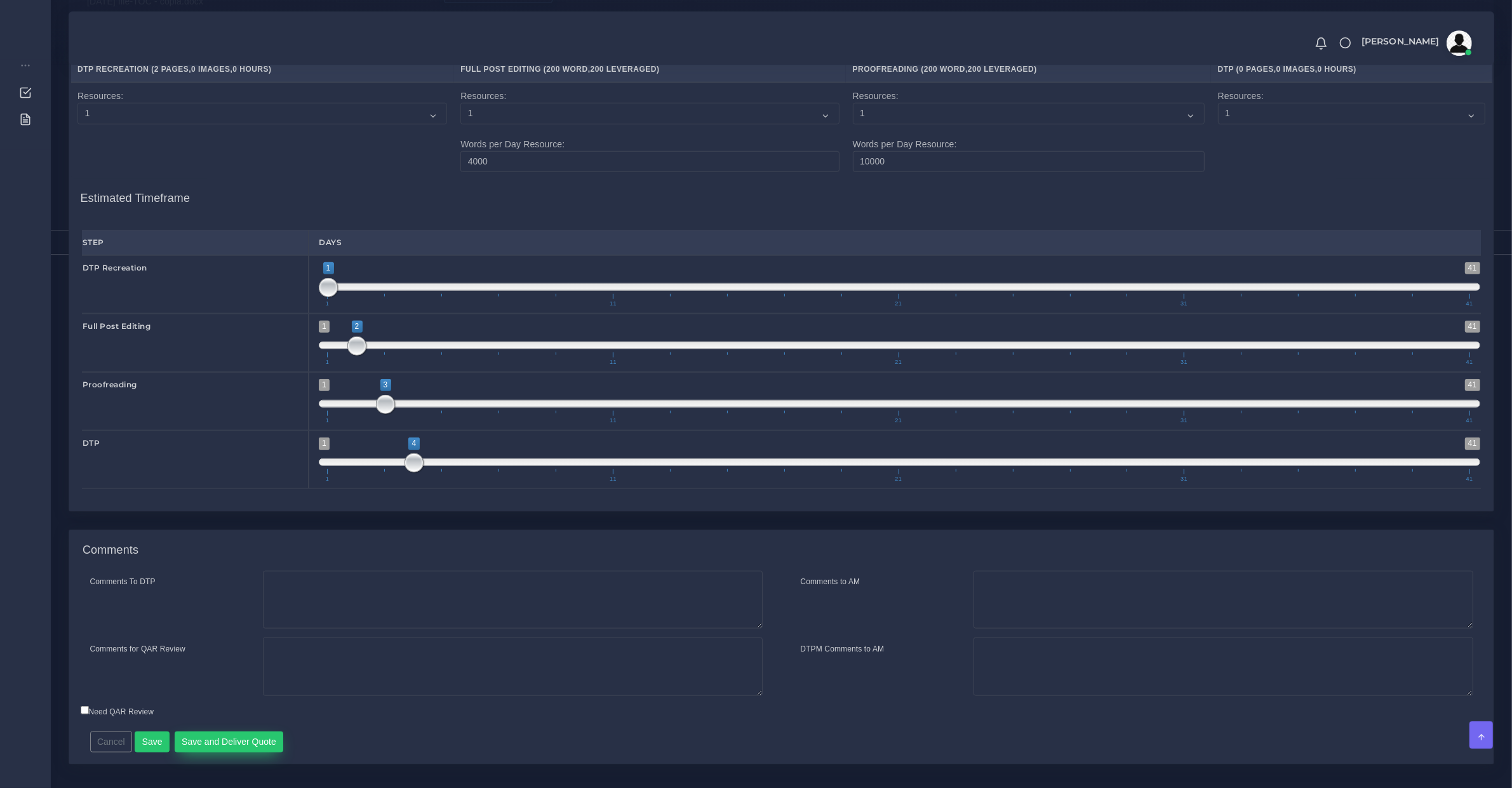
type input "2"
click at [257, 753] on button "Save and Deliver Quote" at bounding box center [229, 742] width 109 height 22
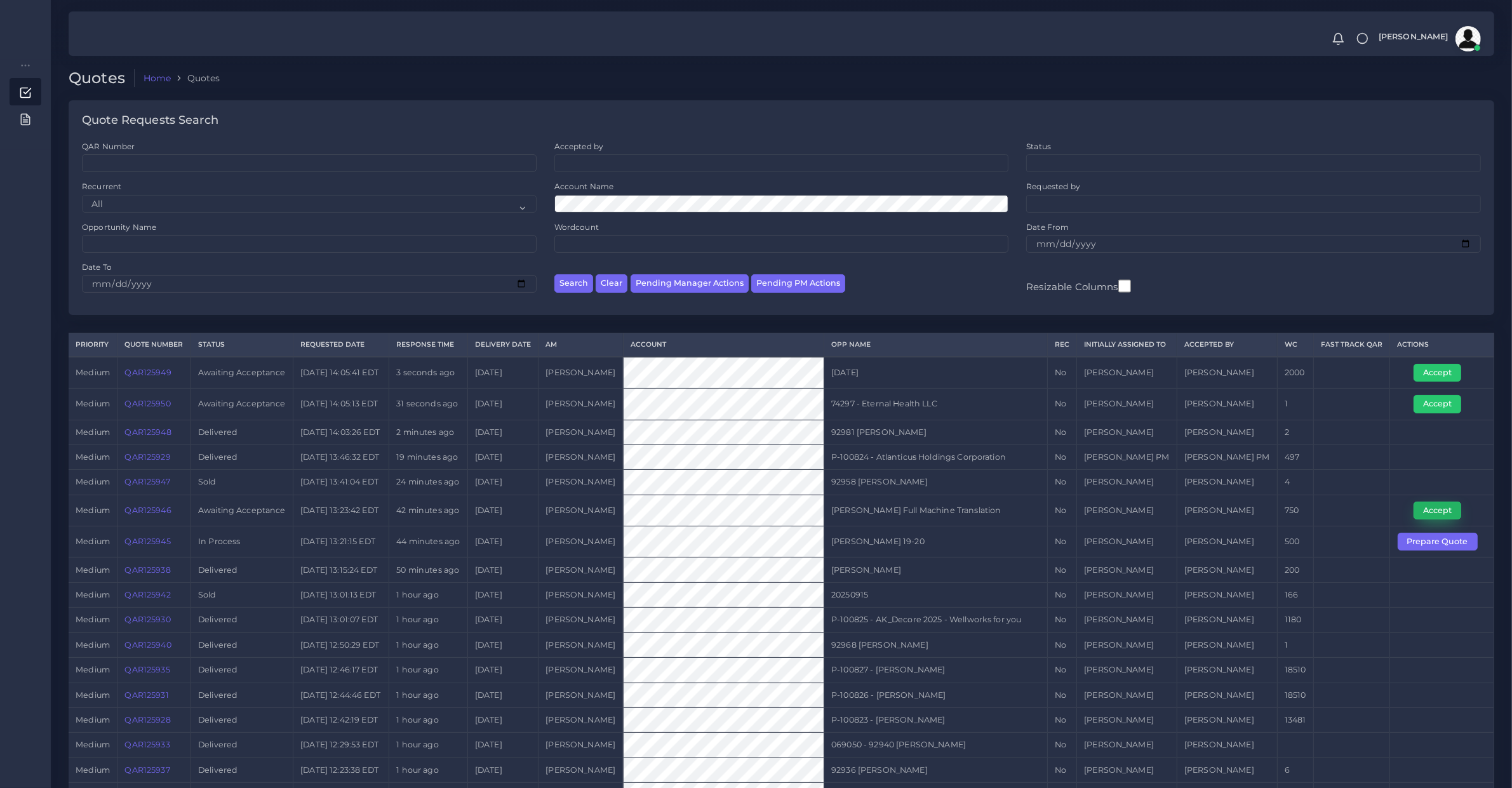
click at [1432, 519] on button "Accept" at bounding box center [1437, 510] width 48 height 18
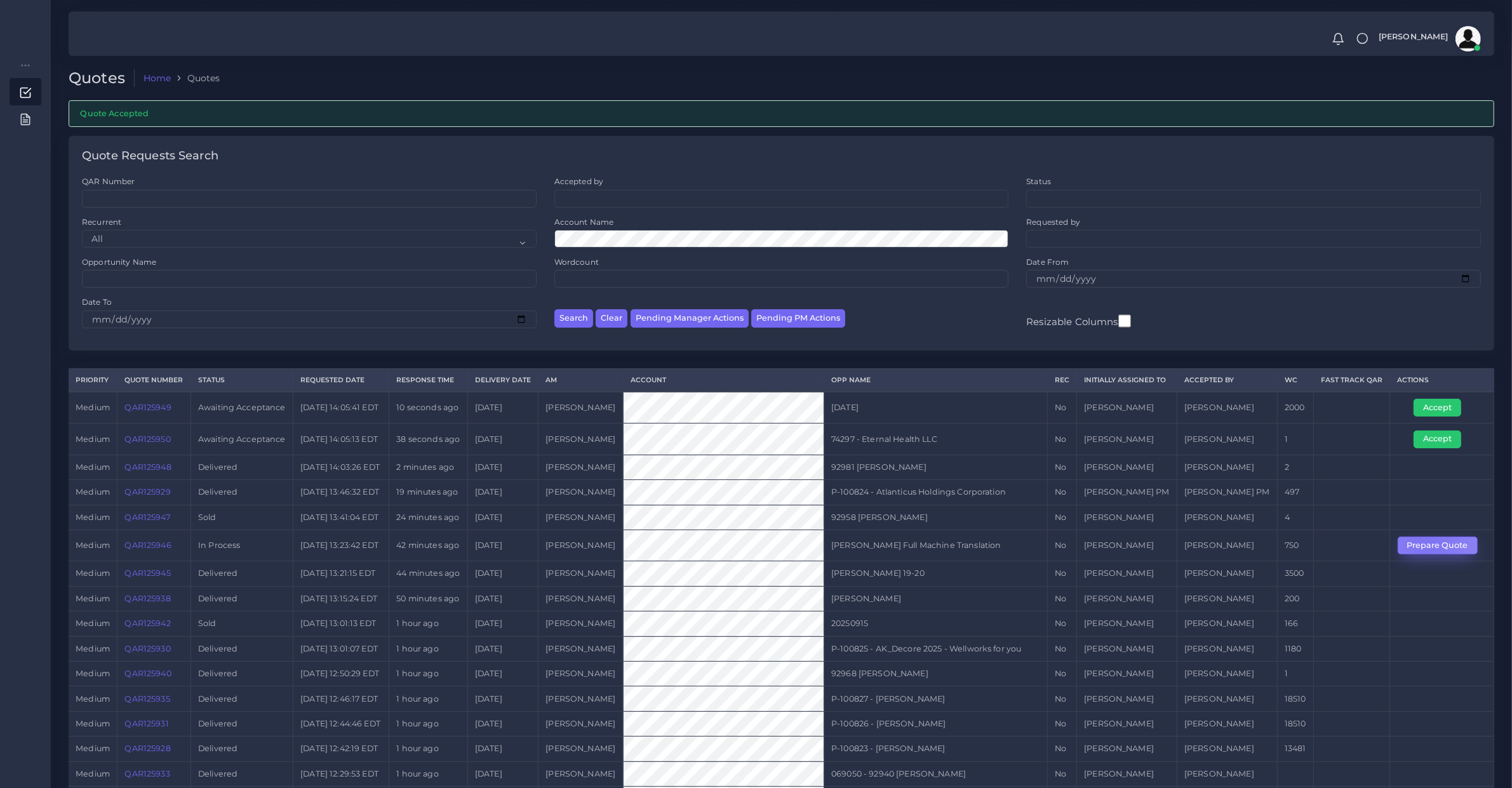
click at [1429, 554] on button "Prepare Quote" at bounding box center [1438, 545] width 80 height 18
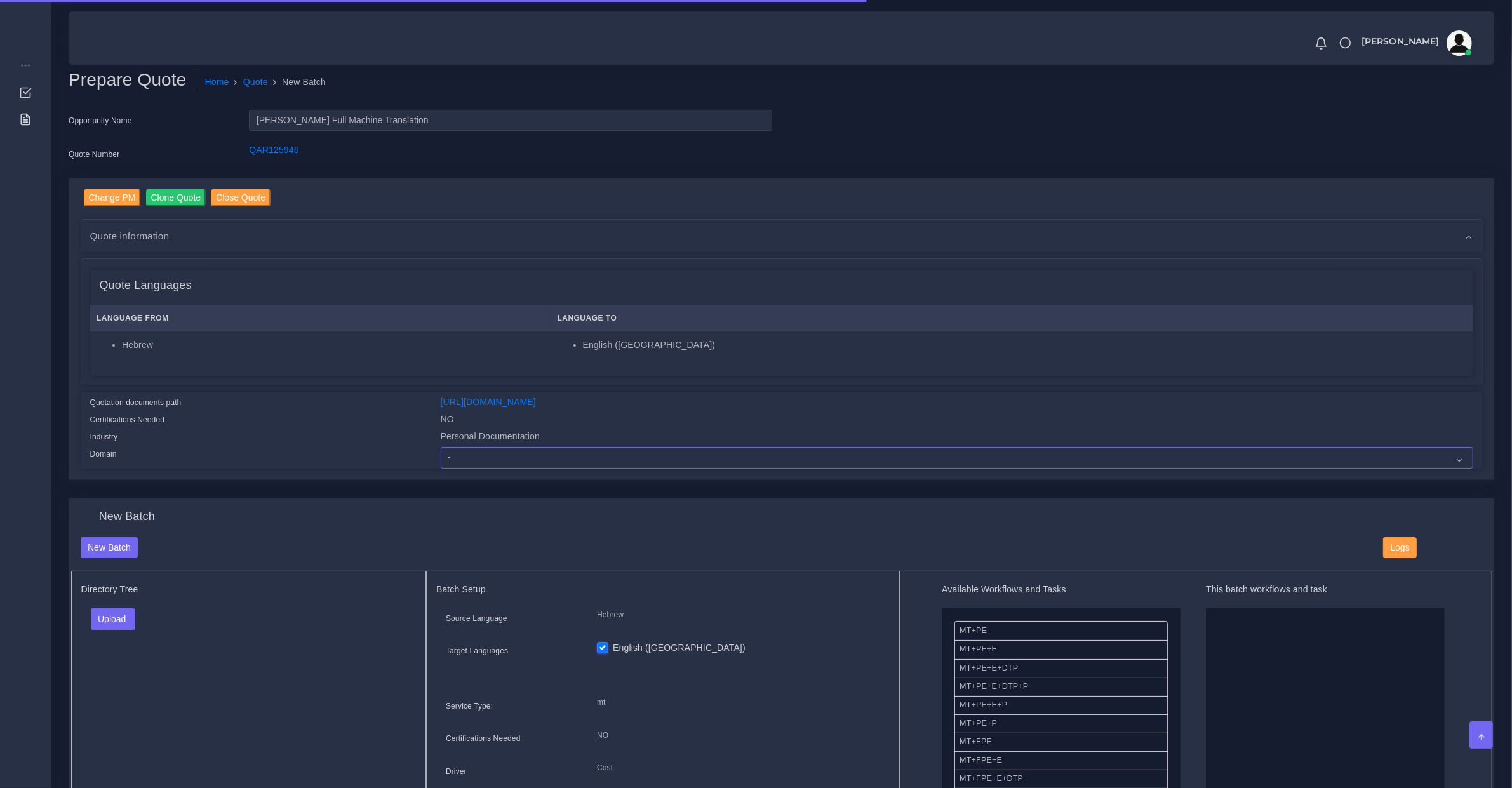
click at [522, 442] on div "Quotation documents path https://workdrive.zoho.com/fgoh3e43b1a1fe2124b65bedd7c…" at bounding box center [781, 432] width 1402 height 73
select select "Personal Documentation"
click at [440, 447] on select "- Advertising and Media Agriculture, Forestry and Fishing Architecture, Buildin…" at bounding box center [956, 458] width 1032 height 22
click at [141, 246] on div "Quote information" at bounding box center [781, 236] width 1401 height 32
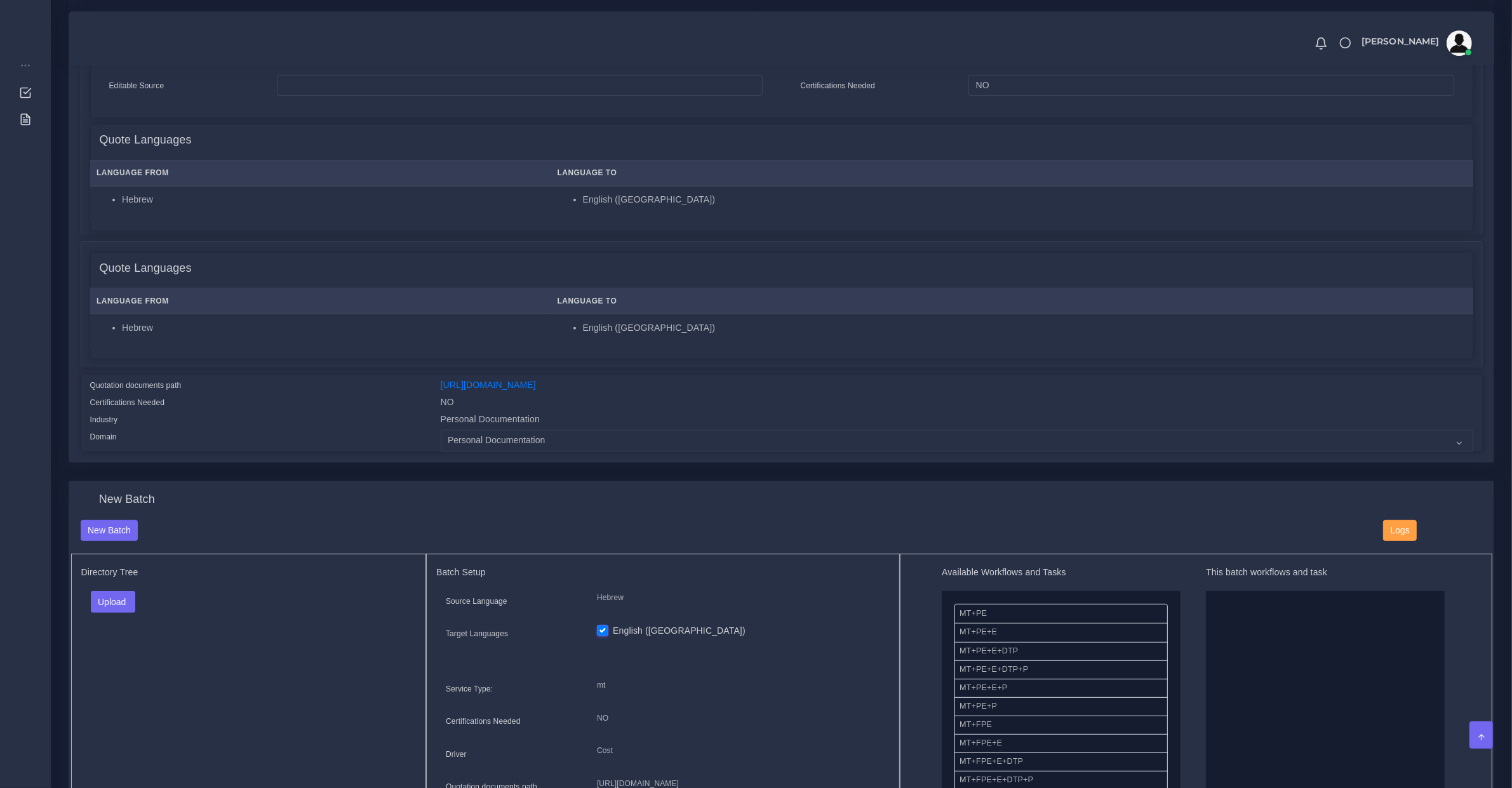
scroll to position [661, 0]
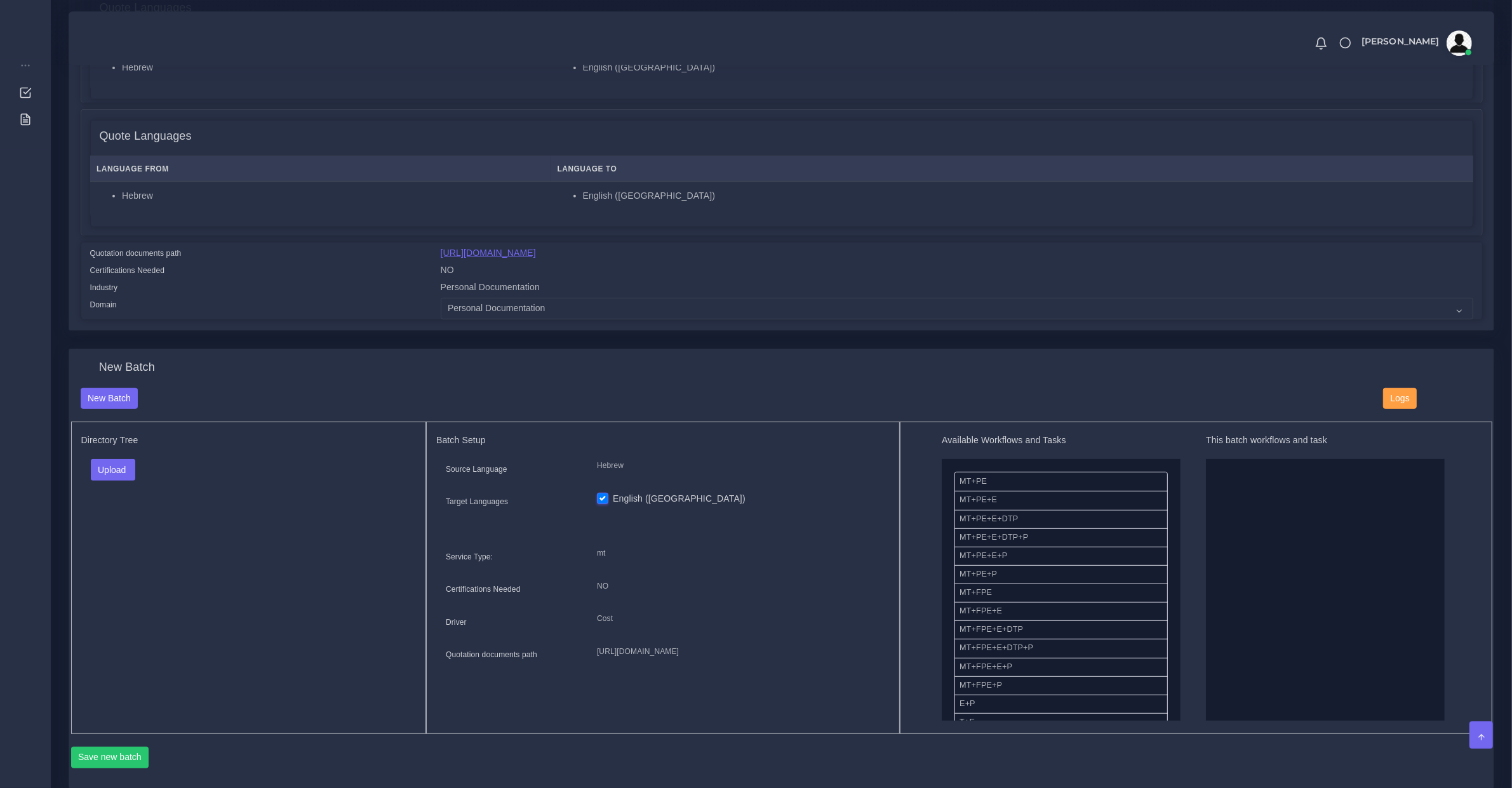
click at [508, 251] on link "[URL][DOMAIN_NAME]" at bounding box center [488, 253] width 95 height 10
click at [104, 460] on button "Upload" at bounding box center [113, 470] width 45 height 22
click at [115, 505] on div "Folder Files" at bounding box center [136, 510] width 89 height 51
click at [108, 472] on button "Upload" at bounding box center [113, 470] width 45 height 22
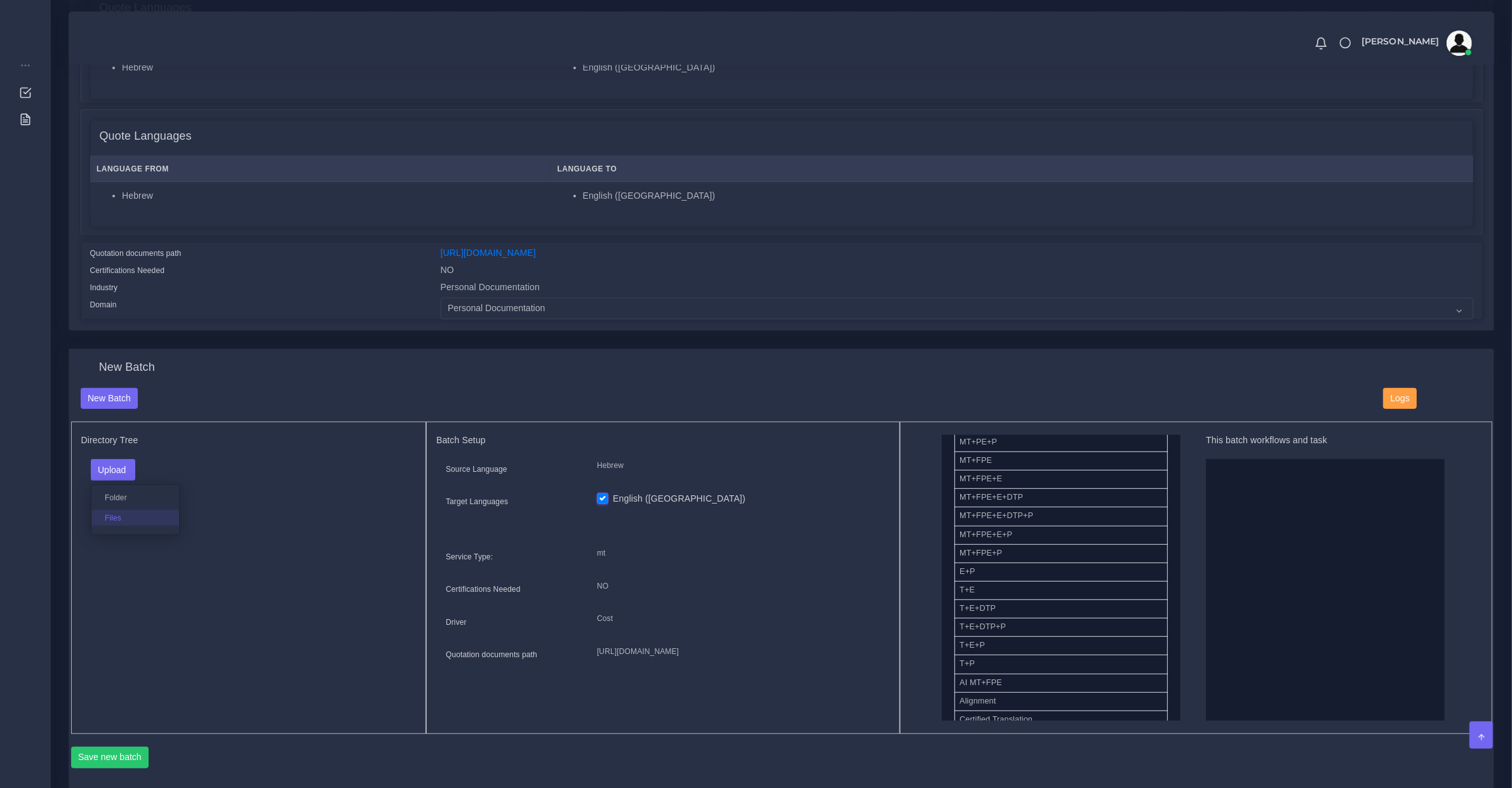
click at [108, 521] on label "Files" at bounding box center [136, 517] width 88 height 16
drag, startPoint x: 998, startPoint y: 588, endPoint x: 1249, endPoint y: 575, distance: 251.3
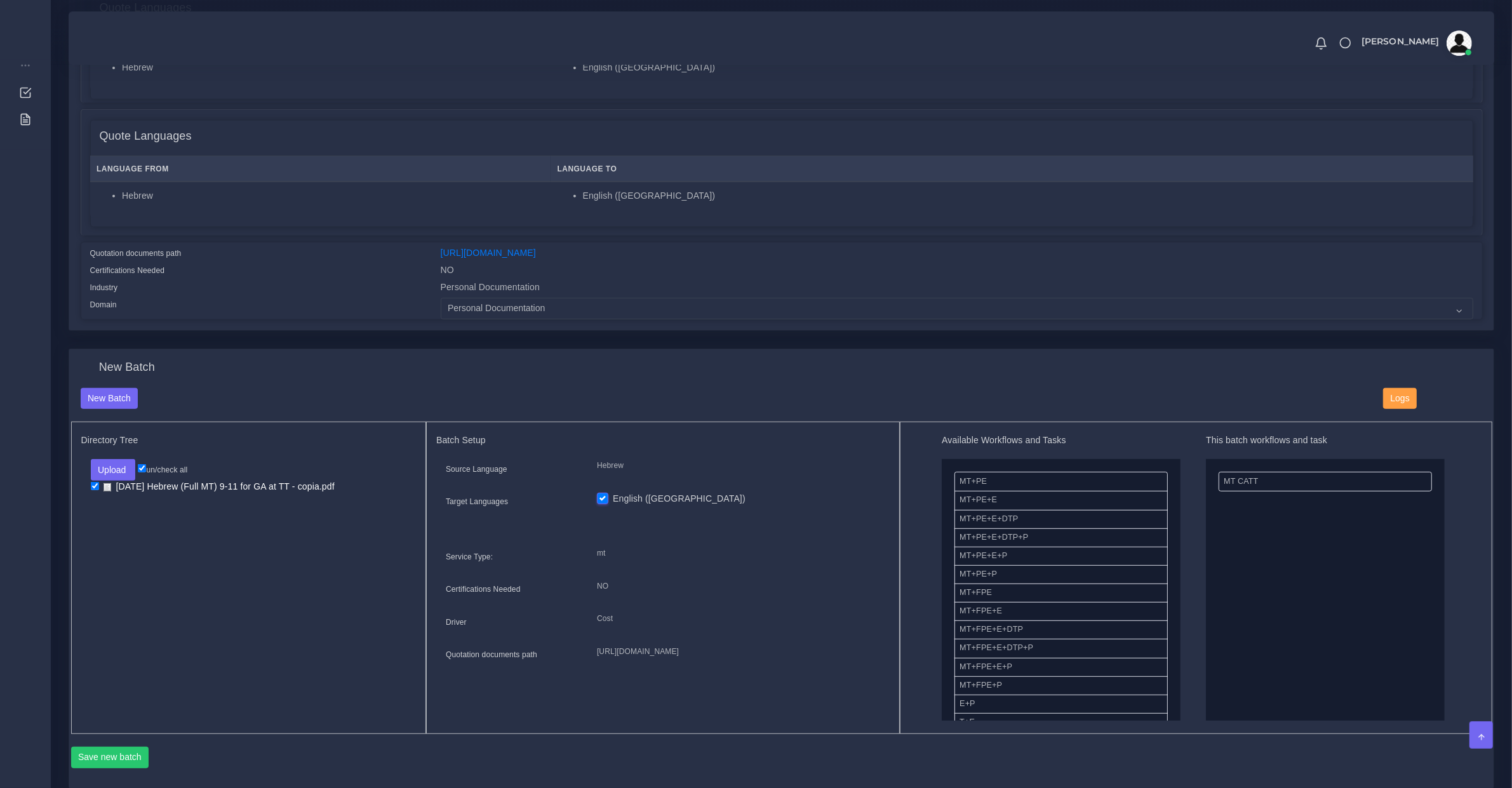
scroll to position [397, 0]
drag, startPoint x: 992, startPoint y: 551, endPoint x: 1236, endPoint y: 484, distance: 253.0
drag, startPoint x: 1048, startPoint y: 528, endPoint x: 1331, endPoint y: 547, distance: 283.6
click at [130, 759] on button "Save new batch" at bounding box center [110, 757] width 78 height 22
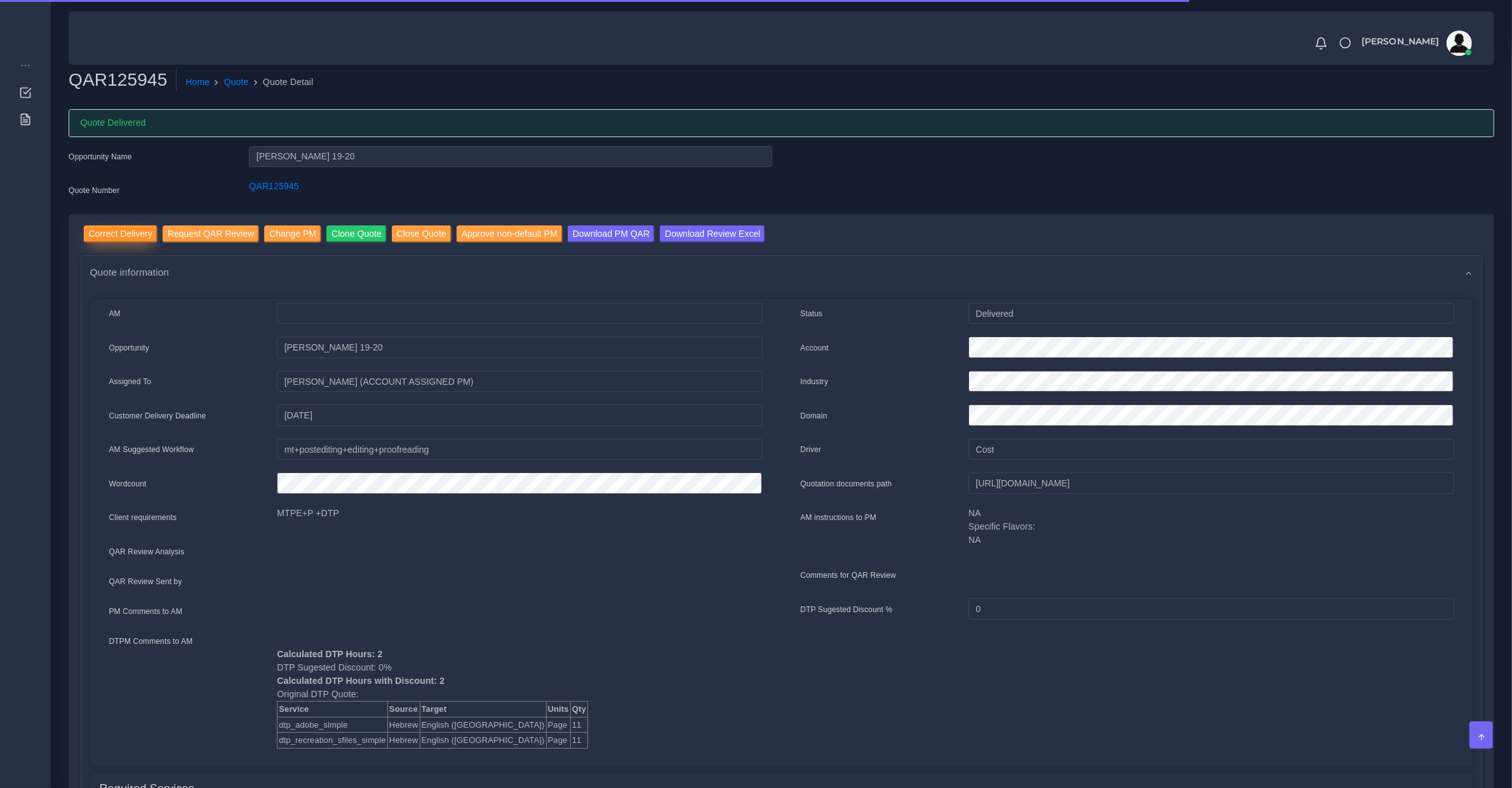
click at [112, 234] on input "Correct Delivery" at bounding box center [121, 234] width 74 height 17
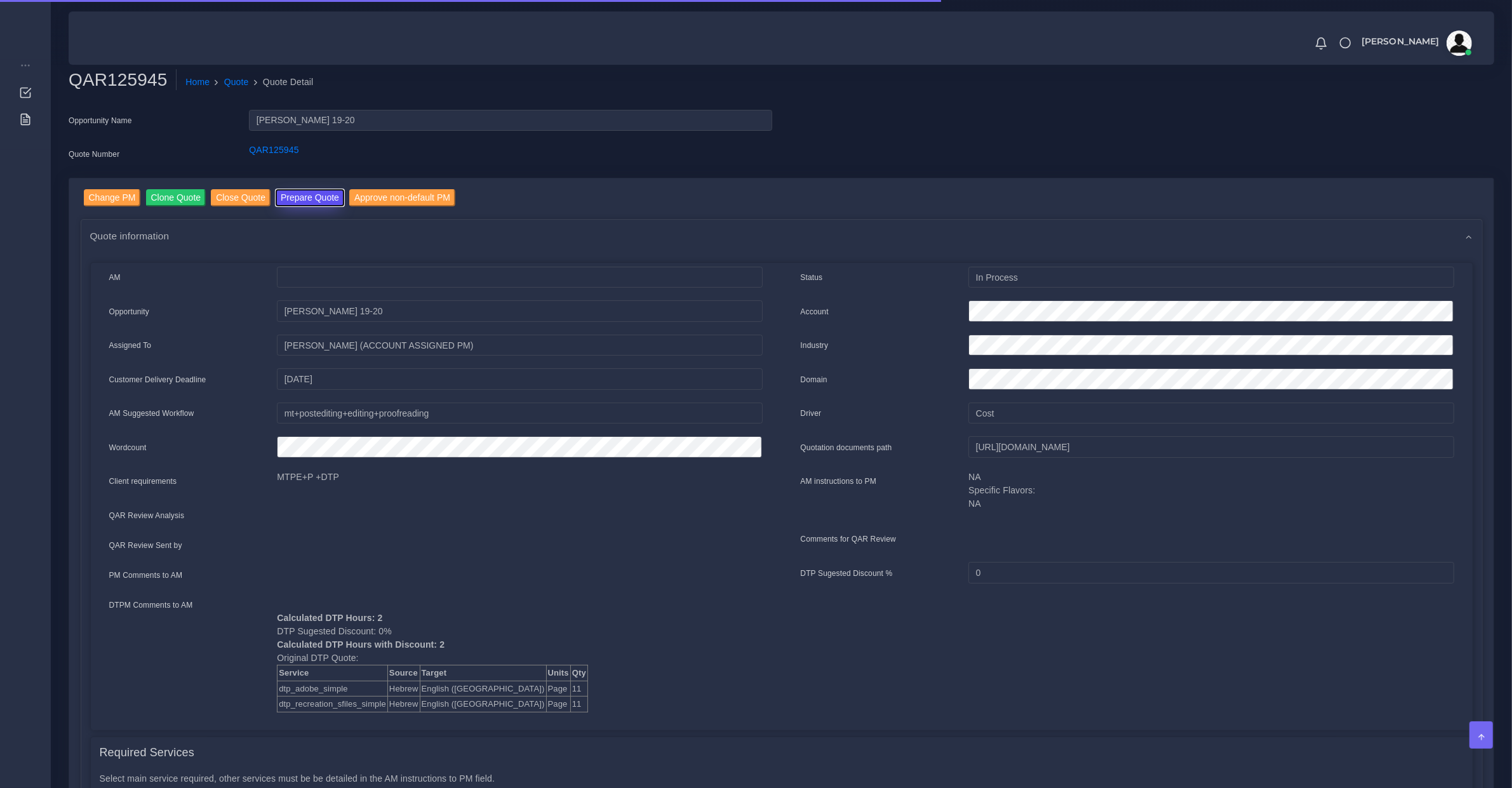
click at [281, 199] on button "Prepare Quote" at bounding box center [310, 197] width 69 height 17
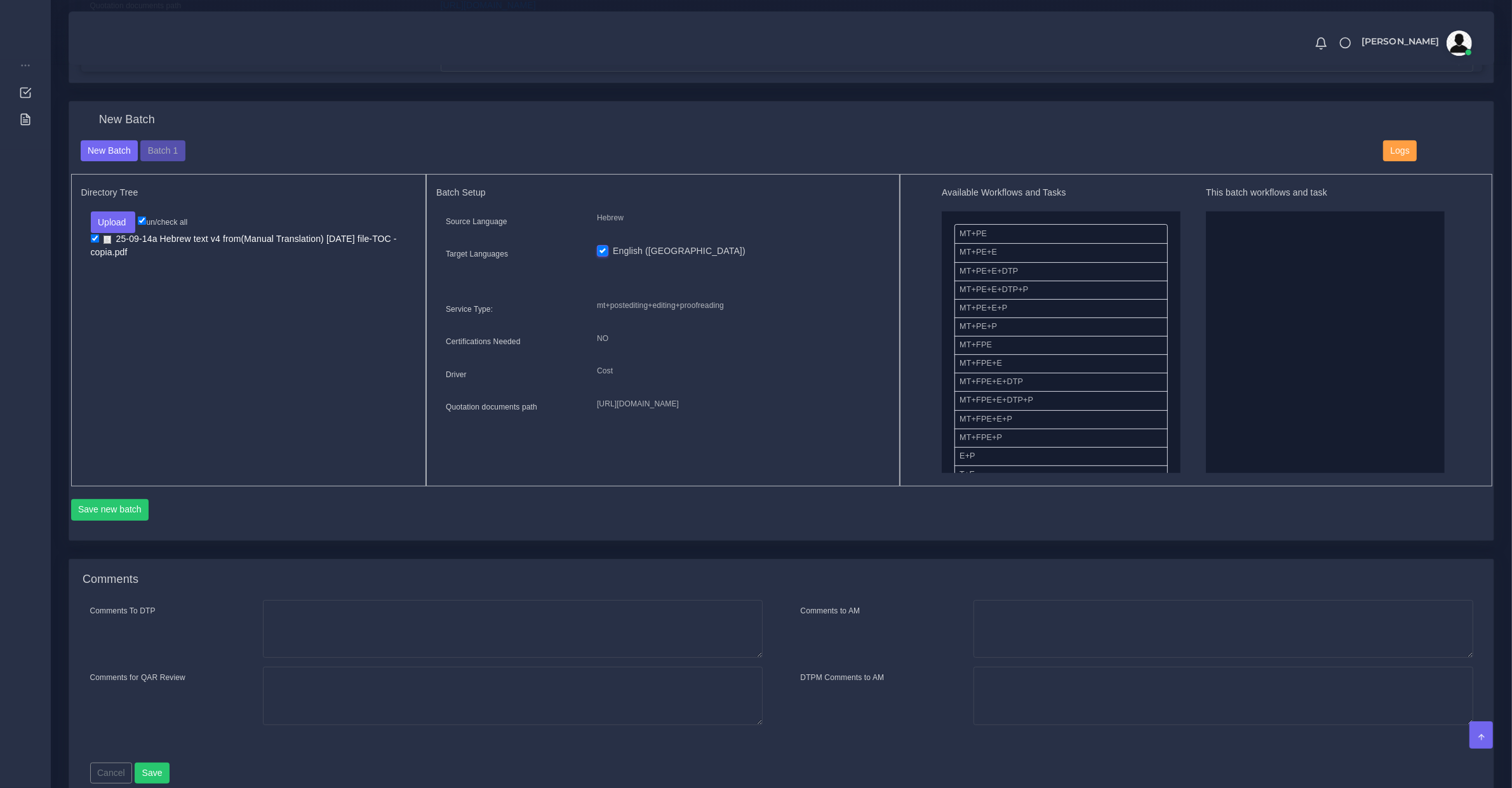
scroll to position [132, 0]
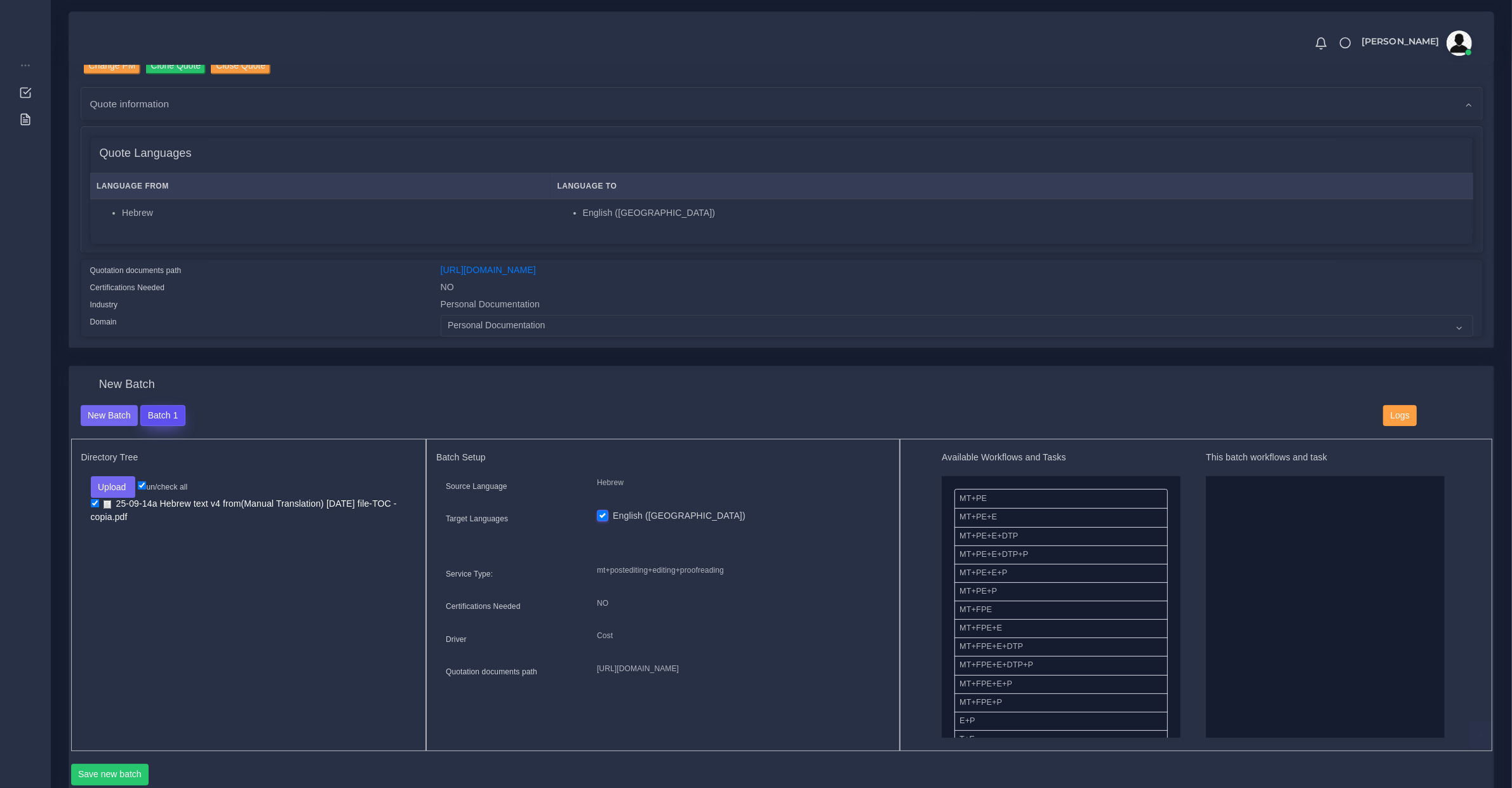
click at [169, 413] on button "Batch 1" at bounding box center [163, 416] width 45 height 22
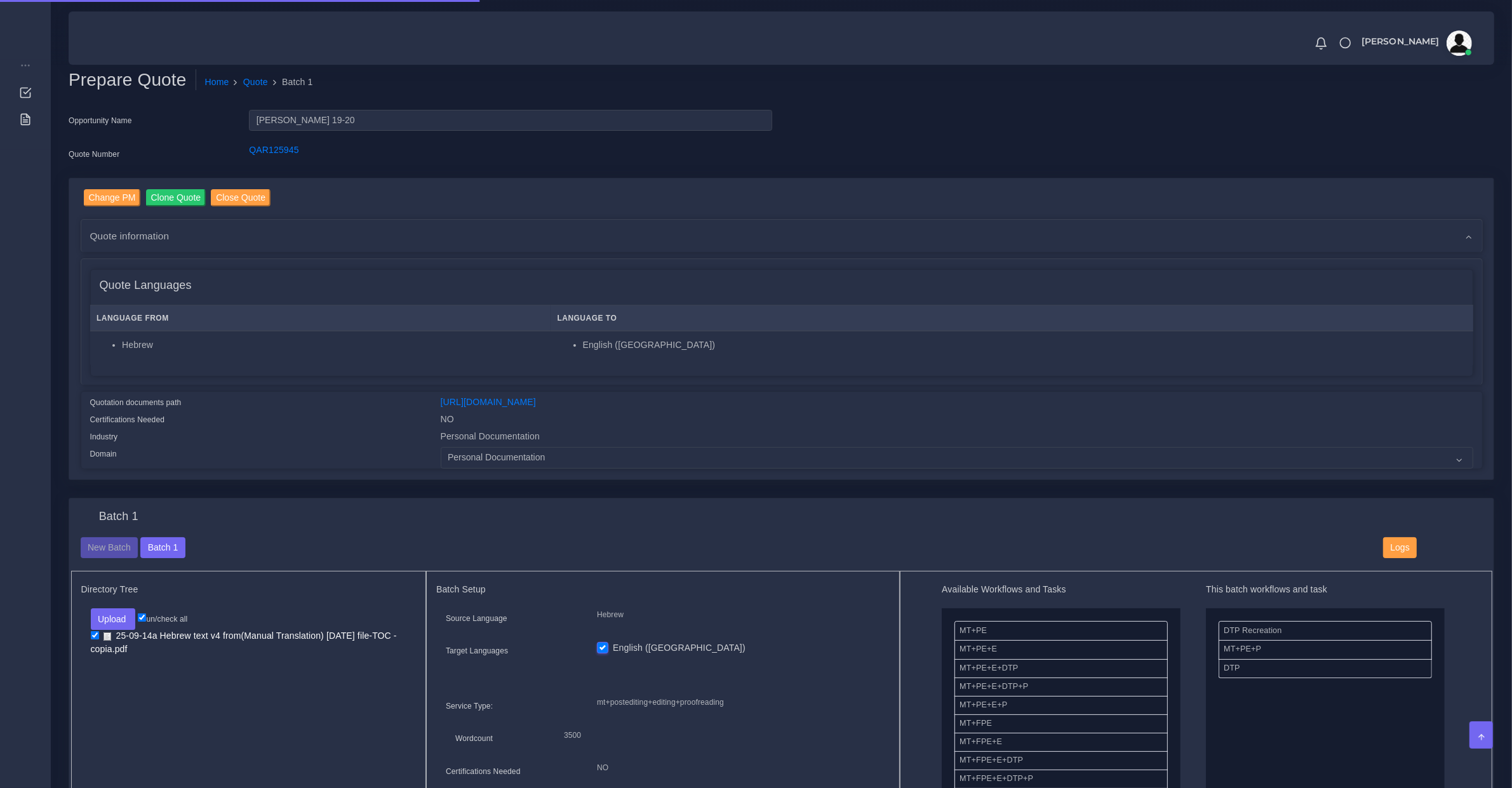
scroll to position [264, 0]
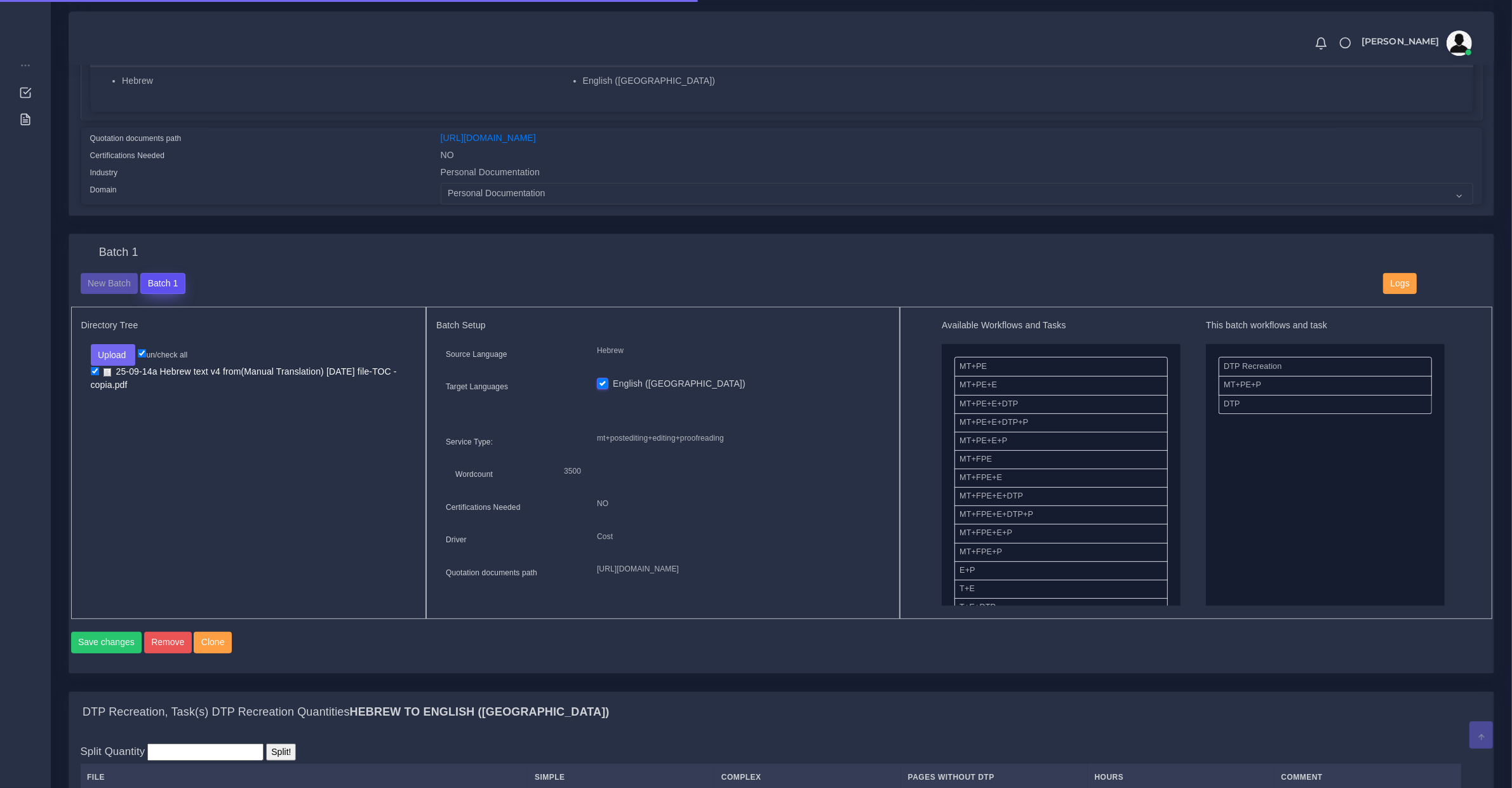
click at [169, 276] on button "Batch 1" at bounding box center [163, 284] width 45 height 22
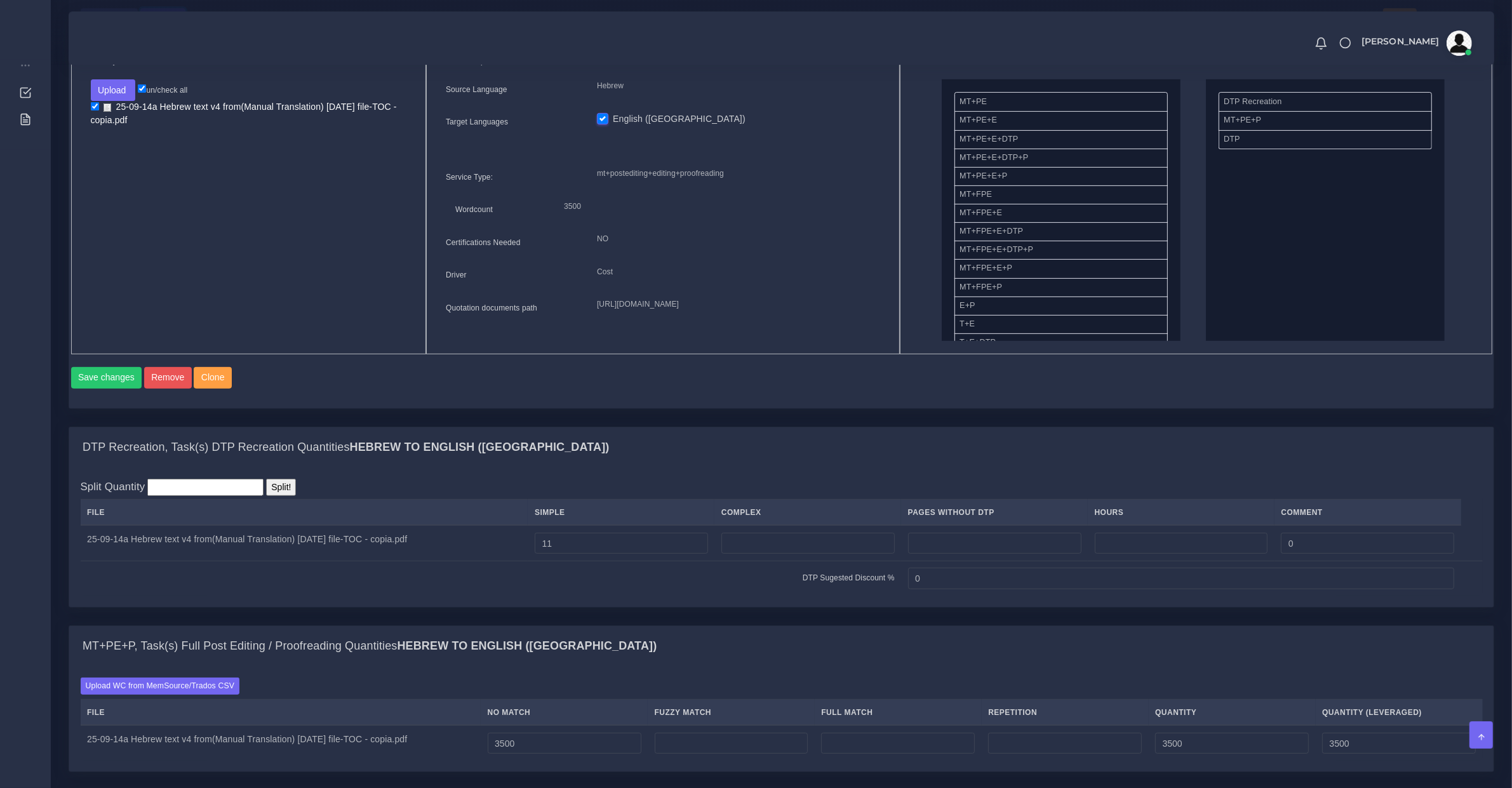
scroll to position [794, 0]
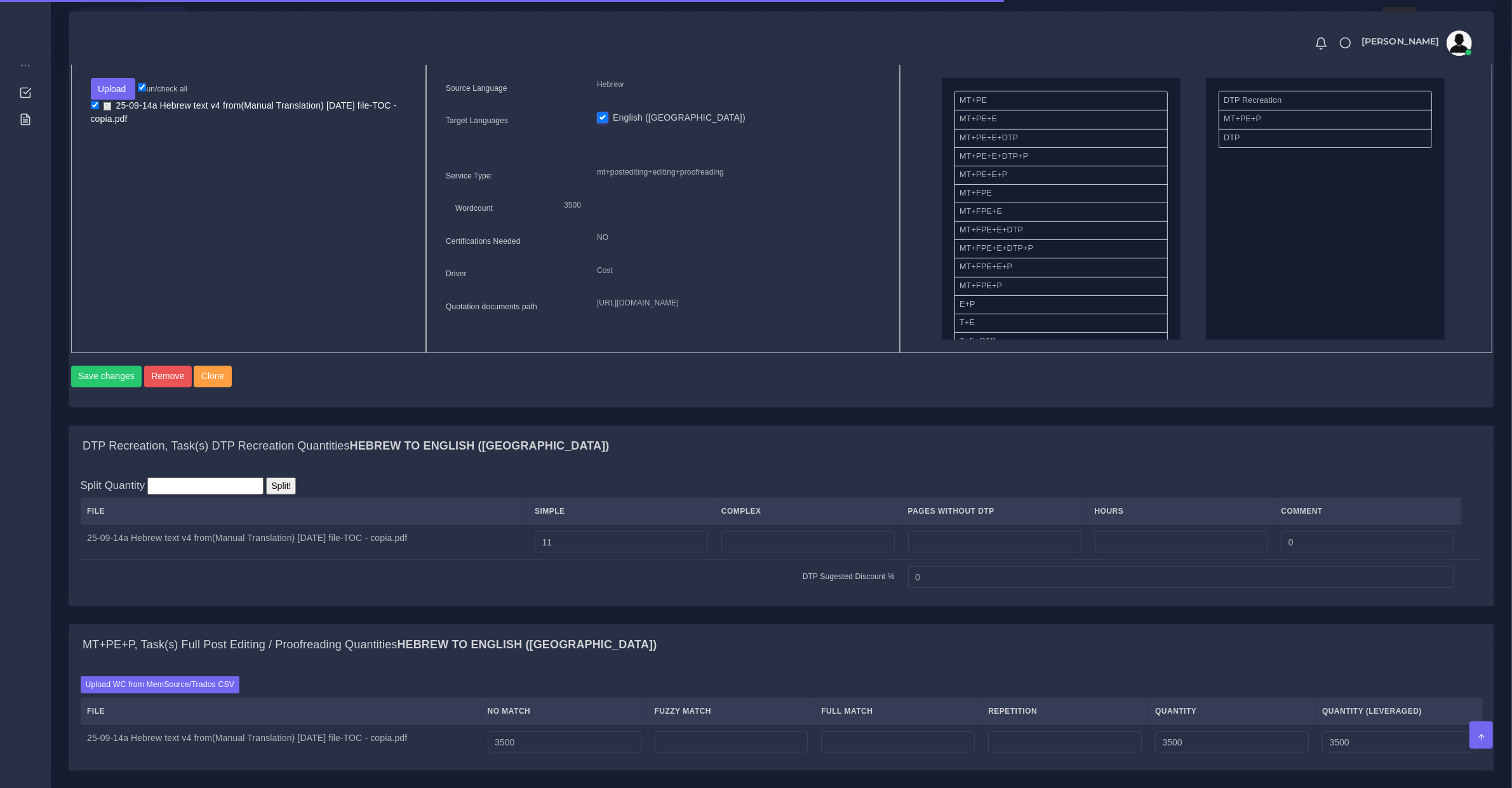
scroll to position [531, 0]
drag, startPoint x: 598, startPoint y: 559, endPoint x: 433, endPoint y: 556, distance: 165.0
click at [442, 556] on tr "25-09-14a Hebrew text v4 from(Manual Translation) 25-06-09 file-TOC - copia.pdf…" at bounding box center [781, 541] width 1402 height 36
type input "2"
drag, startPoint x: 548, startPoint y: 754, endPoint x: 407, endPoint y: 706, distance: 148.9
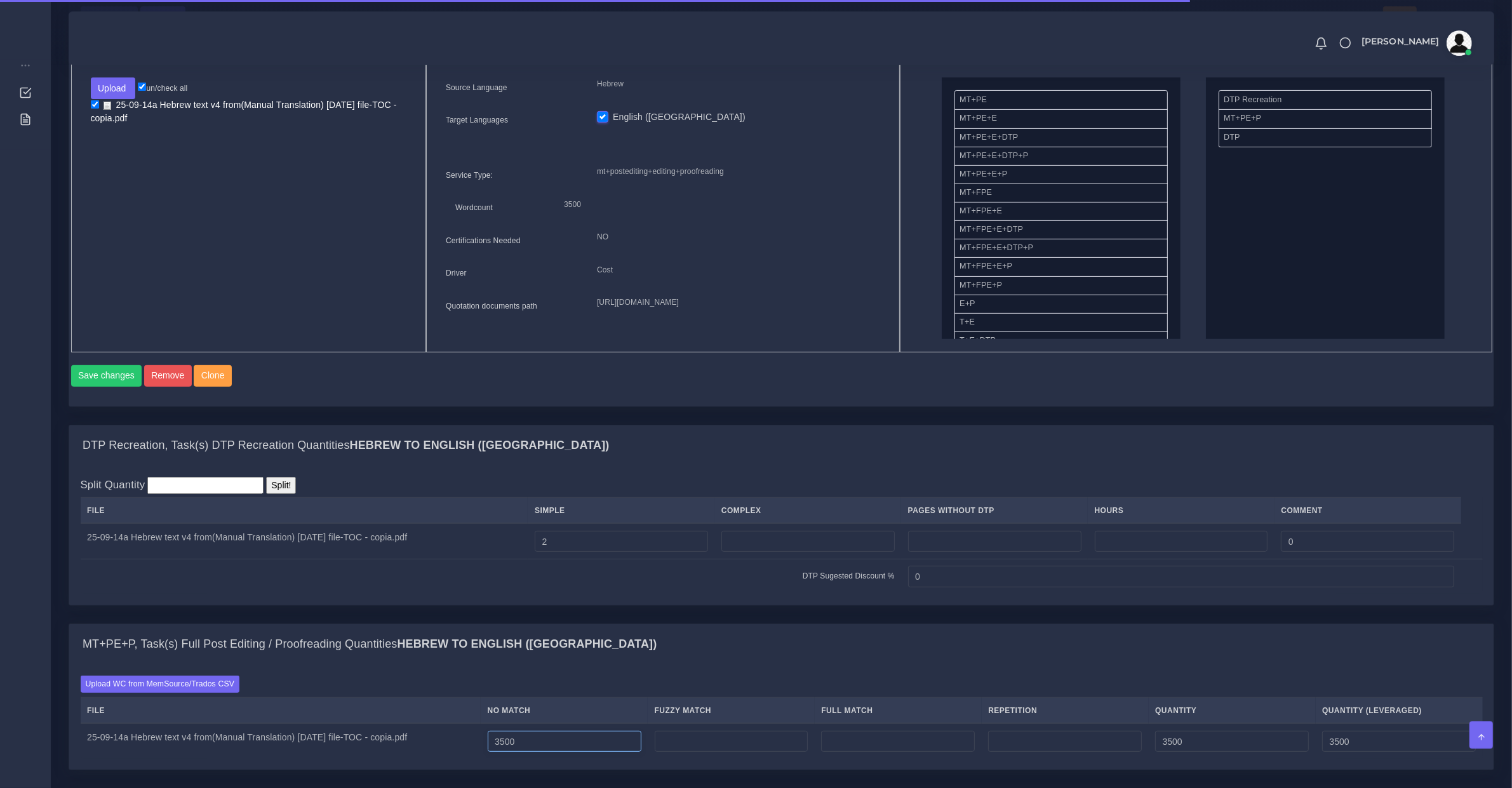
click at [412, 712] on table "File No Match Fuzzy Match Full Match Repetition Quantity Quantity (Leveraged) 2…" at bounding box center [781, 728] width 1402 height 62
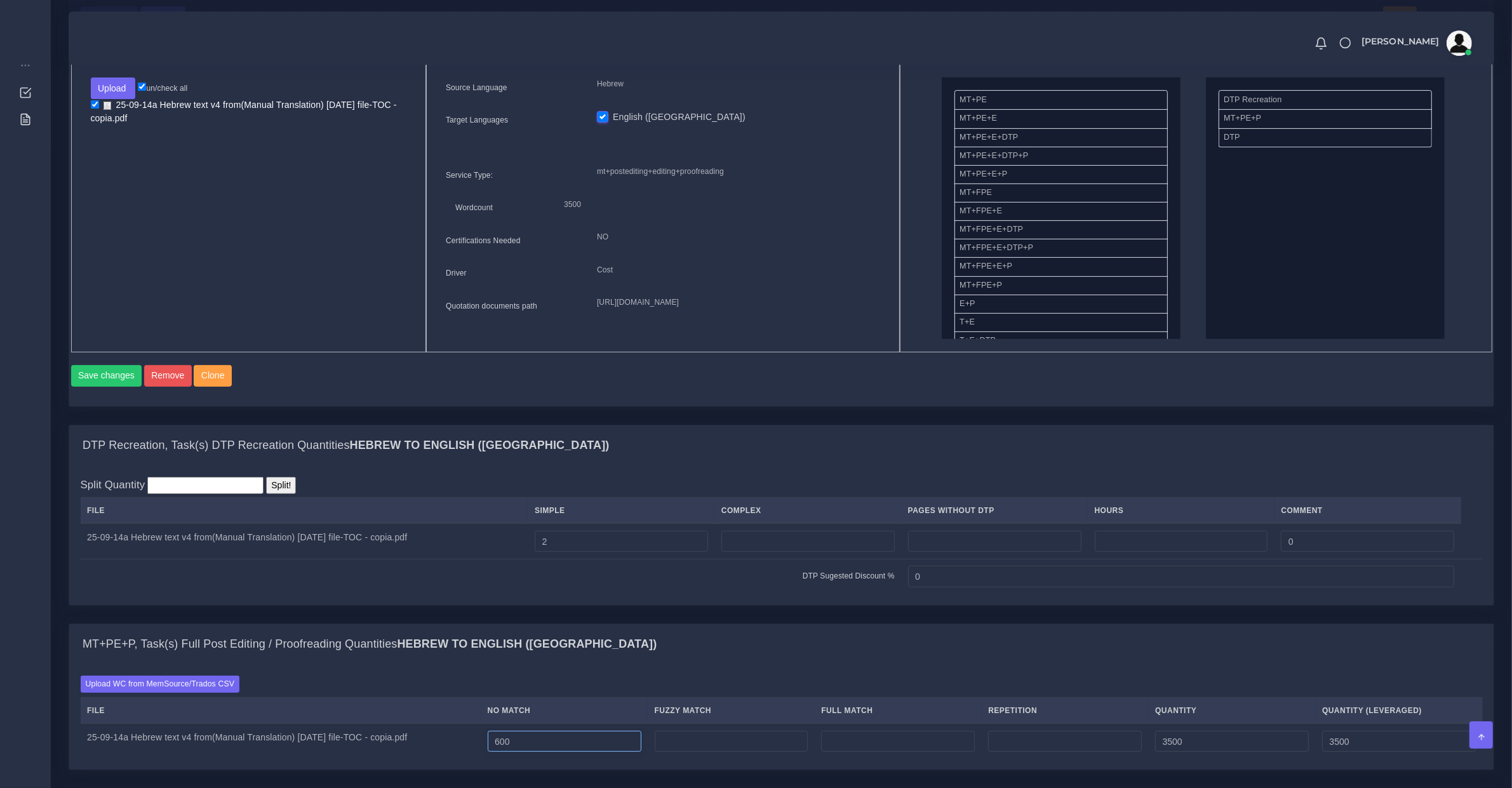
scroll to position [928, 0]
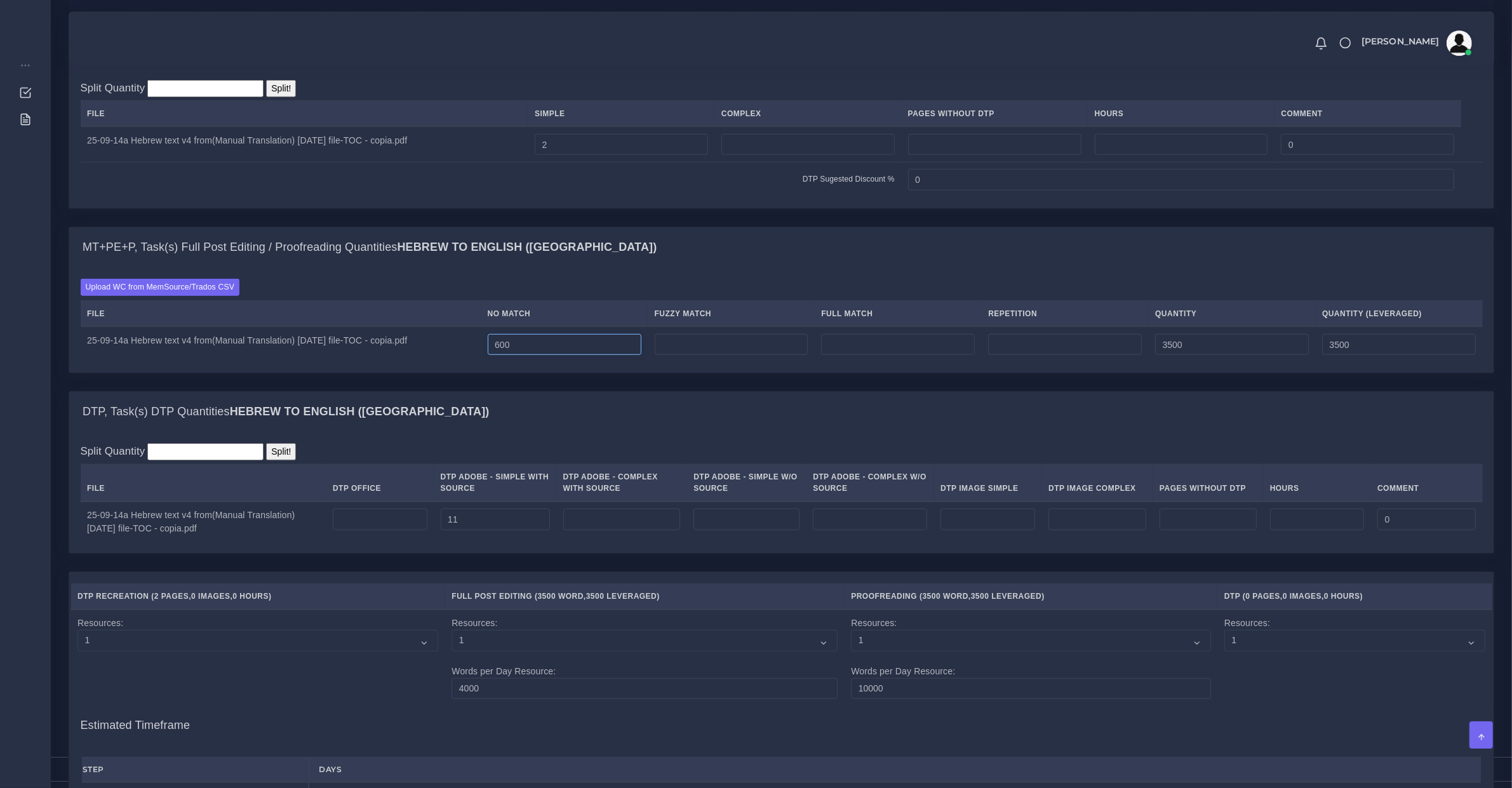
type input "600"
drag, startPoint x: 481, startPoint y: 537, endPoint x: 199, endPoint y: 538, distance: 282.0
click at [265, 537] on tr "25-09-14a Hebrew text v4 from(Manual Translation) 25-06-09 file-TOC - copia.pdf…" at bounding box center [781, 522] width 1402 height 41
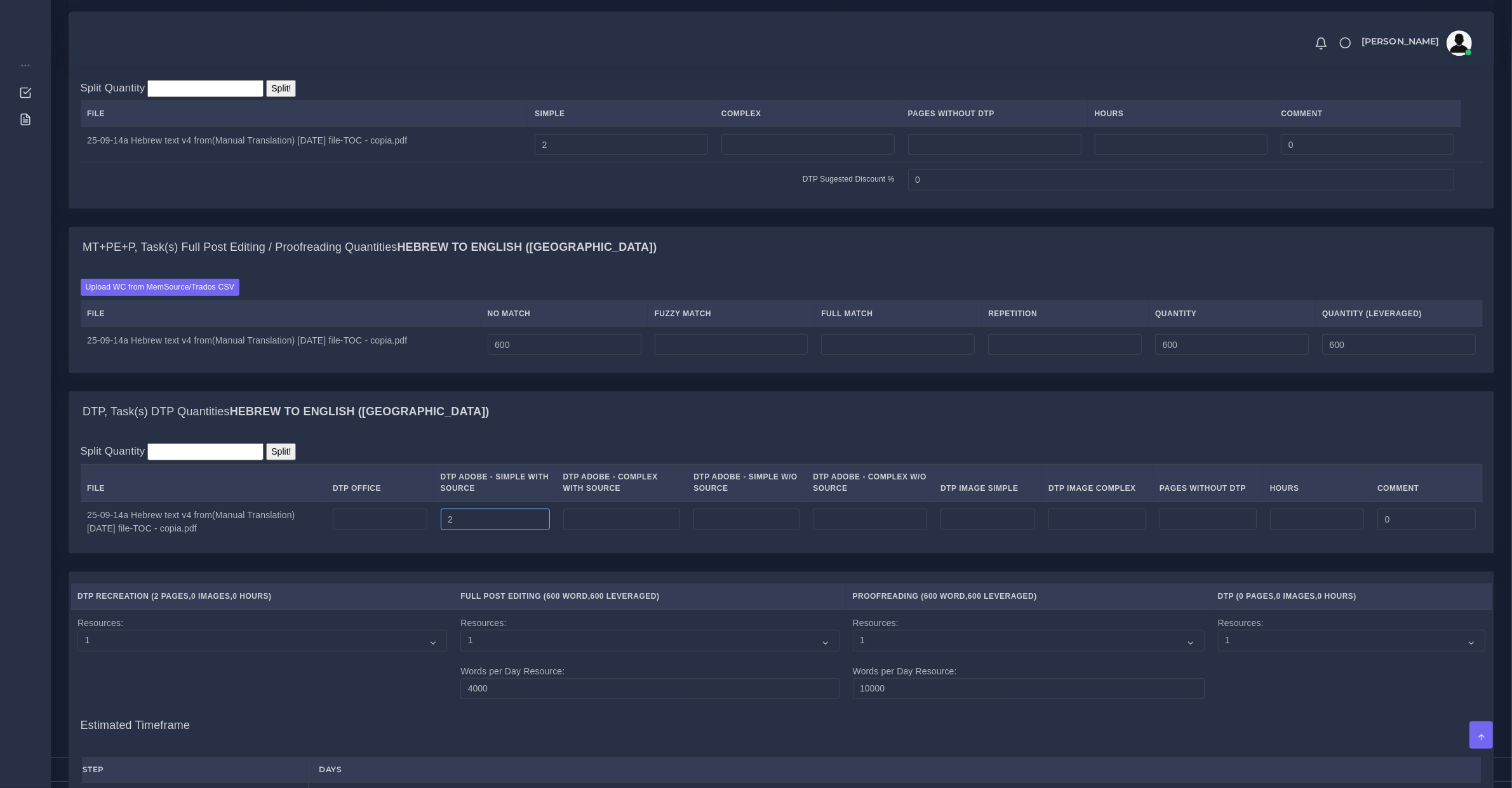
type input "2"
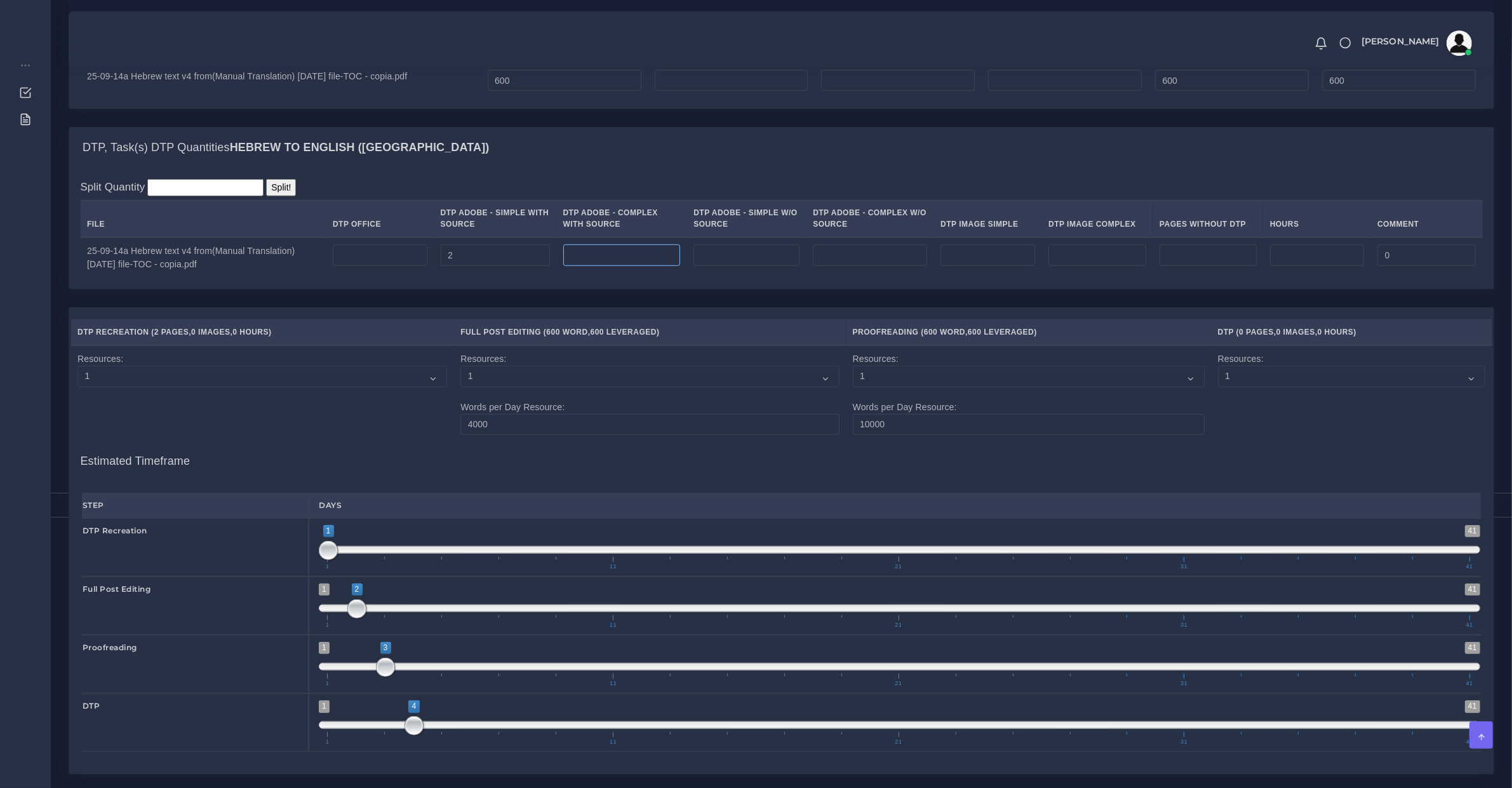
scroll to position [1494, 0]
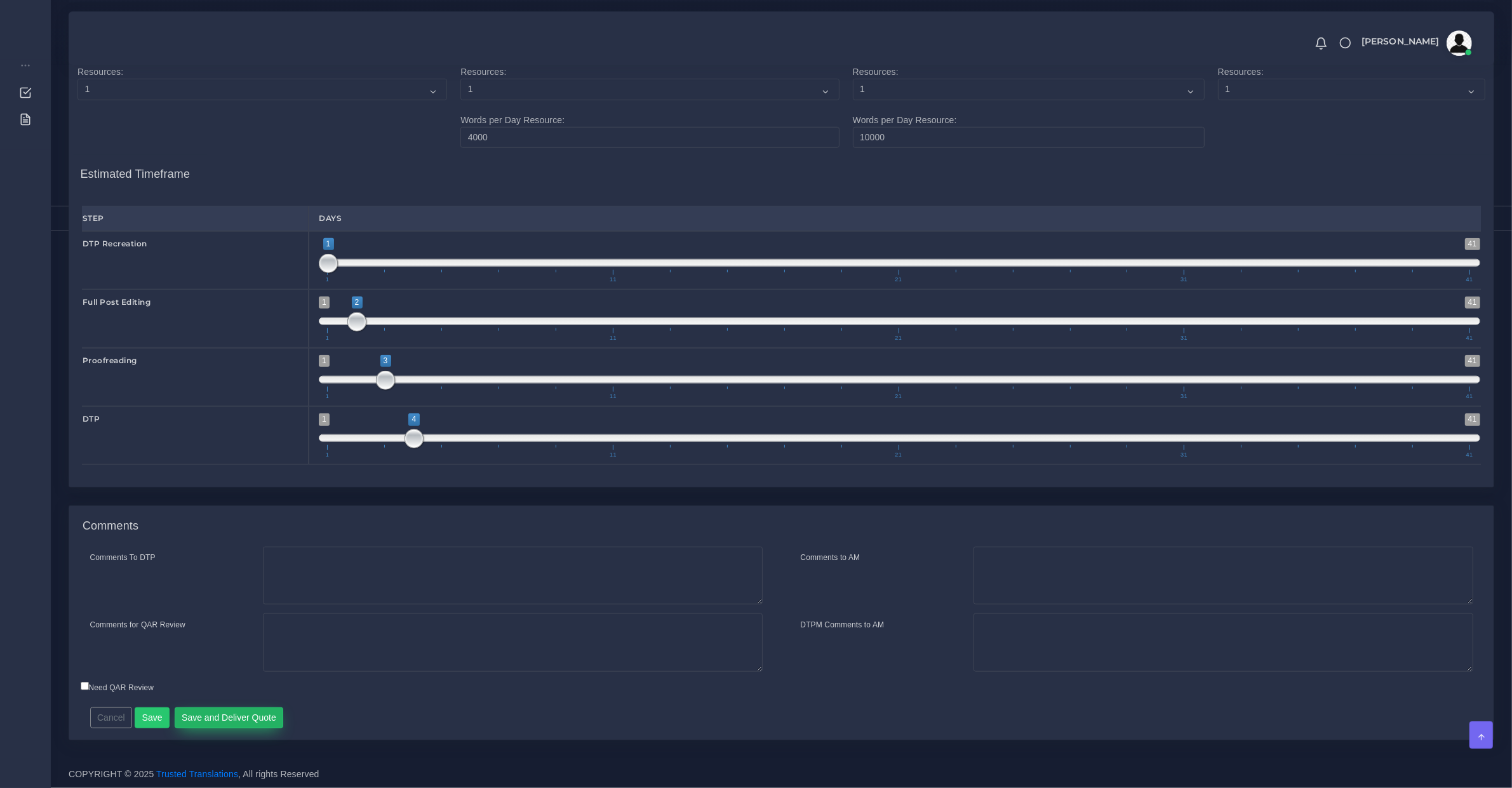
click at [245, 720] on button "Save and Deliver Quote" at bounding box center [229, 719] width 109 height 22
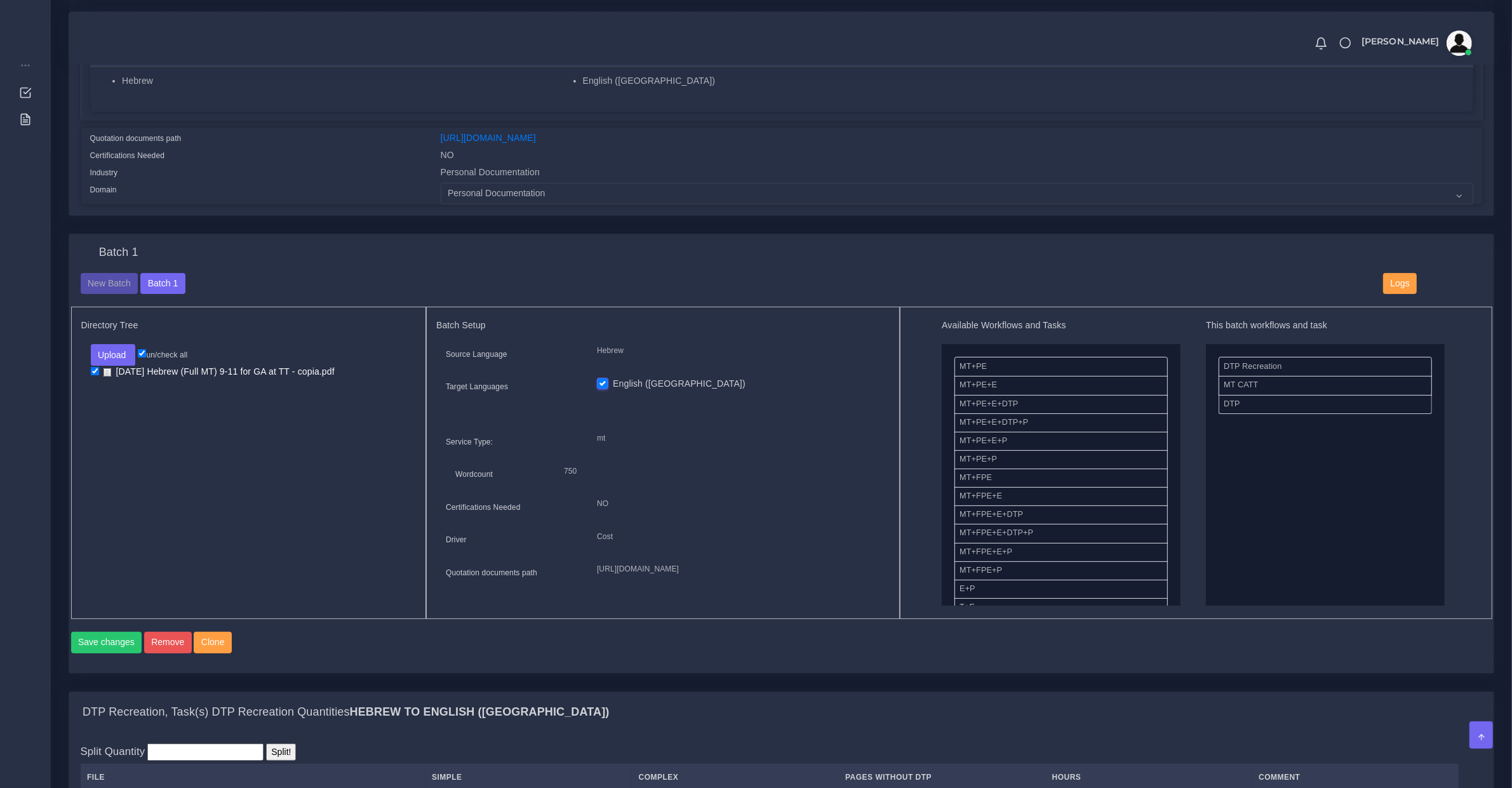
scroll to position [661, 0]
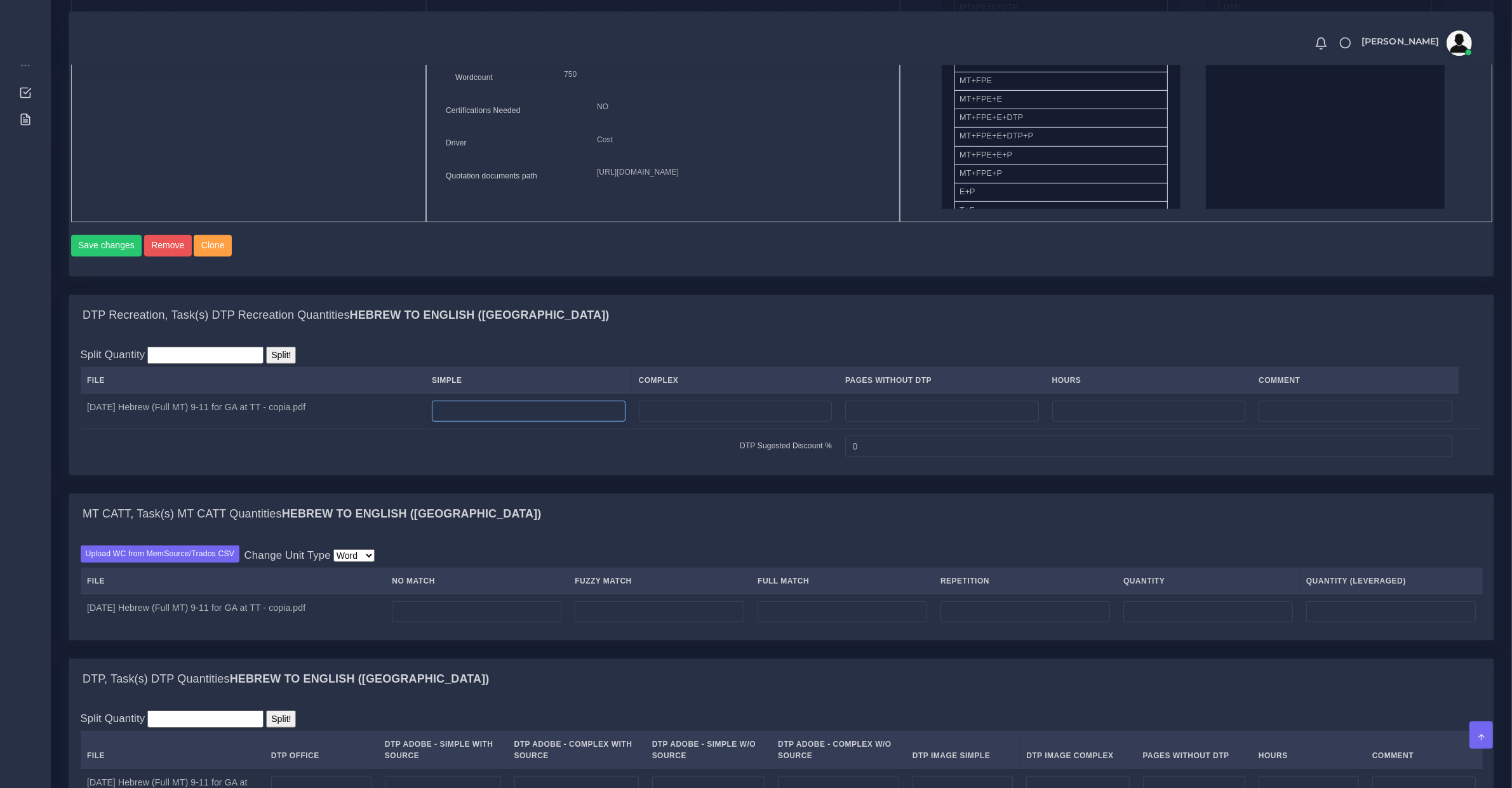
click at [526, 421] on input "number" at bounding box center [529, 412] width 193 height 22
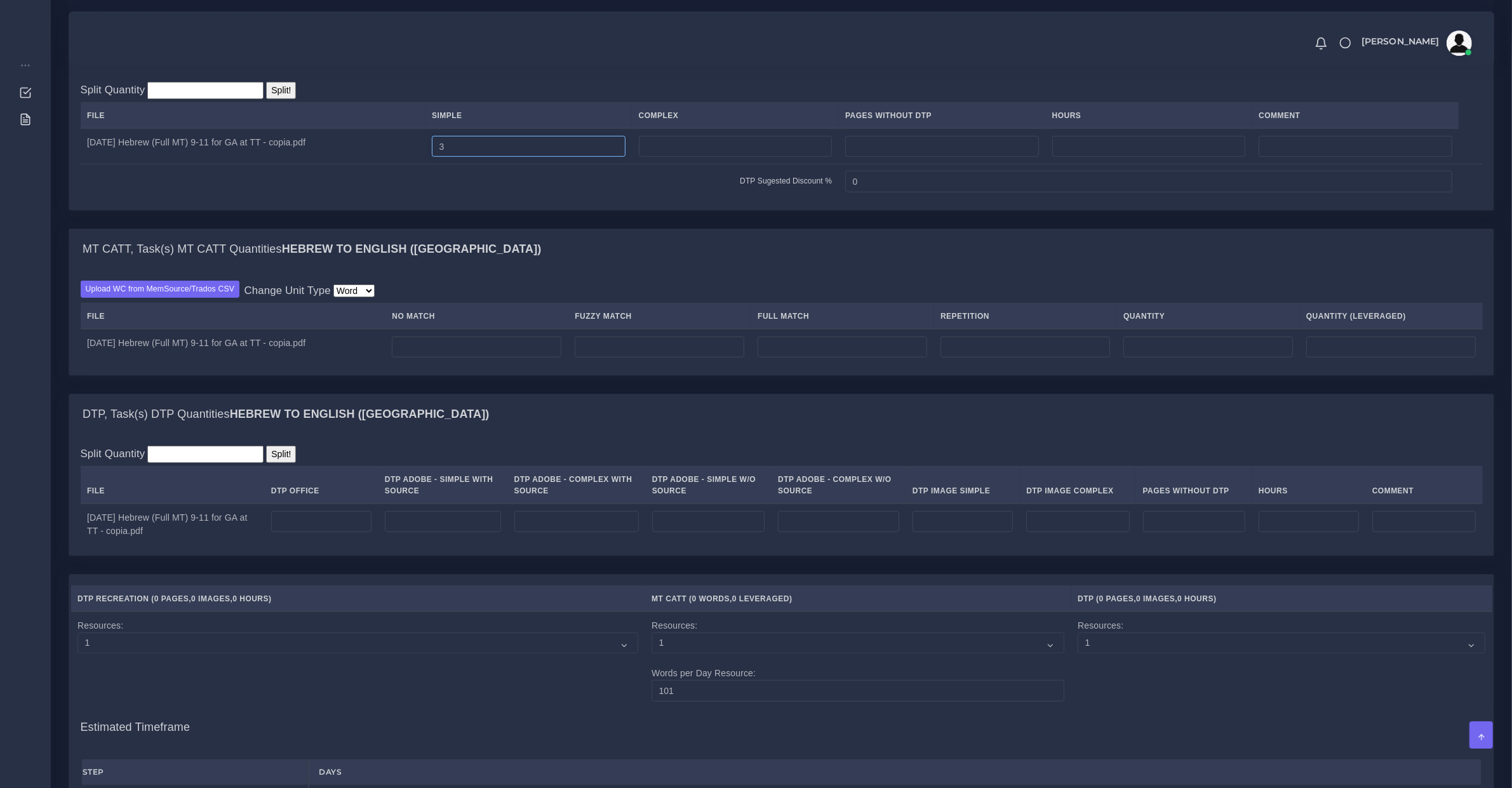
type input "3"
click at [424, 531] on input "number" at bounding box center [443, 522] width 116 height 22
type input "3"
click at [465, 358] on input "number" at bounding box center [477, 348] width 169 height 22
type input "900"
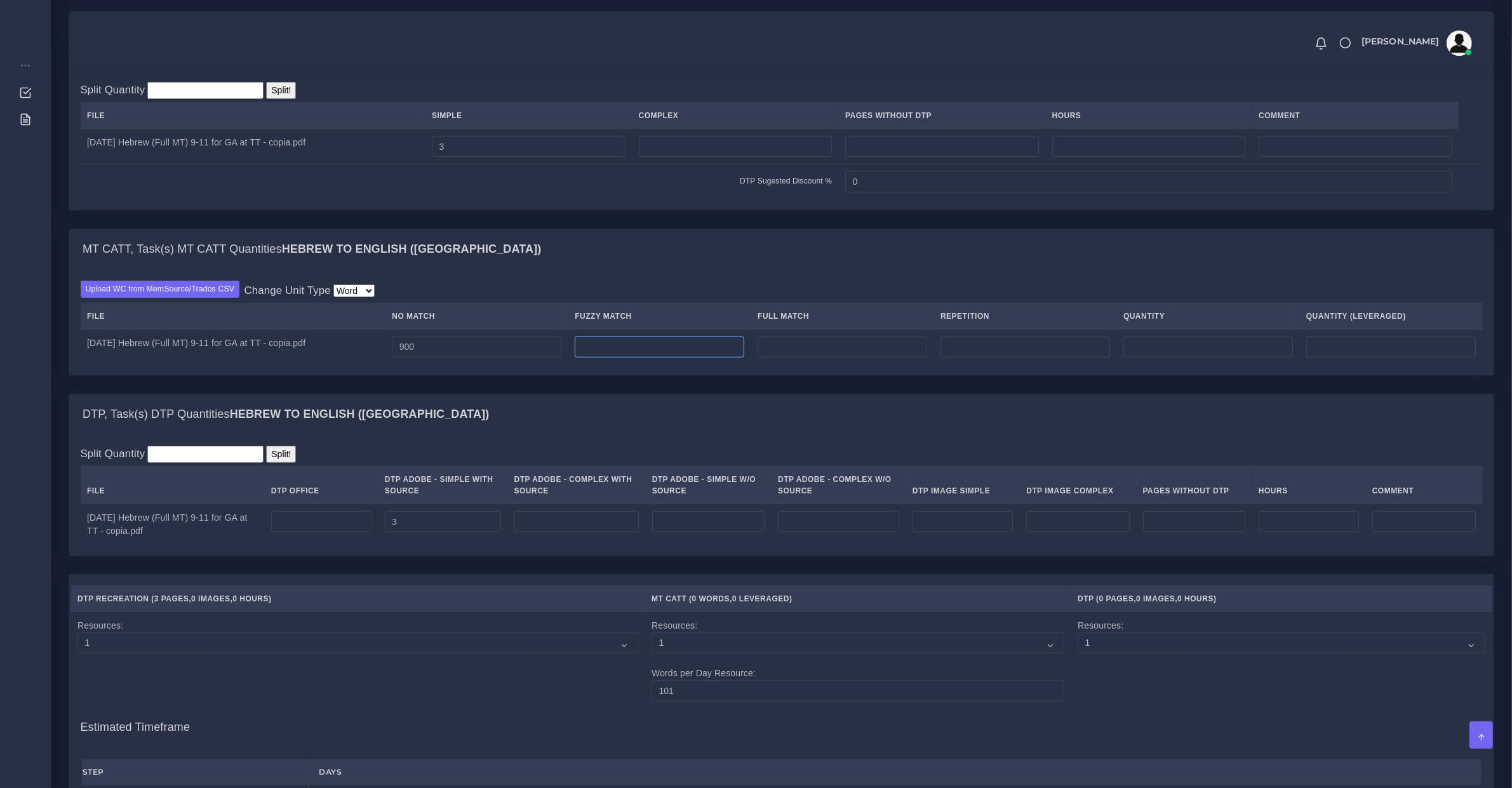
type input "900"
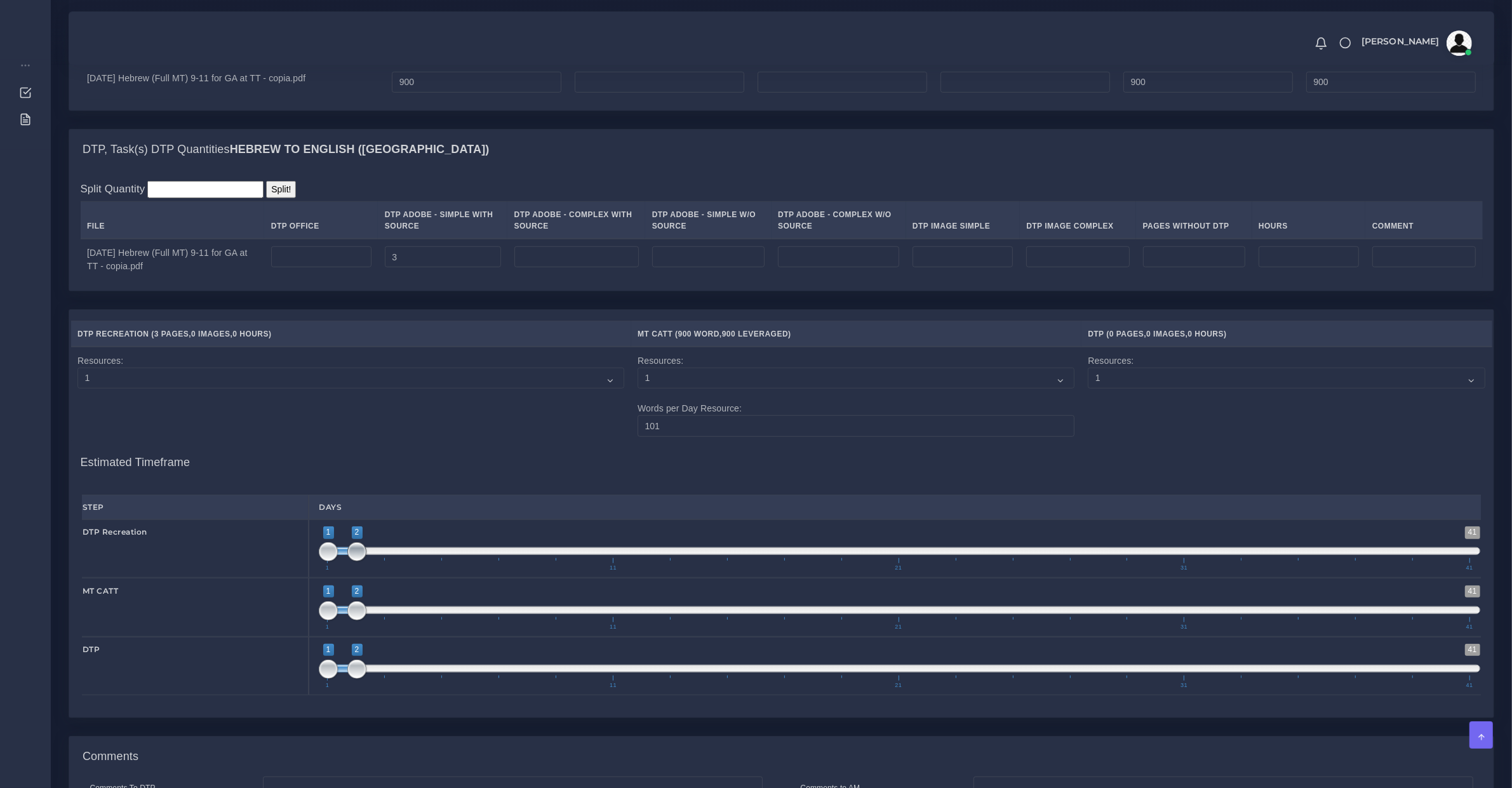
type input "0"
type input "1;1"
drag, startPoint x: 354, startPoint y: 559, endPoint x: 309, endPoint y: 551, distance: 45.7
click at [309, 551] on div "1 41 1 2 1 — 2 1 11 21 31 41 1;1" at bounding box center [899, 549] width 1182 height 59
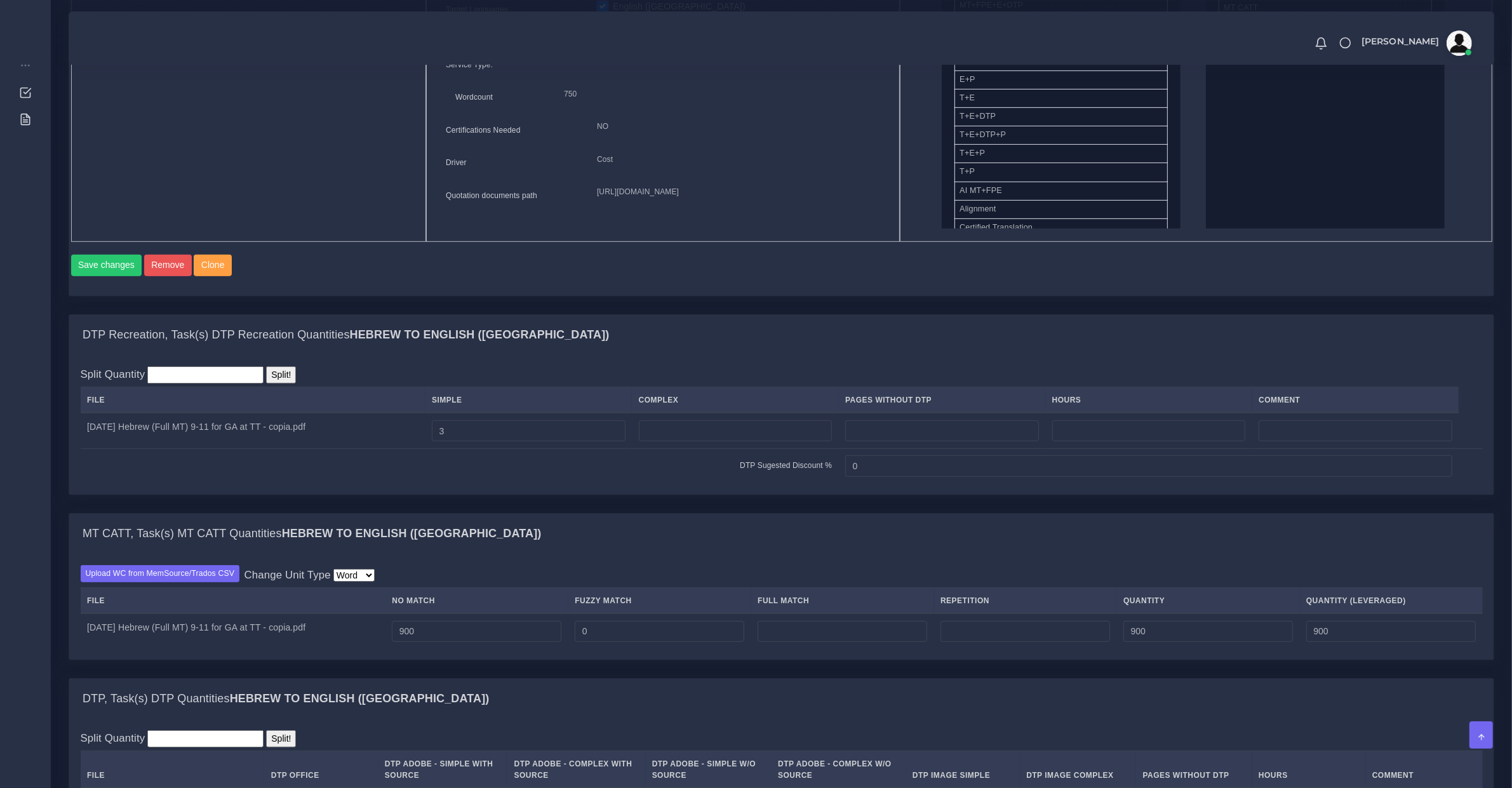
scroll to position [0, 0]
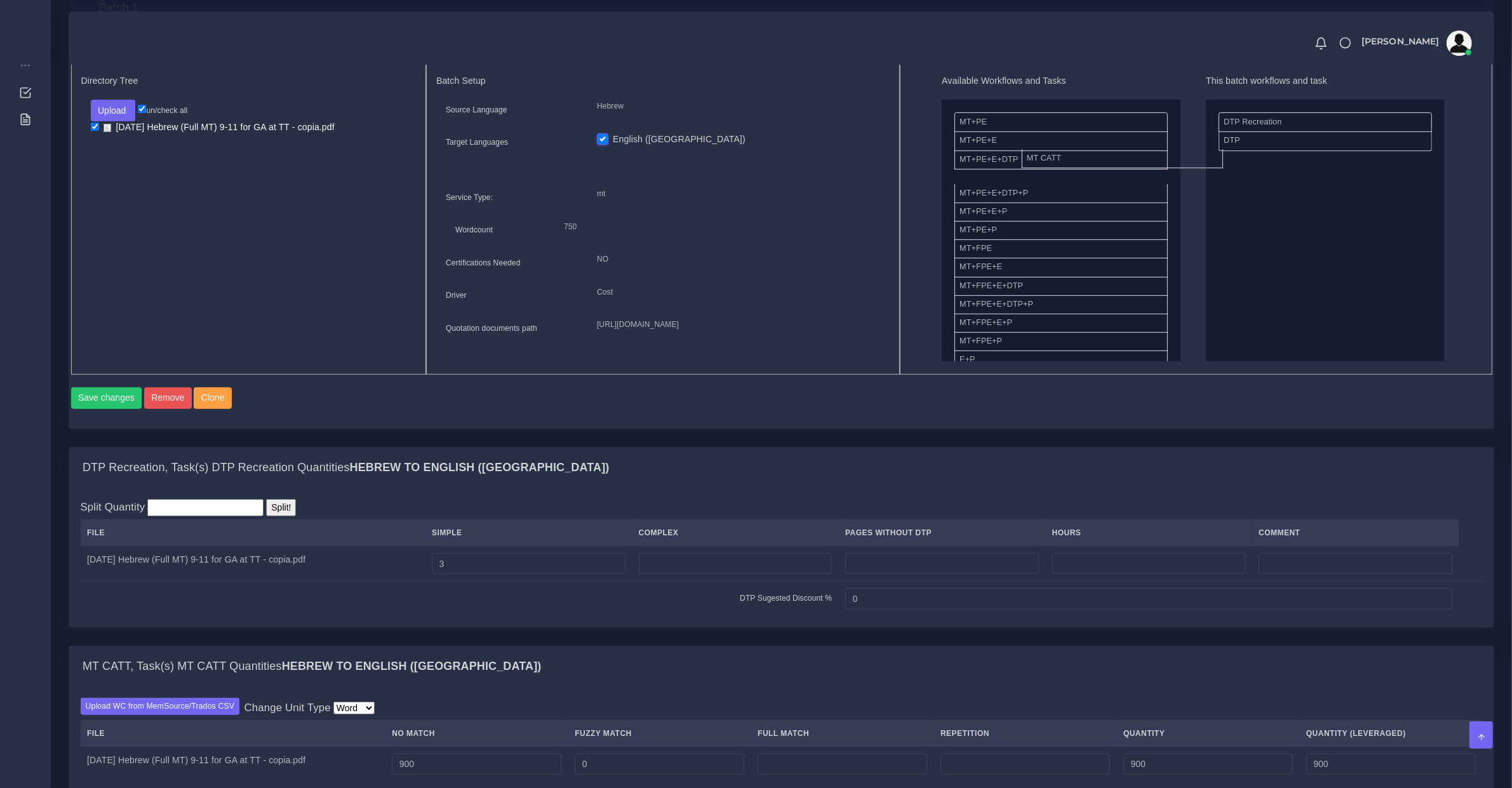
drag, startPoint x: 1143, startPoint y: 144, endPoint x: 1030, endPoint y: 159, distance: 114.0
drag, startPoint x: 1096, startPoint y: 141, endPoint x: 1273, endPoint y: 122, distance: 178.0
click at [109, 409] on button "Save changes" at bounding box center [107, 398] width 71 height 22
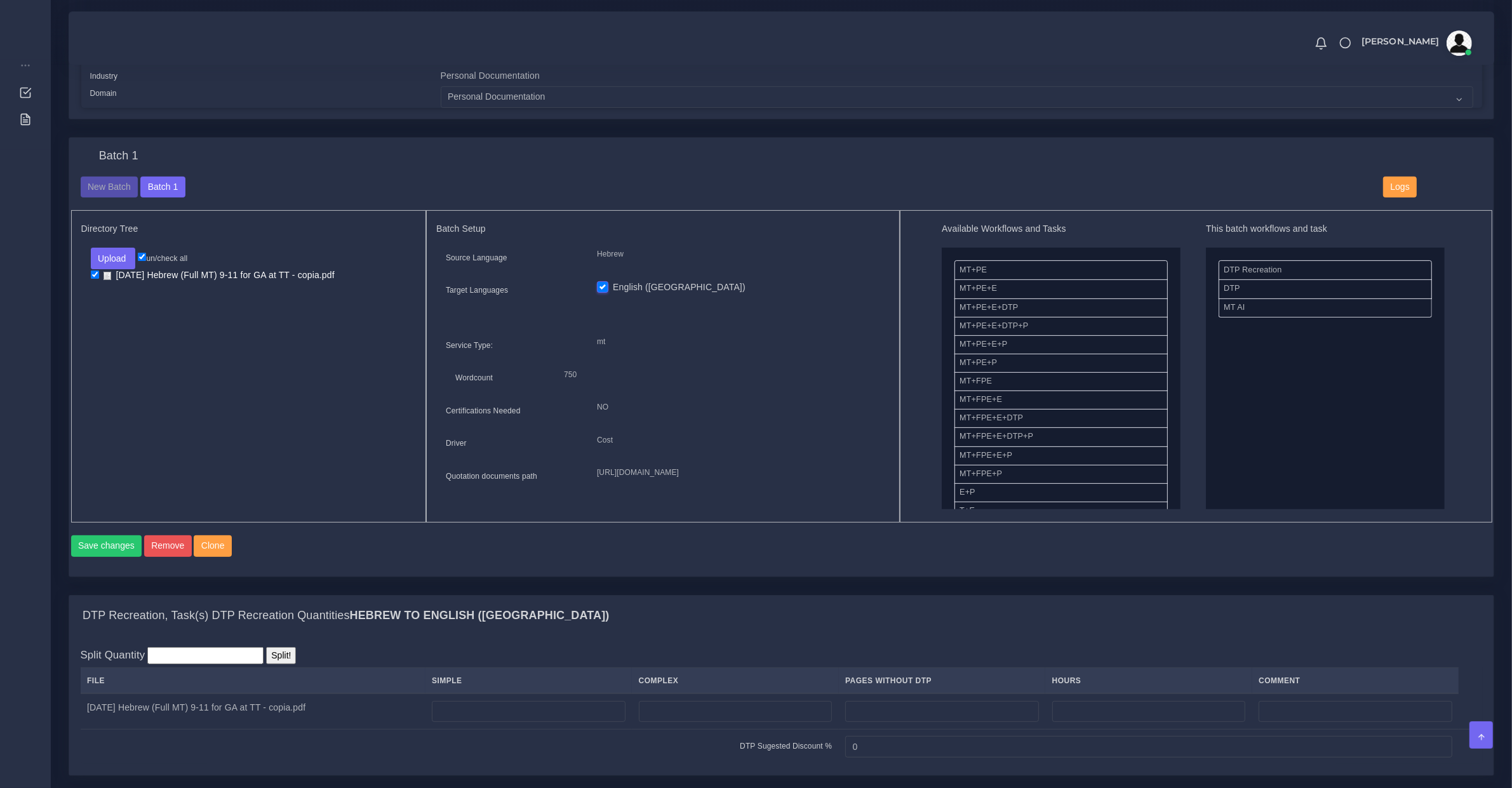
scroll to position [529, 0]
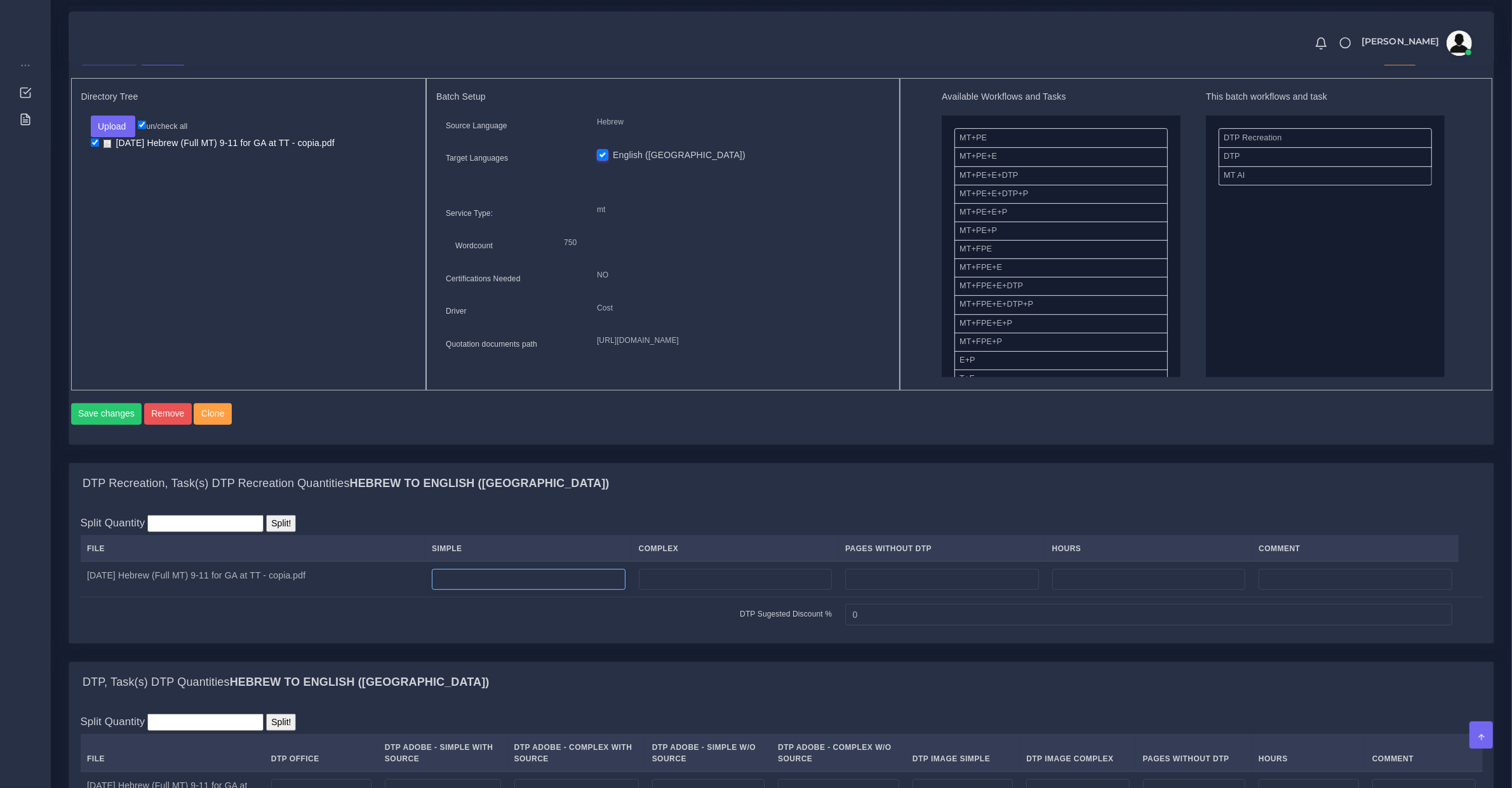
drag, startPoint x: 461, startPoint y: 597, endPoint x: 470, endPoint y: 592, distance: 10.3
click at [463, 591] on input "number" at bounding box center [529, 580] width 193 height 22
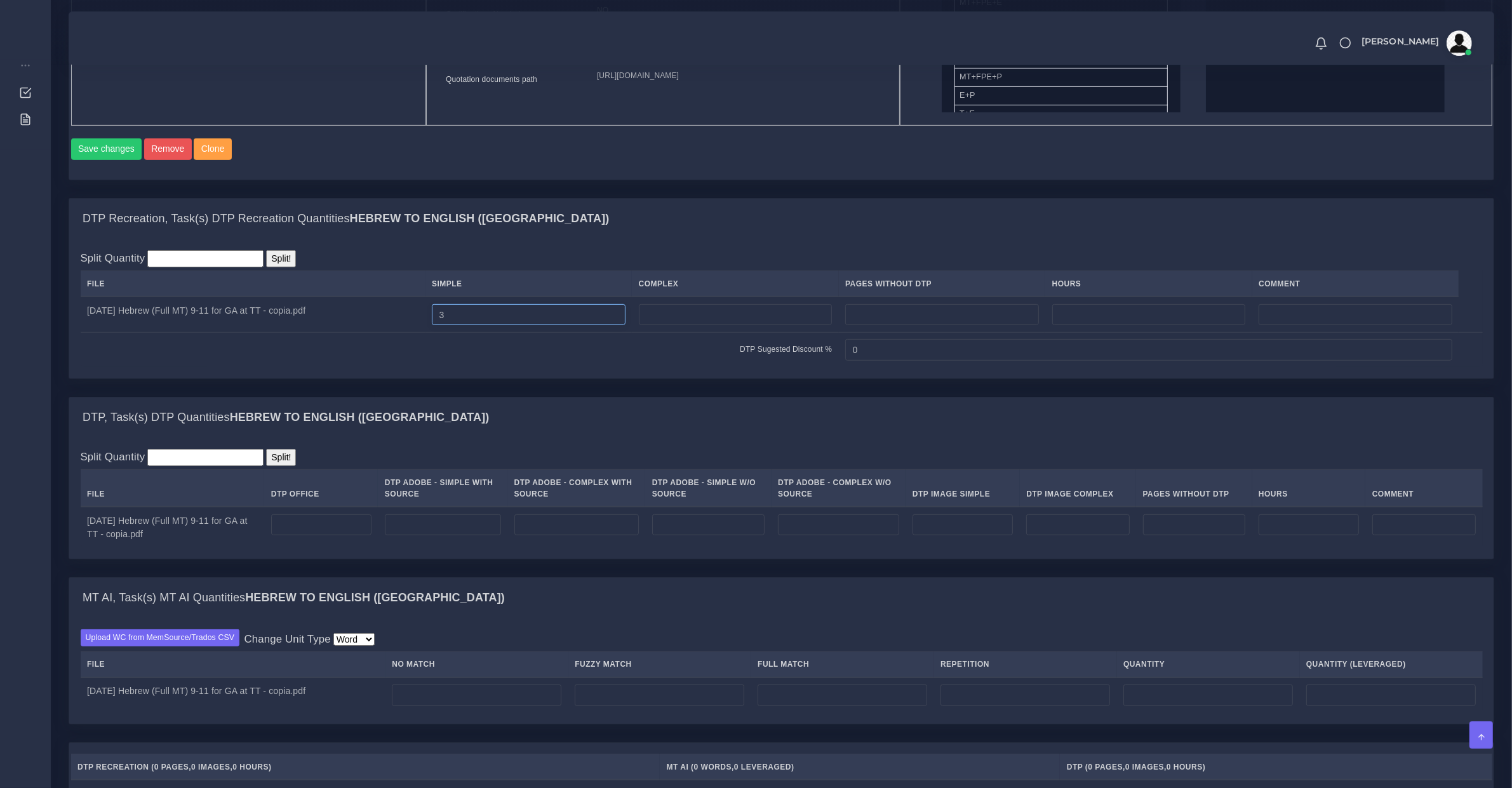
type input "3"
click at [466, 706] on input "number" at bounding box center [477, 696] width 169 height 22
type input "3"
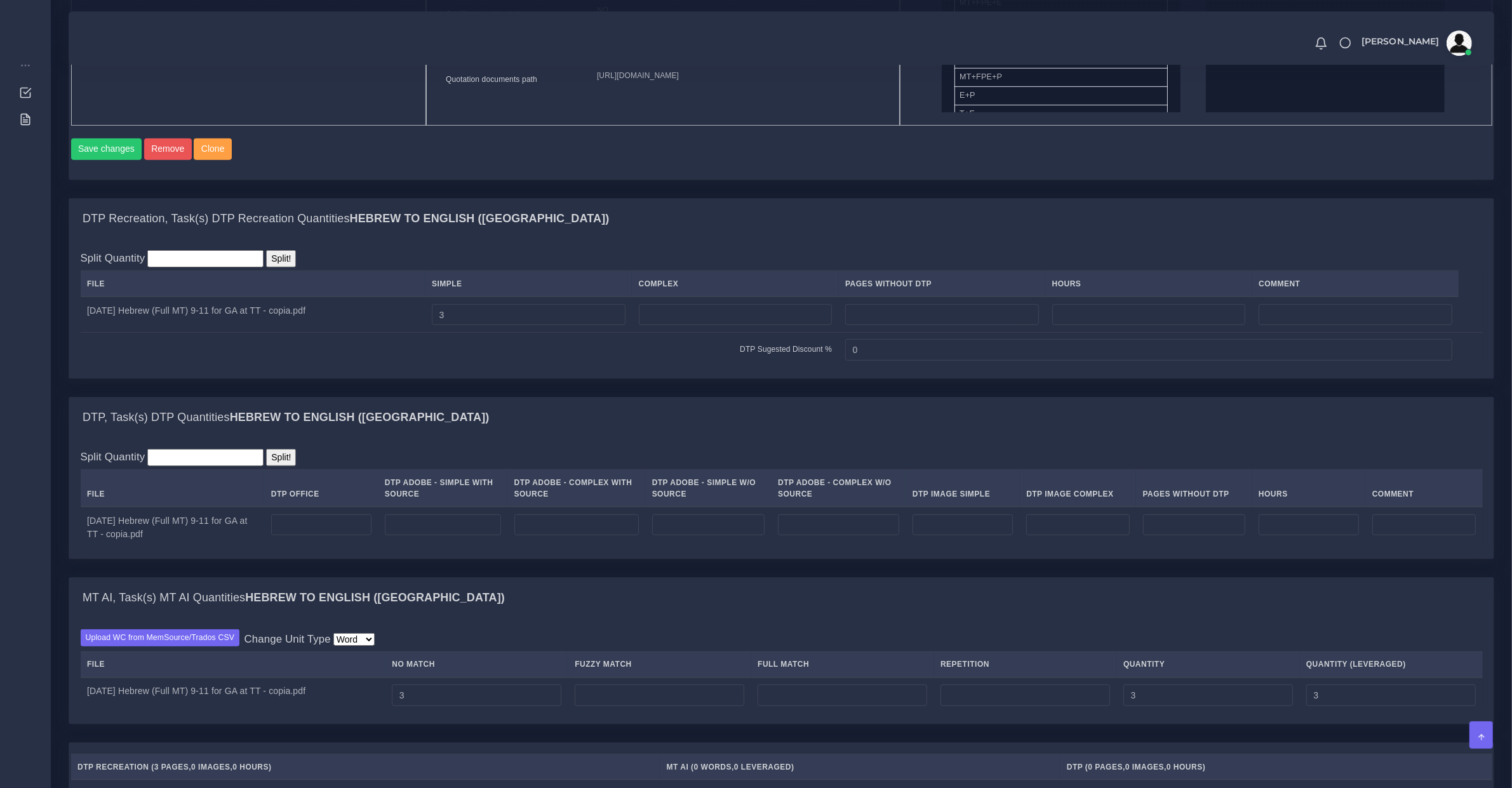
click at [414, 547] on td at bounding box center [443, 527] width 130 height 41
click at [437, 536] on input "number" at bounding box center [443, 525] width 116 height 22
type input "3"
drag, startPoint x: 430, startPoint y: 704, endPoint x: 265, endPoint y: 642, distance: 176.3
click at [249, 620] on div "MT AI, Task(s) MT AI Quantities Hebrew TO English (US) Upload WC from MemSource…" at bounding box center [781, 651] width 1425 height 147
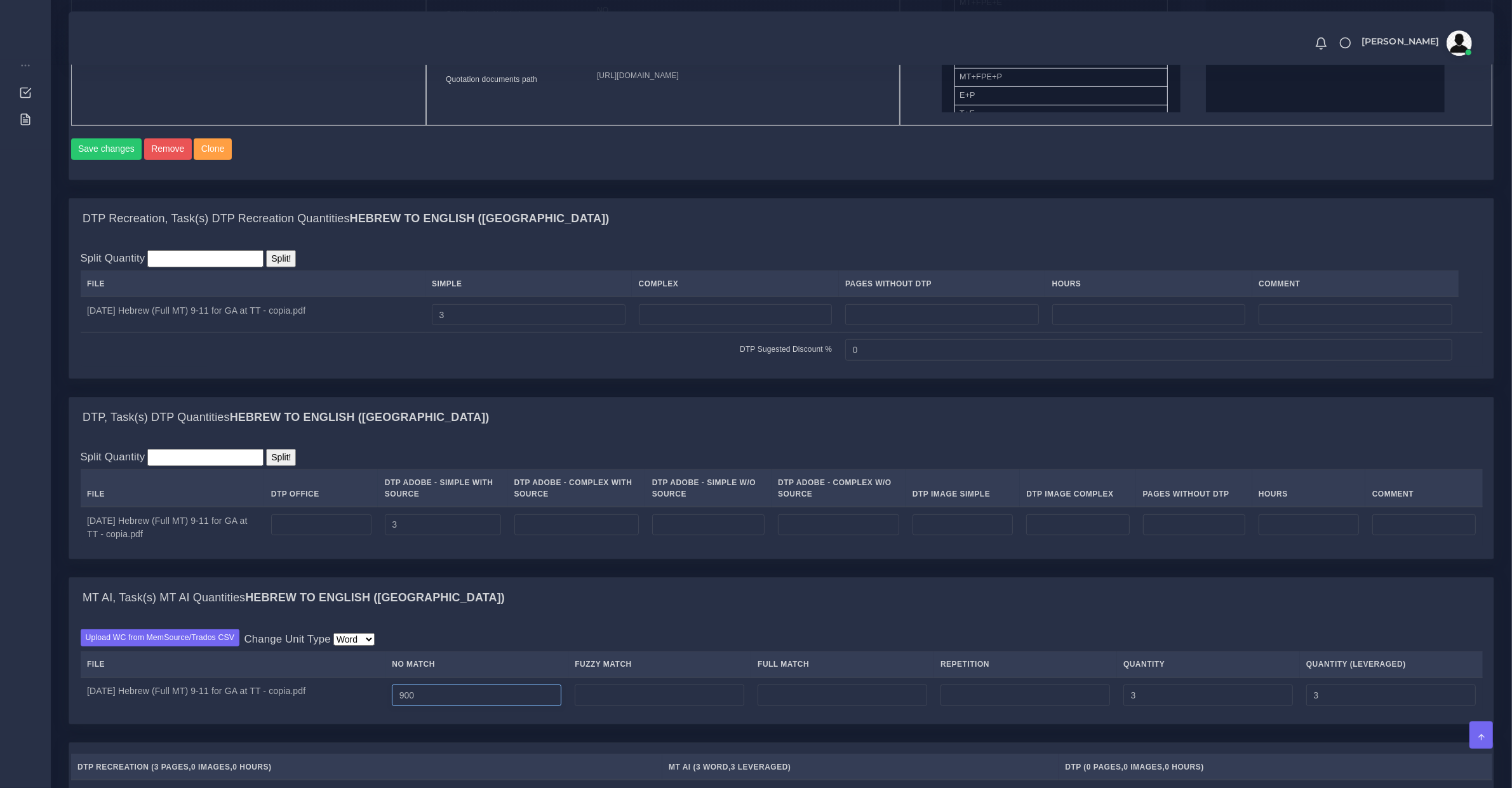
type input "900"
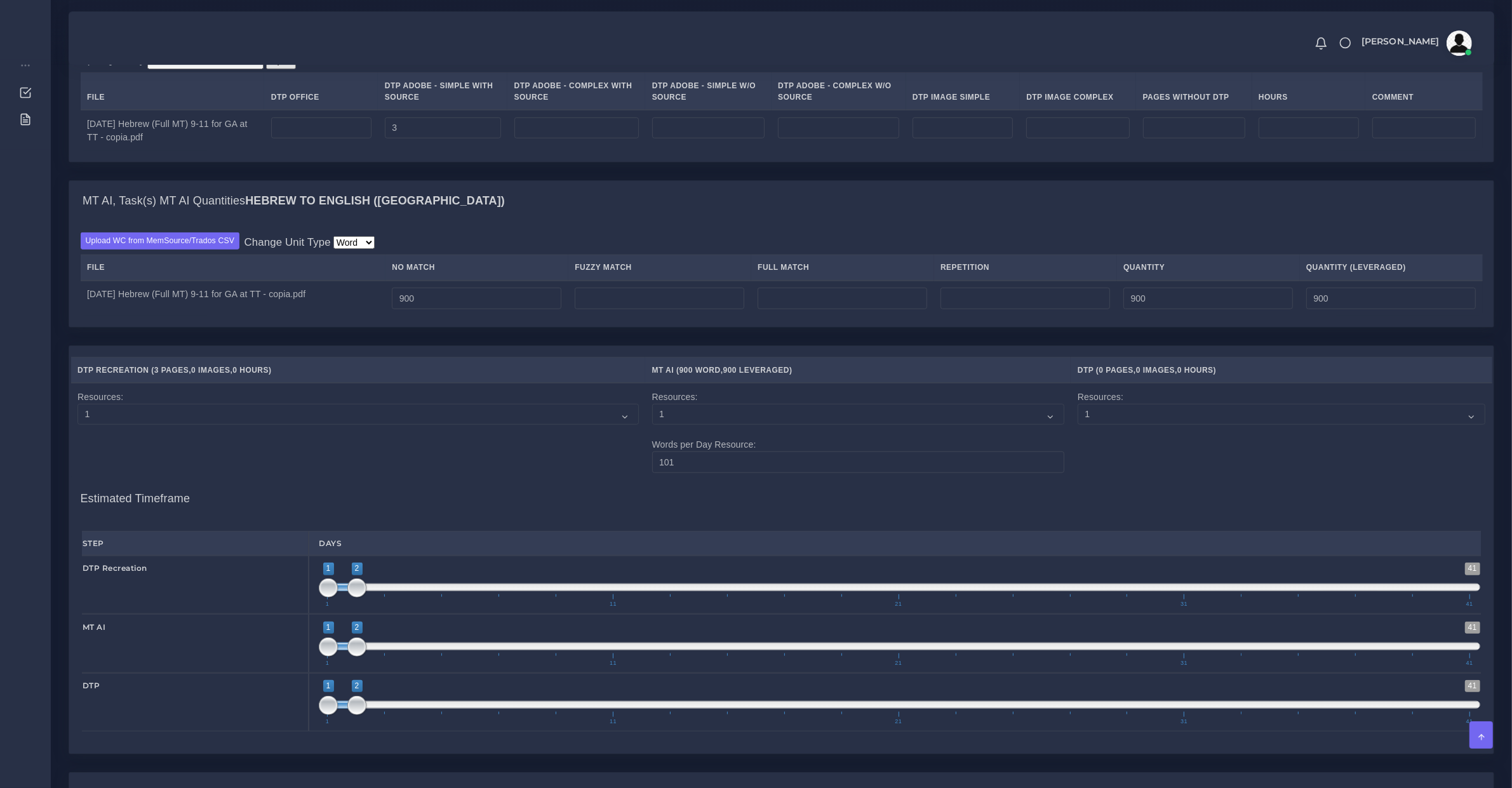
type input "0"
type input "1;1"
drag, startPoint x: 342, startPoint y: 602, endPoint x: 313, endPoint y: 651, distance: 56.9
click at [299, 631] on div "Step Days DTP Recreation 1 41 1 1 1 — 1 1 11 21 31 41 1;1 1" at bounding box center [781, 631] width 1399 height 201
type input "1;1"
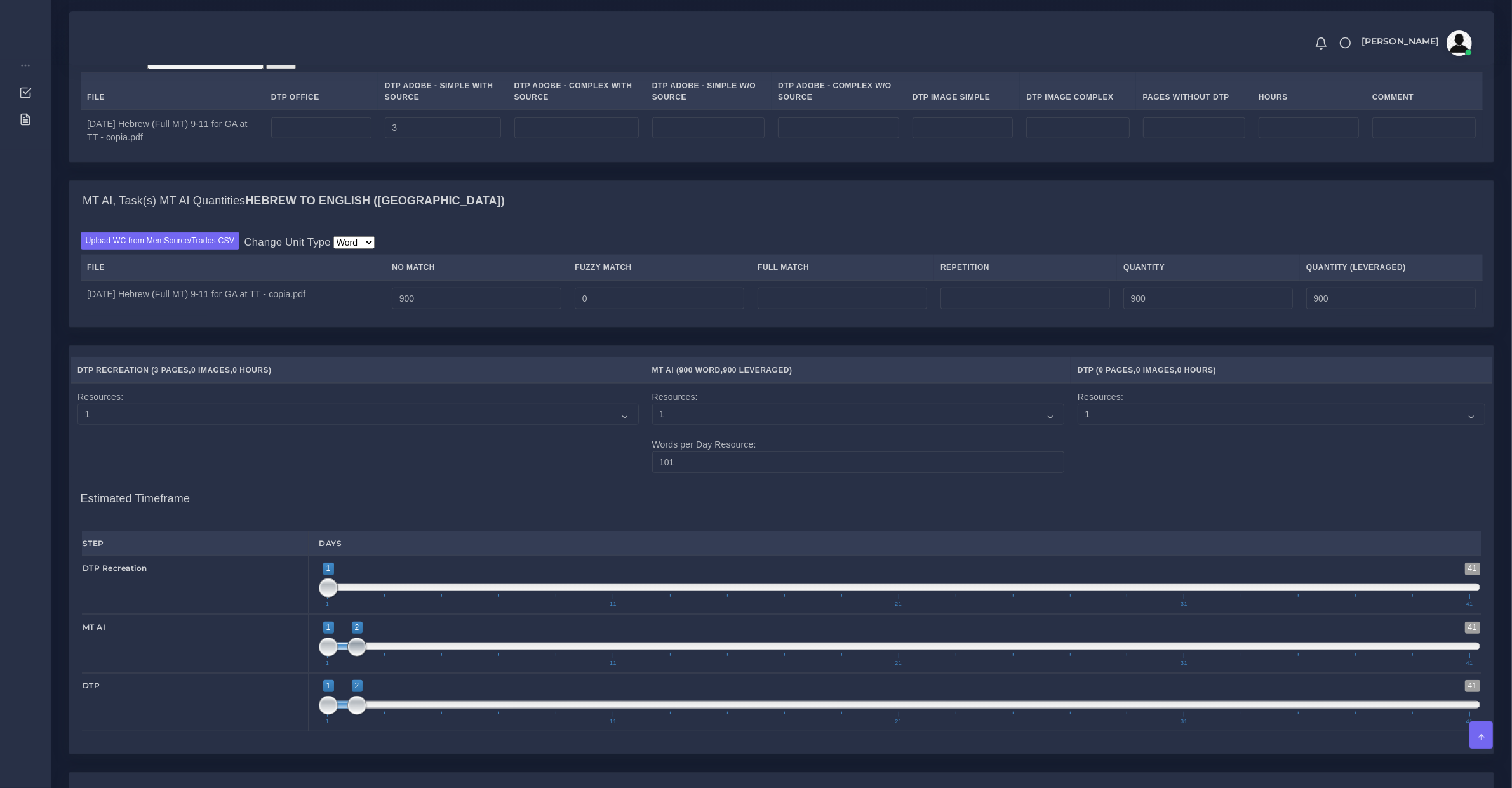
drag, startPoint x: 359, startPoint y: 661, endPoint x: 322, endPoint y: 664, distance: 37.1
click at [347, 657] on span at bounding box center [357, 647] width 19 height 19
type input "1;1"
drag, startPoint x: 356, startPoint y: 714, endPoint x: 312, endPoint y: 709, distance: 44.3
click at [312, 709] on div "1 41 1 2 1 — 2 1 11 21 31 41 1;1" at bounding box center [899, 703] width 1182 height 59
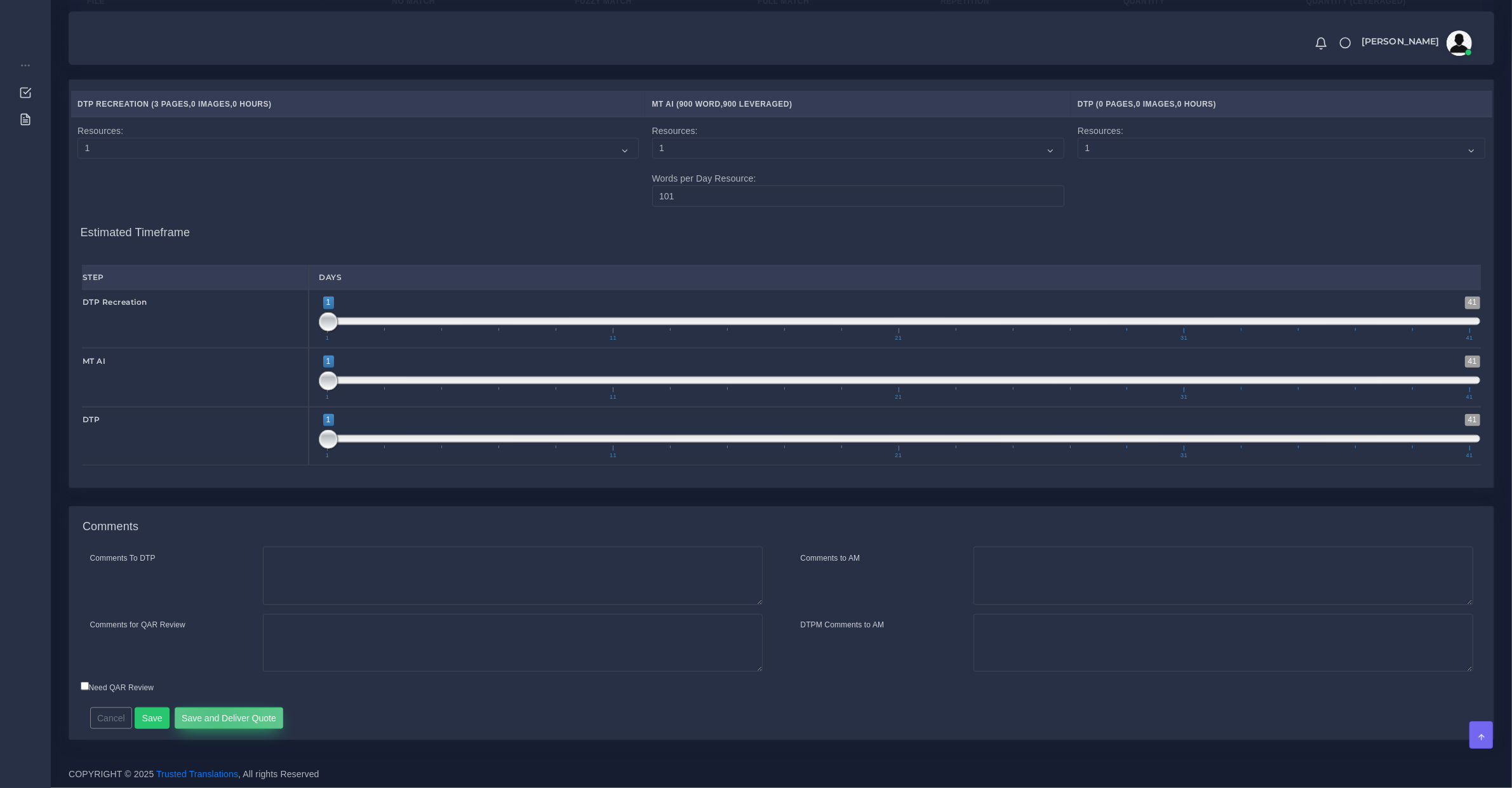
click at [214, 719] on button "Save and Deliver Quote" at bounding box center [229, 719] width 109 height 22
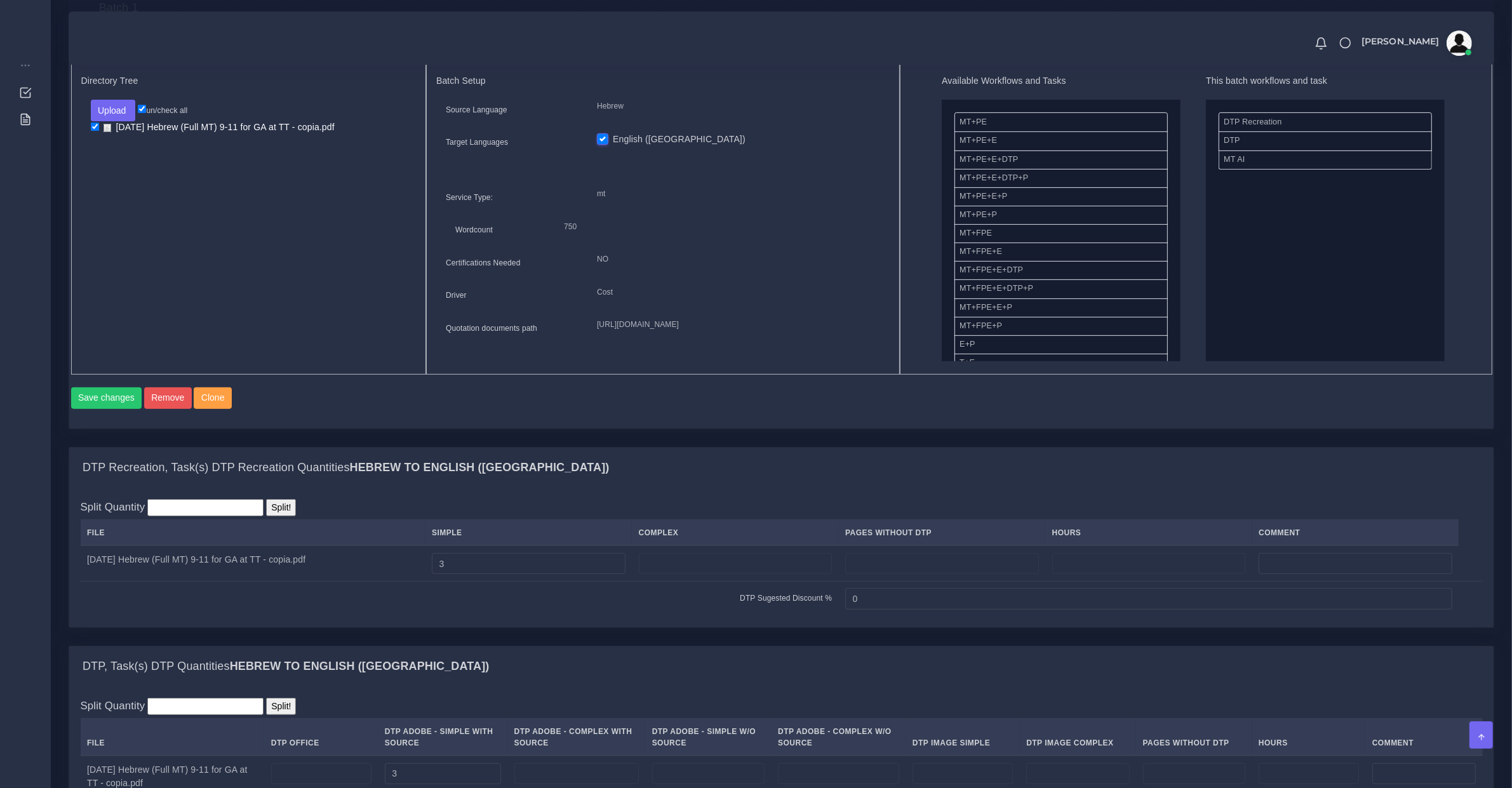
scroll to position [281, 0]
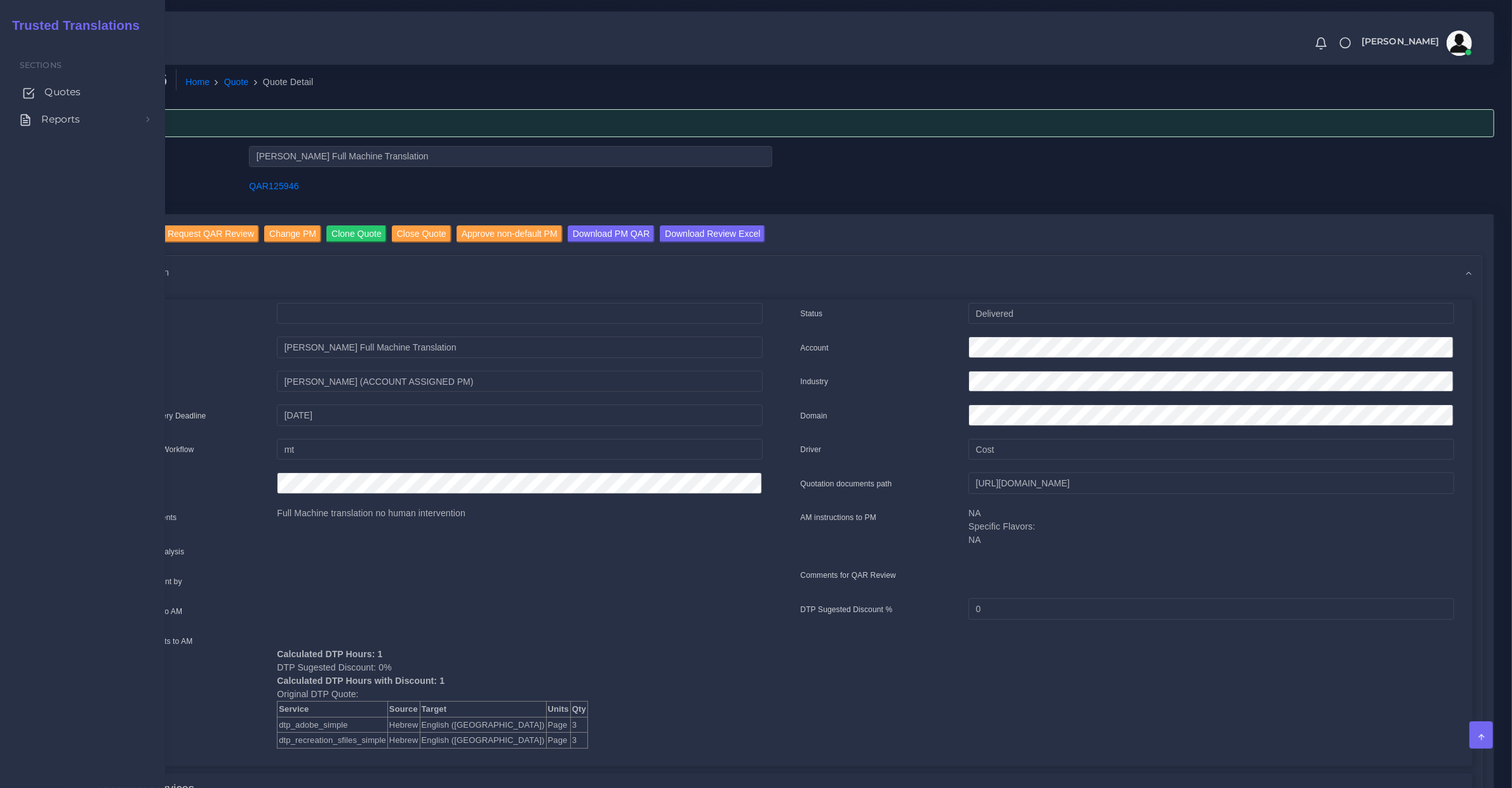
click at [39, 103] on link "Quotes" at bounding box center [82, 92] width 146 height 27
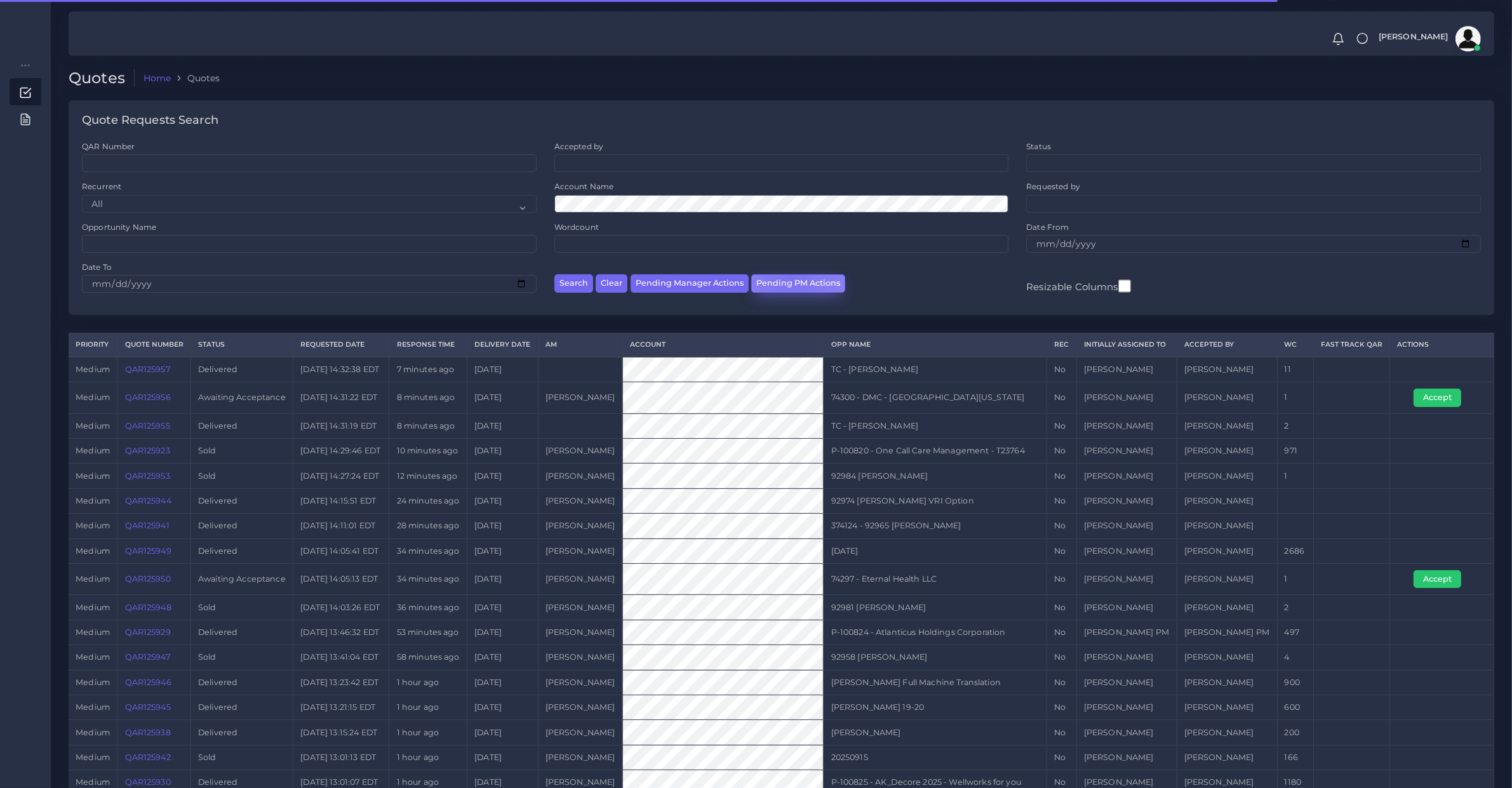
click at [788, 277] on button "Pending PM Actions" at bounding box center [798, 283] width 94 height 18
select select "awaiting_acceptance"
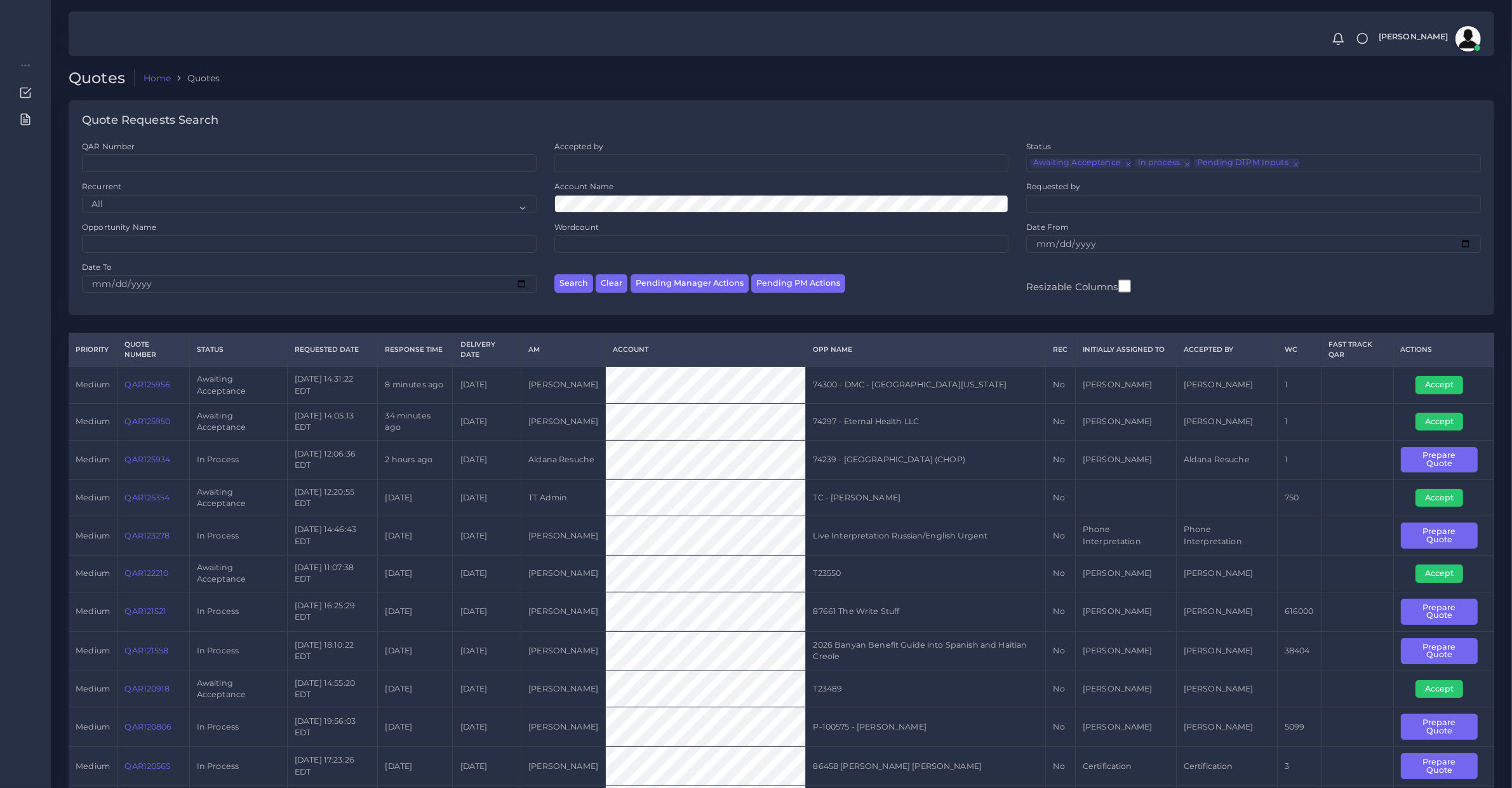
click at [591, 165] on ul at bounding box center [781, 162] width 453 height 14
click at [482, 110] on div "Quote Requests Search" at bounding box center [781, 121] width 1425 height 41
click at [554, 274] on button "Search" at bounding box center [573, 283] width 39 height 18
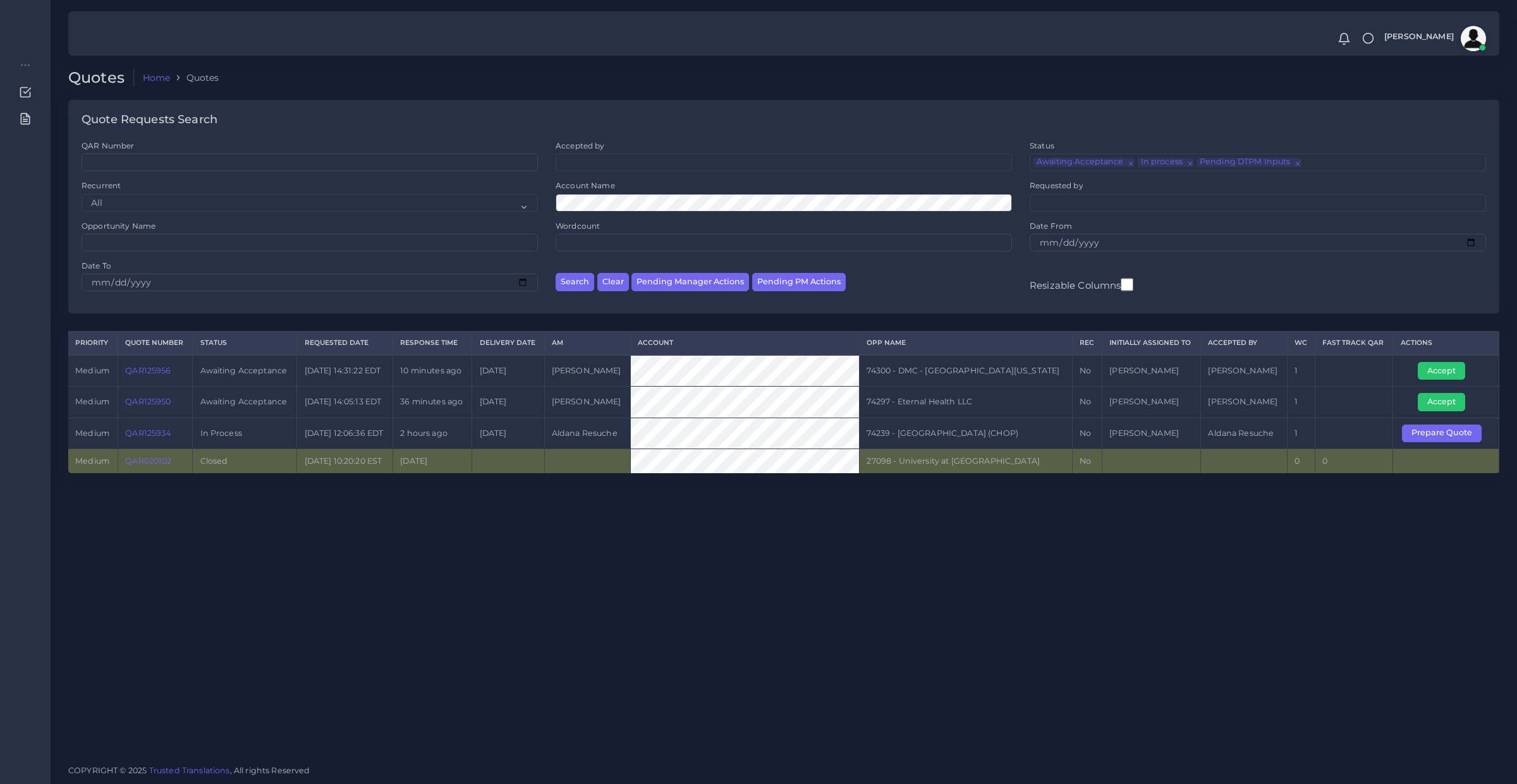
click at [612, 291] on div "Search Clear Pending Manager Actions Pending PM Actions" at bounding box center [784, 280] width 474 height 40
click at [617, 283] on button "Clear" at bounding box center [613, 282] width 32 height 18
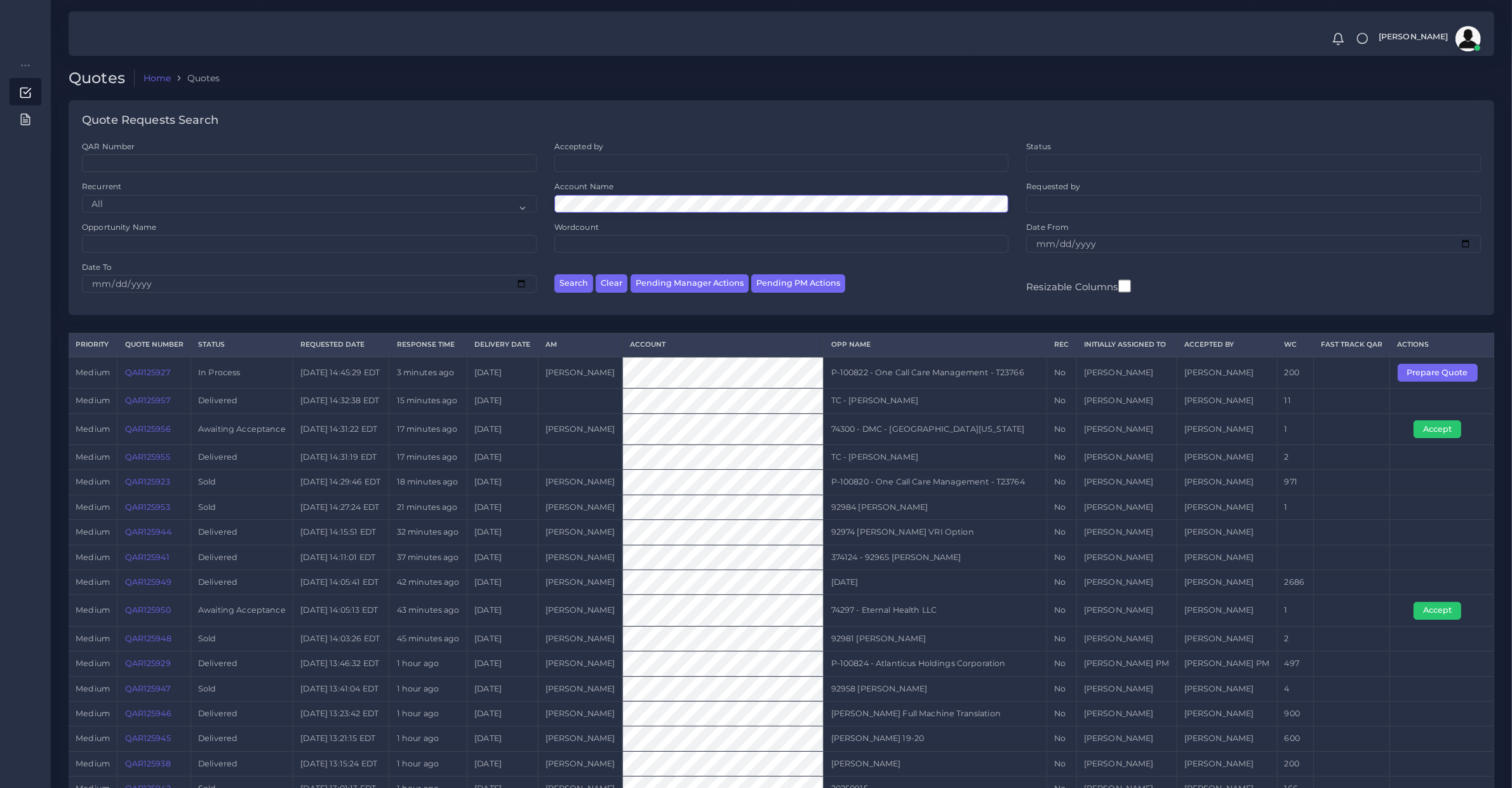
click at [554, 274] on button "Search" at bounding box center [573, 283] width 39 height 18
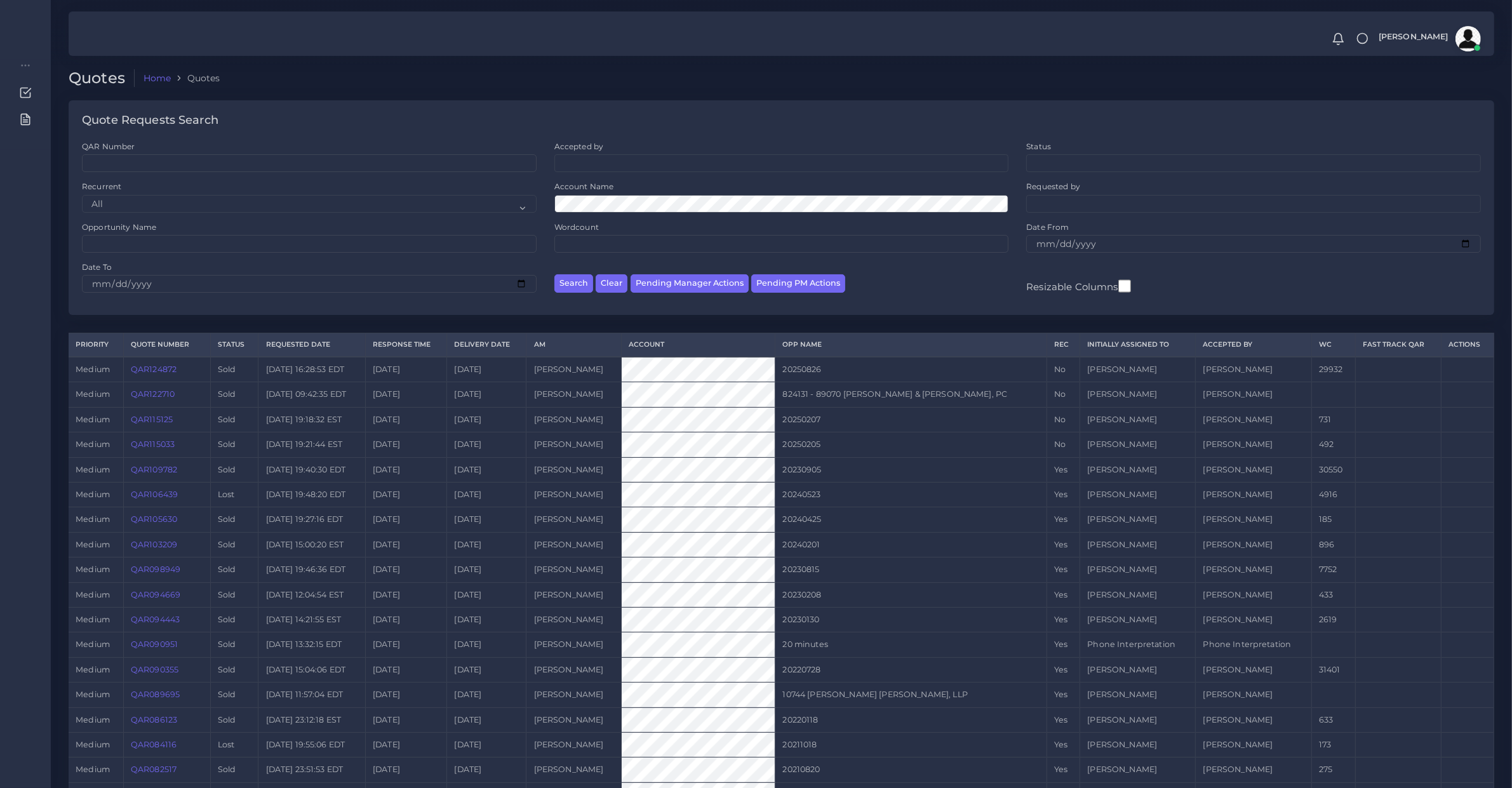
click at [150, 369] on link "QAR124872" at bounding box center [154, 369] width 46 height 10
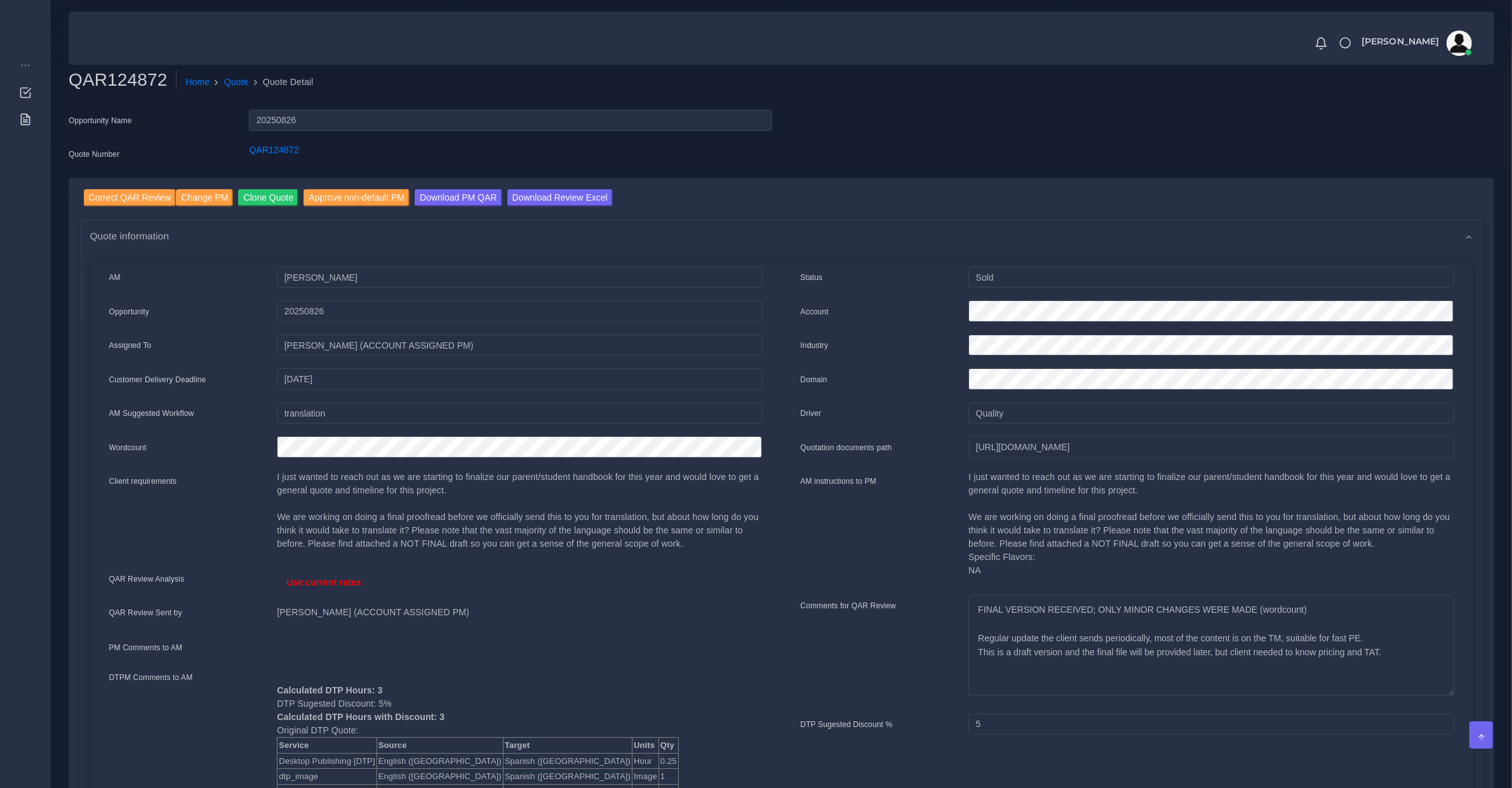
scroll to position [132, 0]
